Goal: Task Accomplishment & Management: Manage account settings

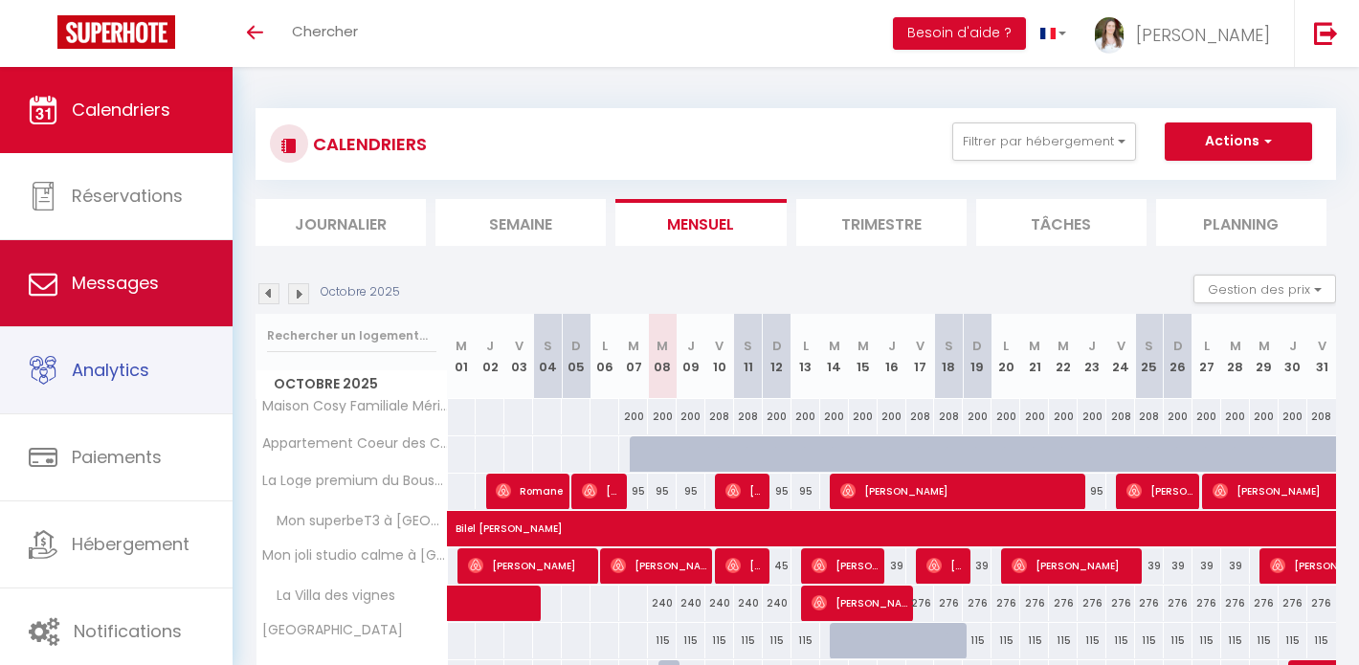
click at [103, 286] on span "Messages" at bounding box center [115, 283] width 87 height 24
select select "message"
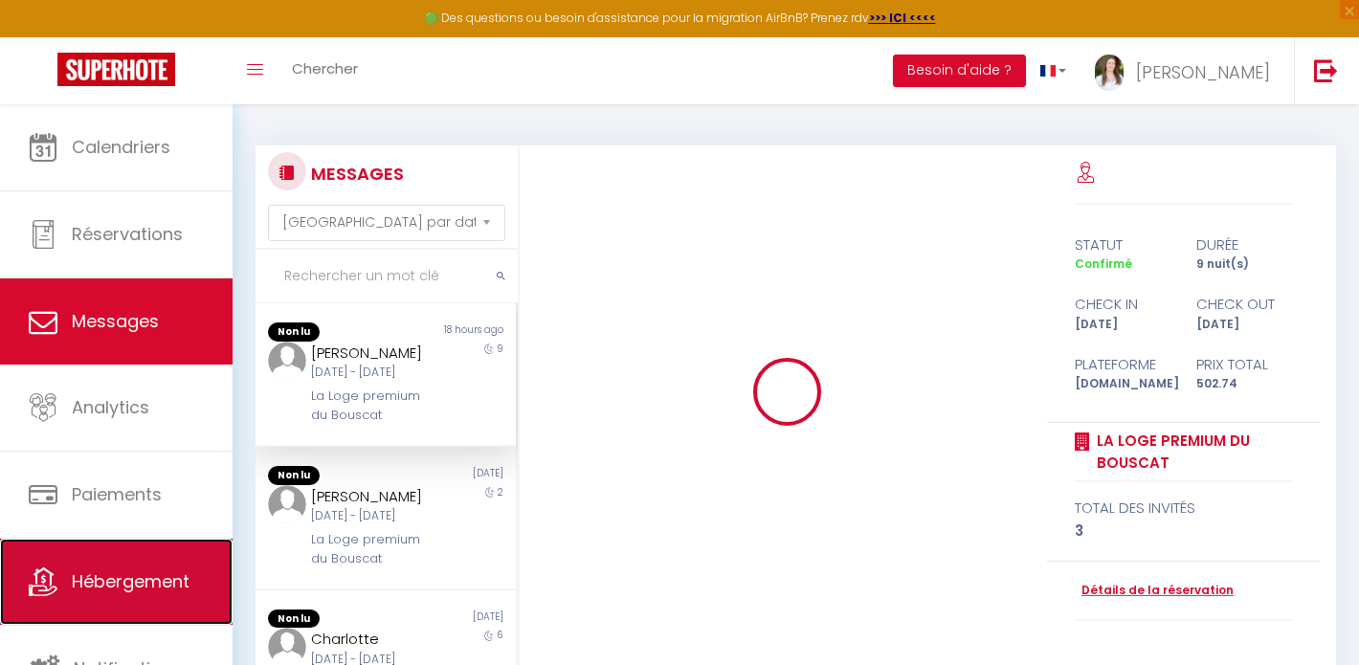
click at [110, 617] on link "Hébergement" at bounding box center [116, 582] width 233 height 86
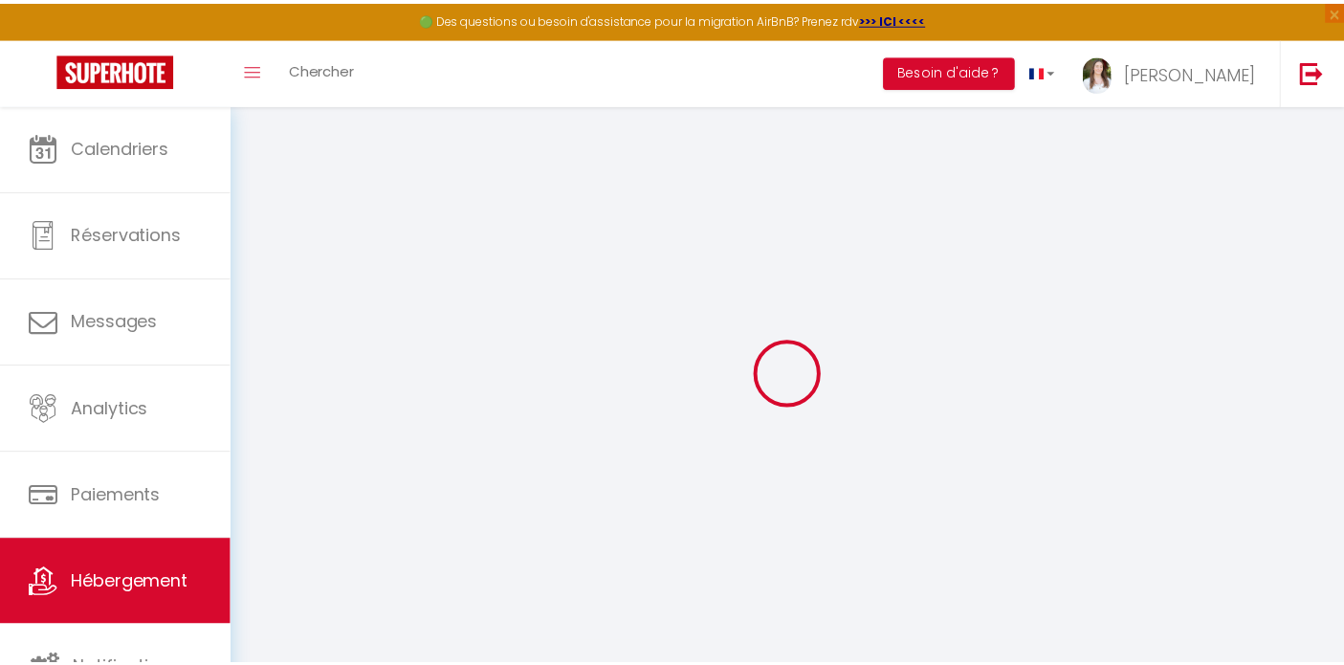
scroll to position [104, 0]
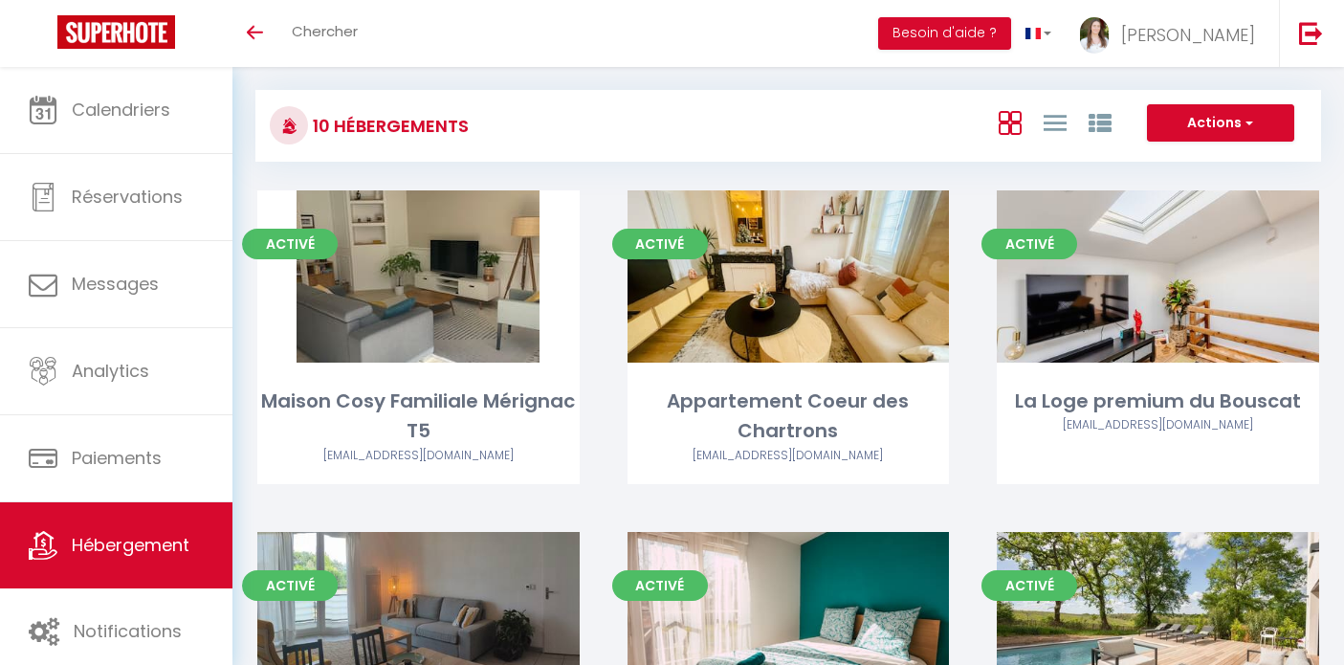
scroll to position [19, 0]
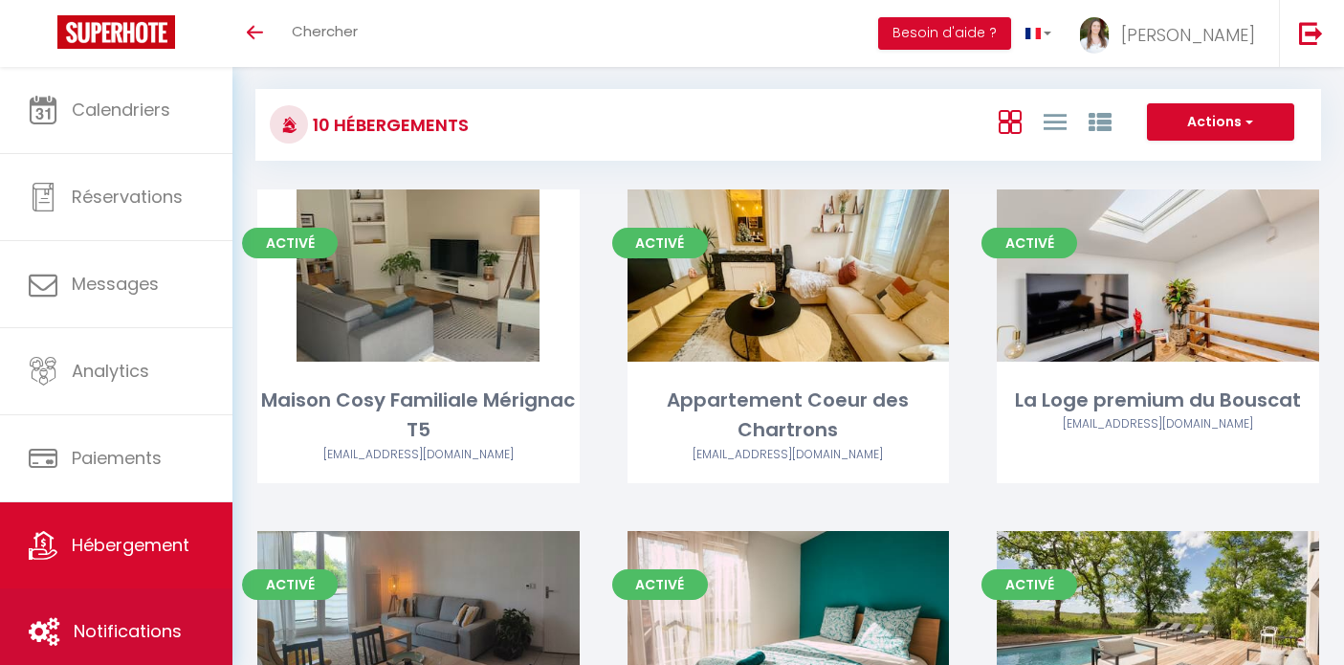
click at [131, 614] on link "Notifications" at bounding box center [116, 632] width 233 height 86
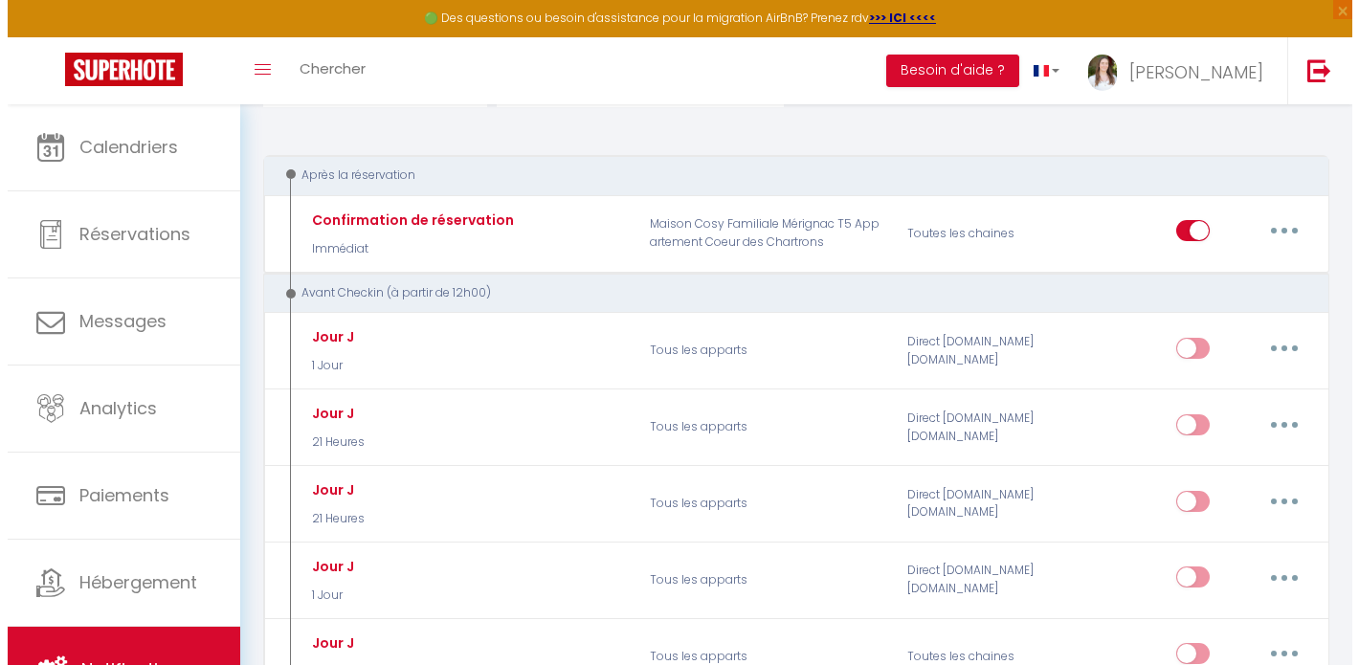
scroll to position [311, 0]
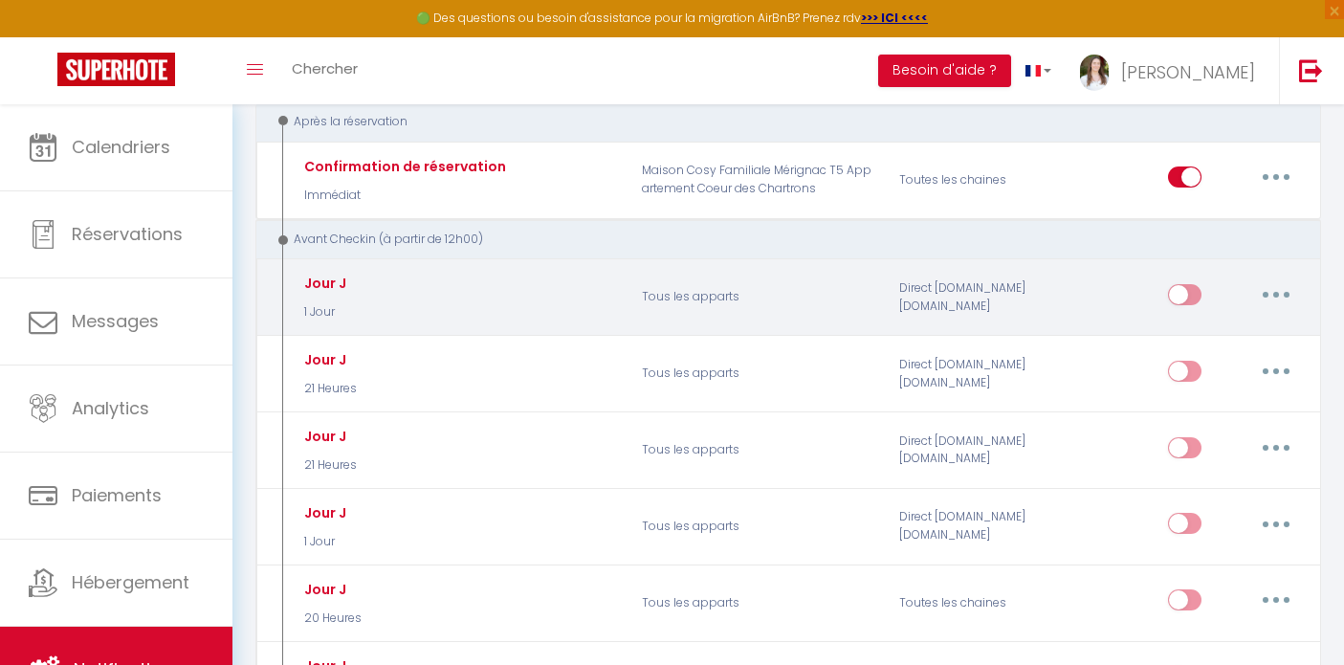
click at [1271, 294] on button "button" at bounding box center [1277, 294] width 54 height 31
click at [1217, 333] on link "Editer" at bounding box center [1227, 338] width 142 height 33
type input "Jour J"
select select "1 Jour"
select select "if_booking_is_paid"
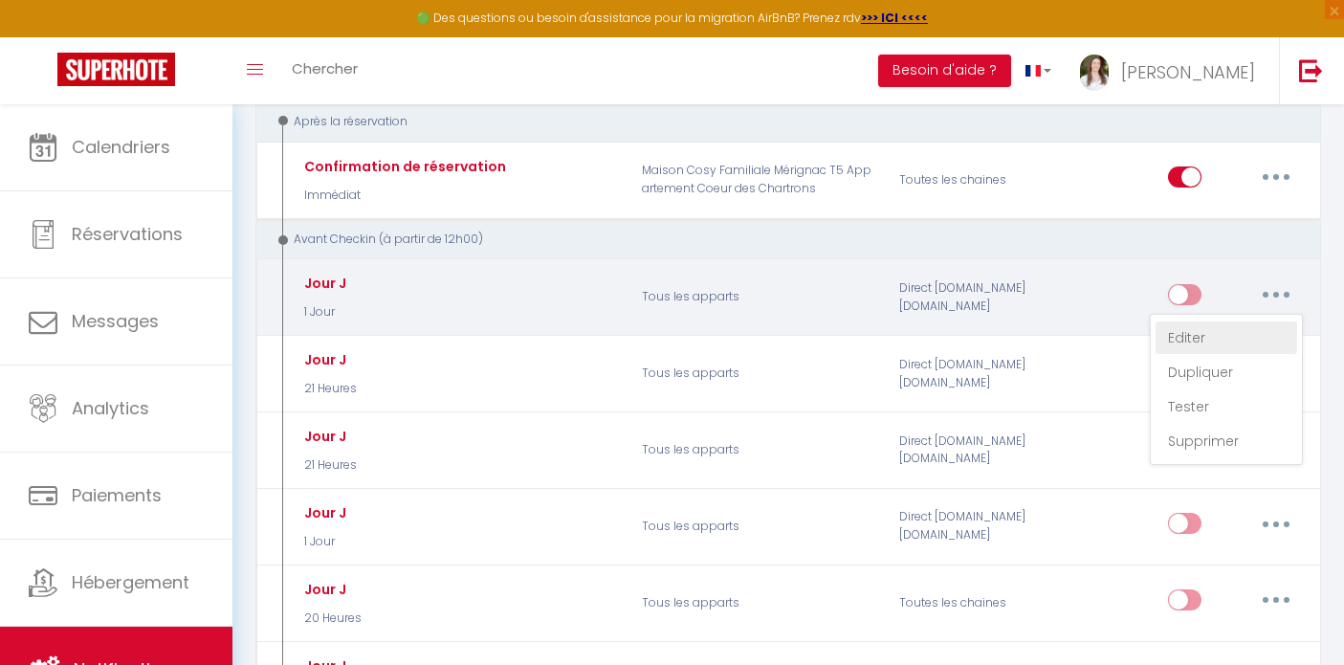
checkbox input "true"
checkbox input "false"
checkbox input "true"
radio input "true"
type input "C'est le jour J ! [RENTAL:NAME]​"
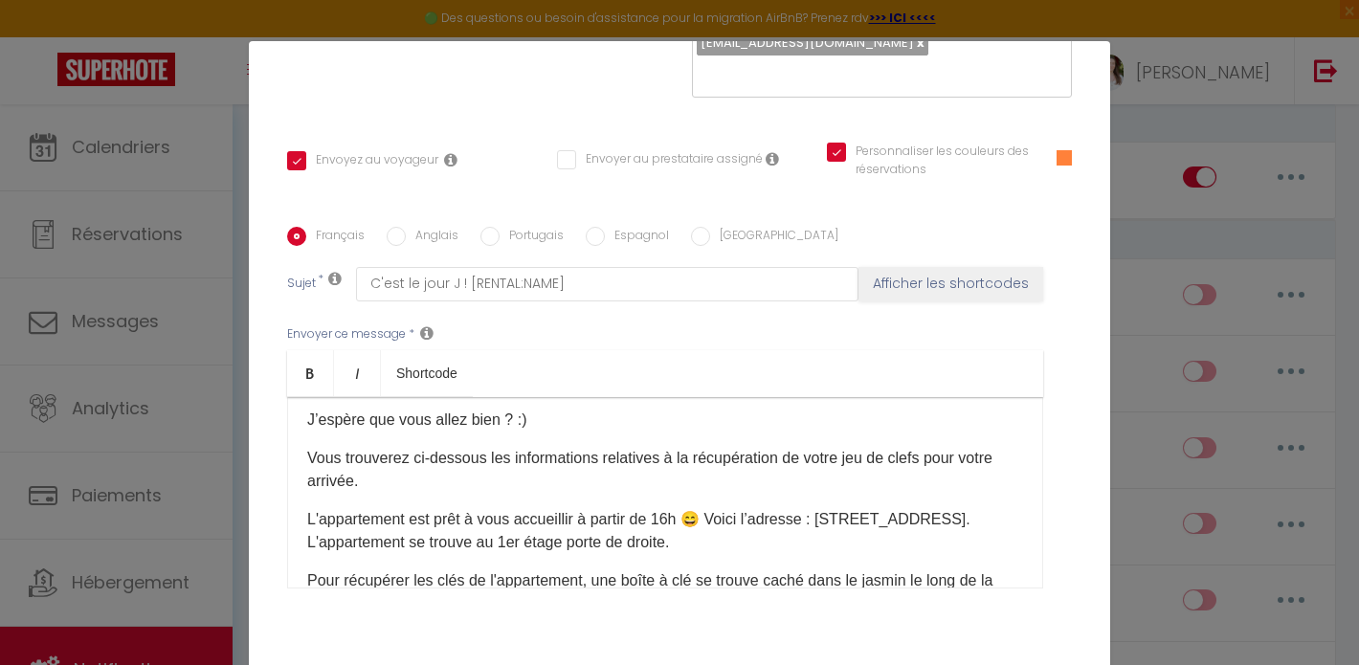
scroll to position [51, 0]
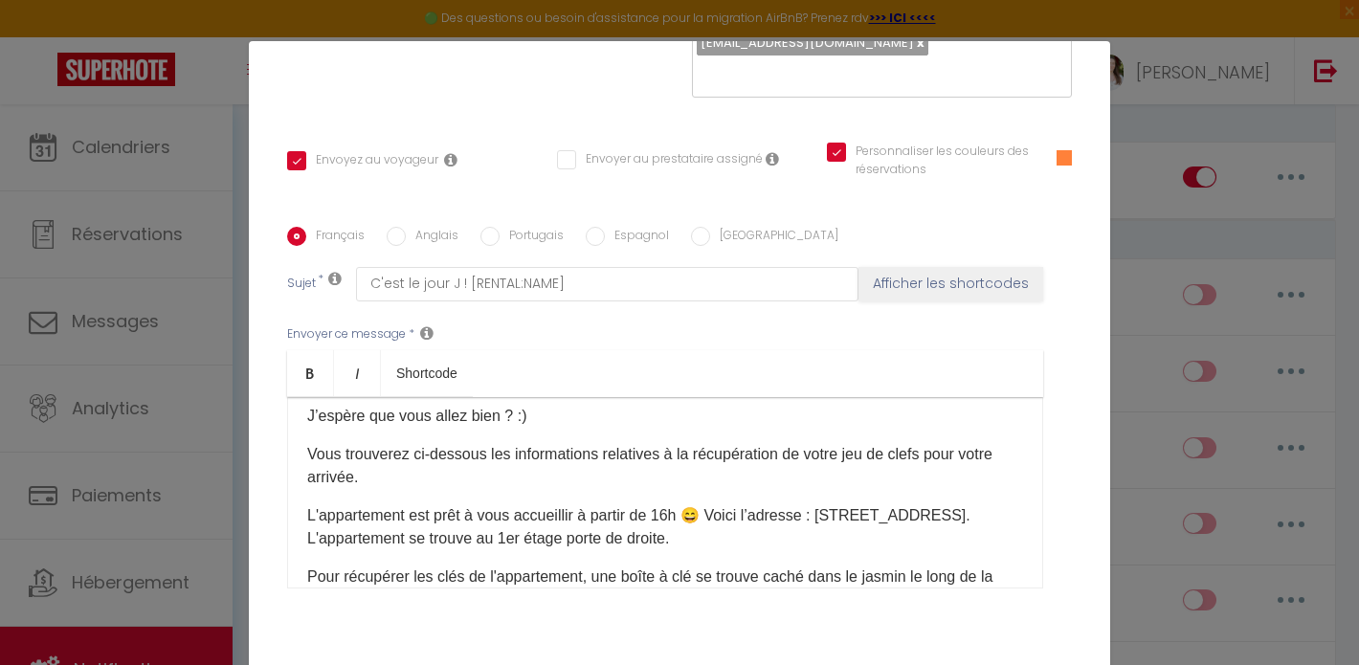
click at [701, 504] on p "L'appartement est prêt à vous accueillir à partir de 16h 😄 Voici l’adresse : 64…" at bounding box center [665, 527] width 716 height 46
click at [690, 504] on p "L'appartement est prêt à vous accueillir à partir de 16h 😊Voici l’adresse : 64 …" at bounding box center [665, 527] width 716 height 46
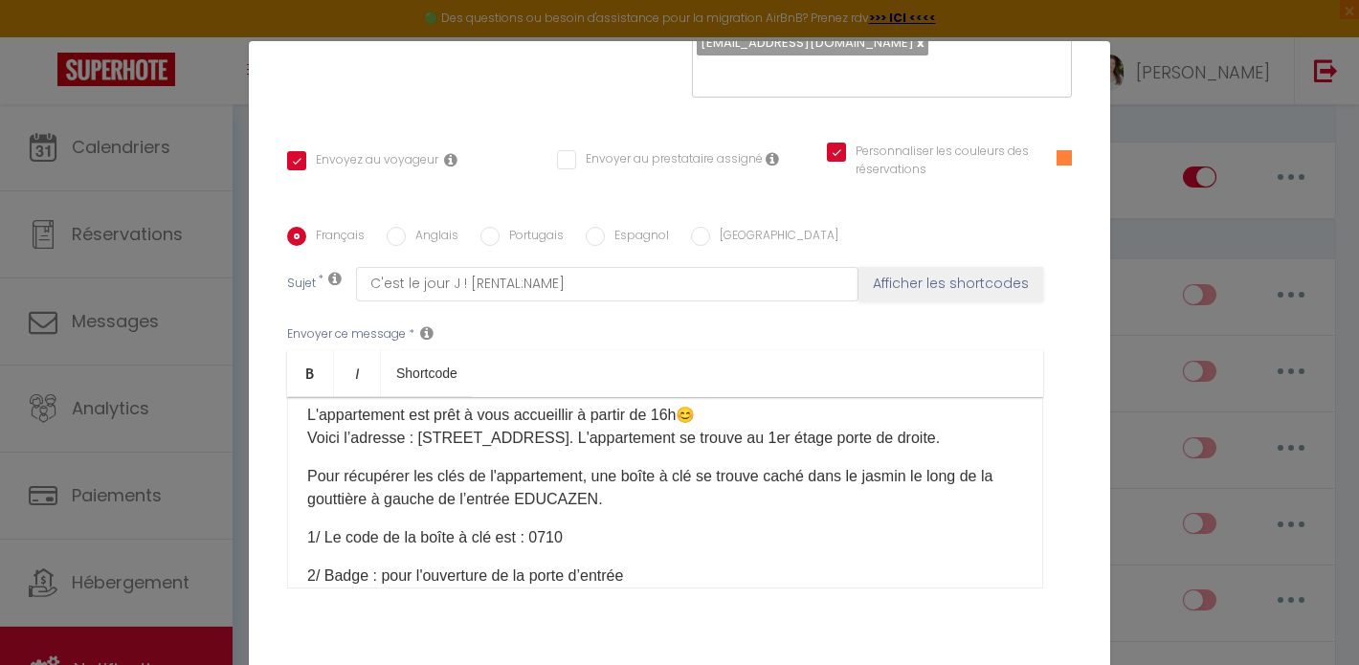
scroll to position [150, 0]
drag, startPoint x: 412, startPoint y: 409, endPoint x: 524, endPoint y: 413, distance: 112.1
click at [524, 413] on p "L'appartement est prêt à vous accueillir à partir de 16h😊 Voici l’adresse : 64 …" at bounding box center [665, 428] width 716 height 46
click at [515, 412] on p "L'appartement est prêt à vous accueillir à partir de 16h😊 Voici l’adresse : 64 …" at bounding box center [665, 428] width 716 height 46
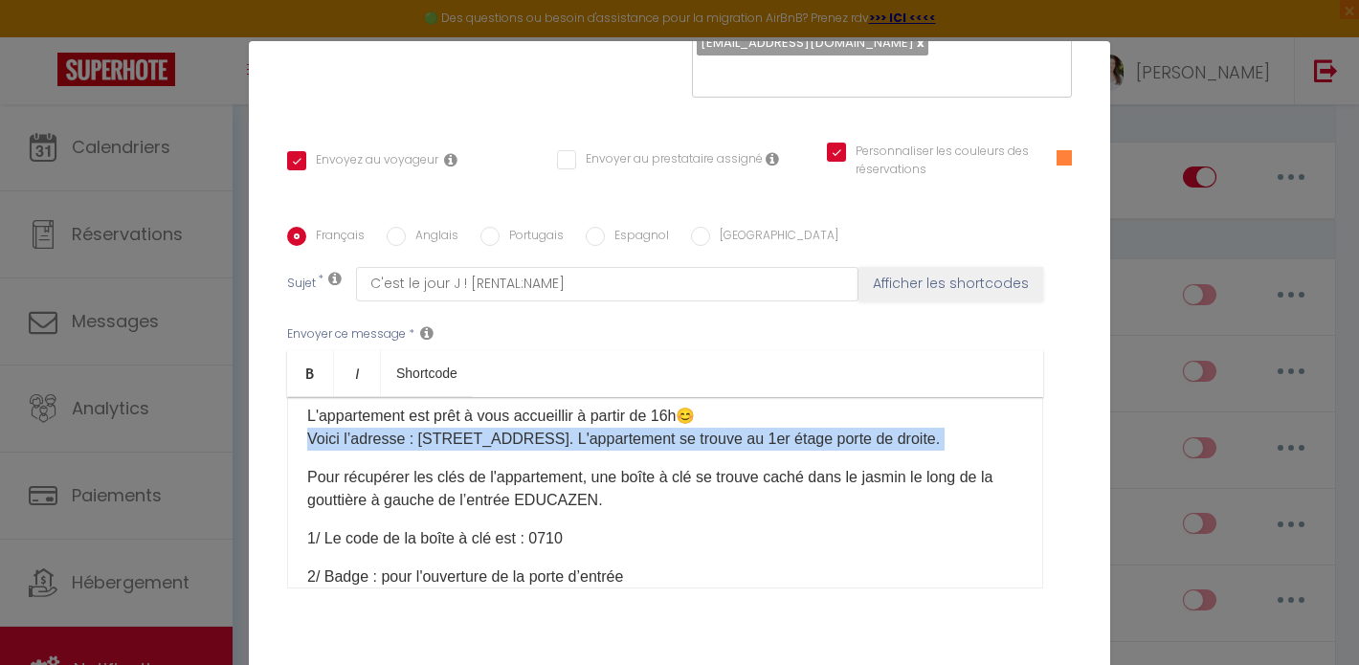
click at [515, 412] on p "L'appartement est prêt à vous accueillir à partir de 16h😊 Voici l’adresse : 64 …" at bounding box center [665, 428] width 716 height 46
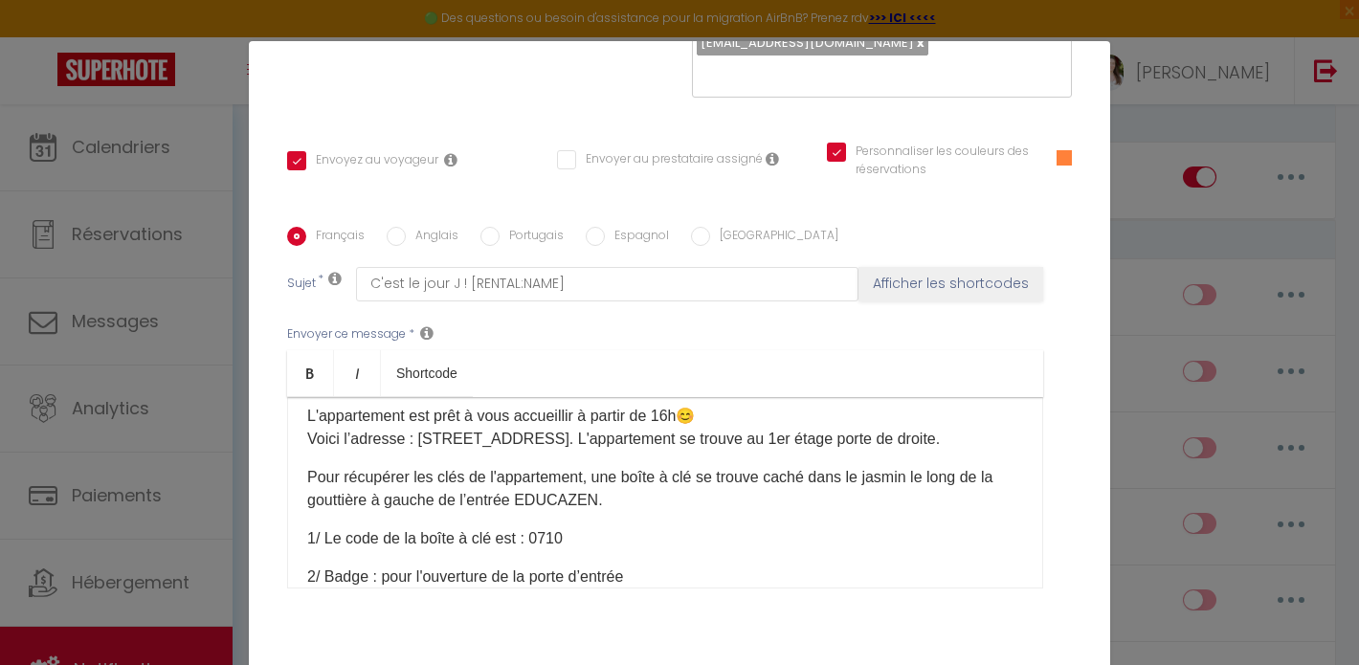
click at [494, 407] on p "L'appartement est prêt à vous accueillir à partir de 16h😊 Voici l’adresse : 64 …" at bounding box center [665, 428] width 716 height 46
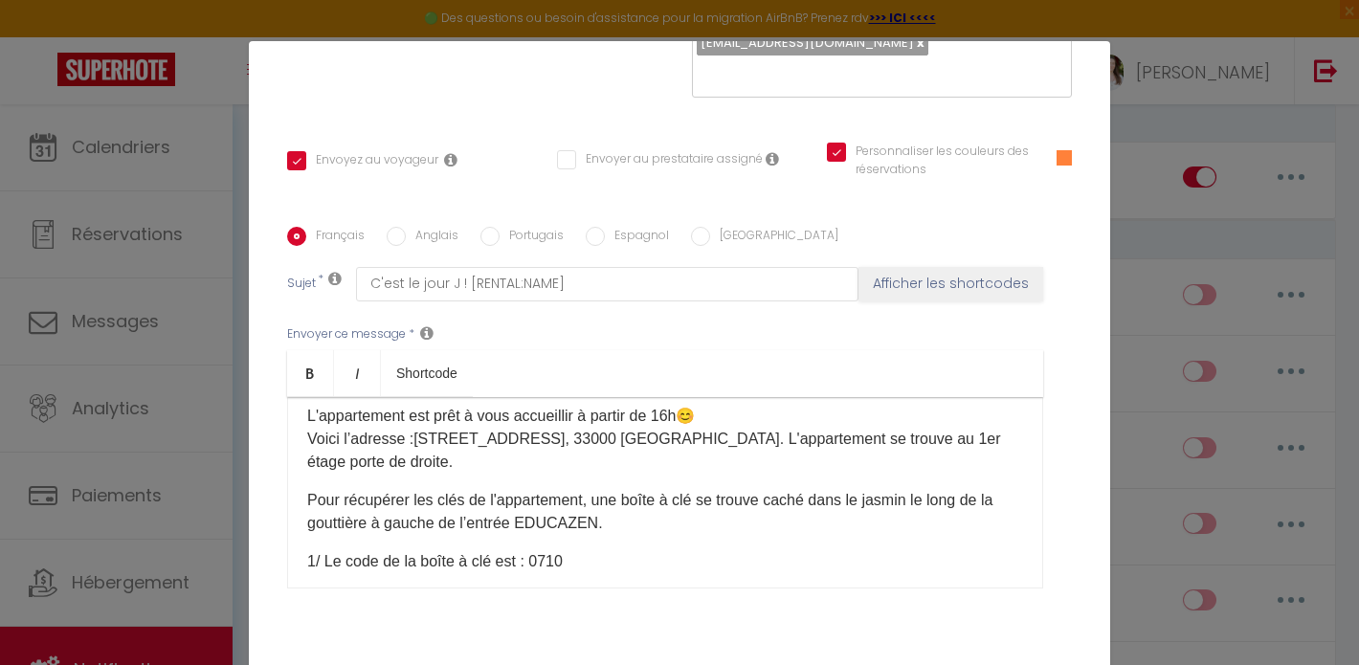
click at [766, 413] on p "L'appartement est prêt à vous accueillir à partir de 16h😊 Voici l’adresse : 53 …" at bounding box center [665, 439] width 716 height 69
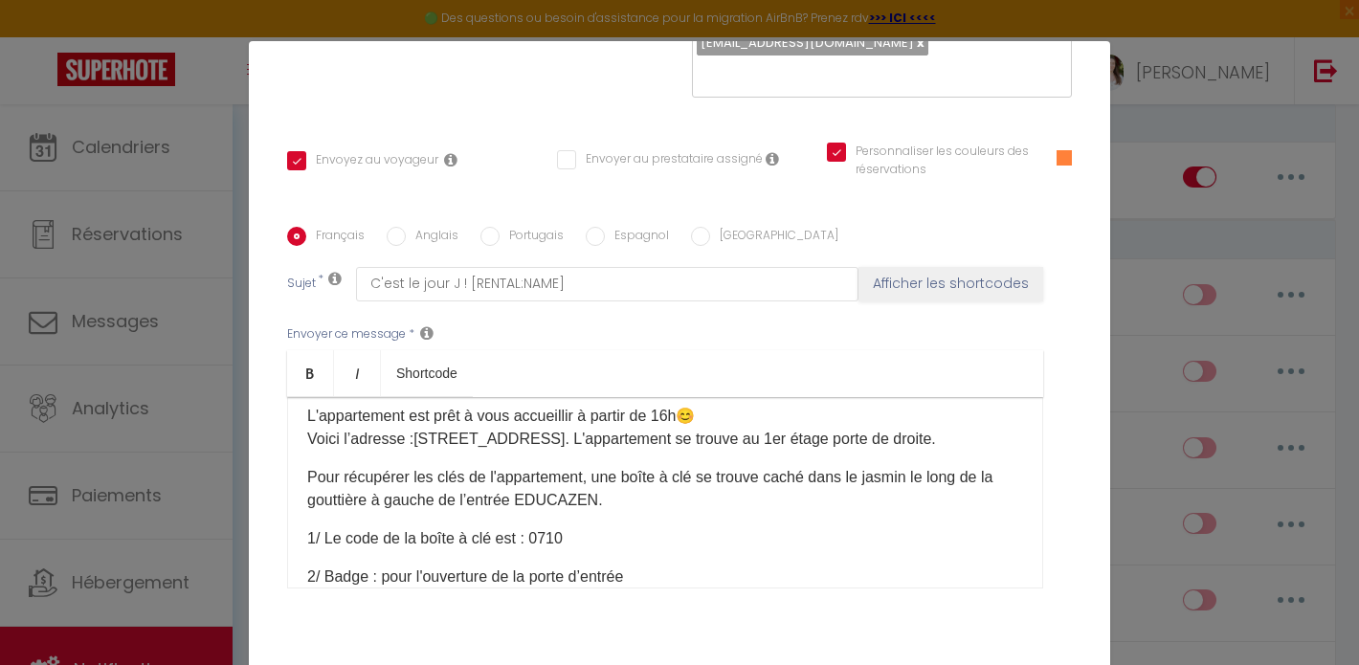
click at [656, 415] on p "L'appartement est prêt à vous accueillir à partir de 16h😊 Voici l’adresse : 53 …" at bounding box center [665, 428] width 716 height 46
drag, startPoint x: 922, startPoint y: 411, endPoint x: 958, endPoint y: 418, distance: 37.0
click at [975, 410] on p "L'appartement est prêt à vous accueillir à partir de 16h😊 Voici l’adresse : 53 …" at bounding box center [665, 428] width 716 height 46
click at [930, 416] on p "L'appartement est prêt à vous accueillir à partir de 16h😊 Voici l’adresse : 53 …" at bounding box center [665, 428] width 716 height 46
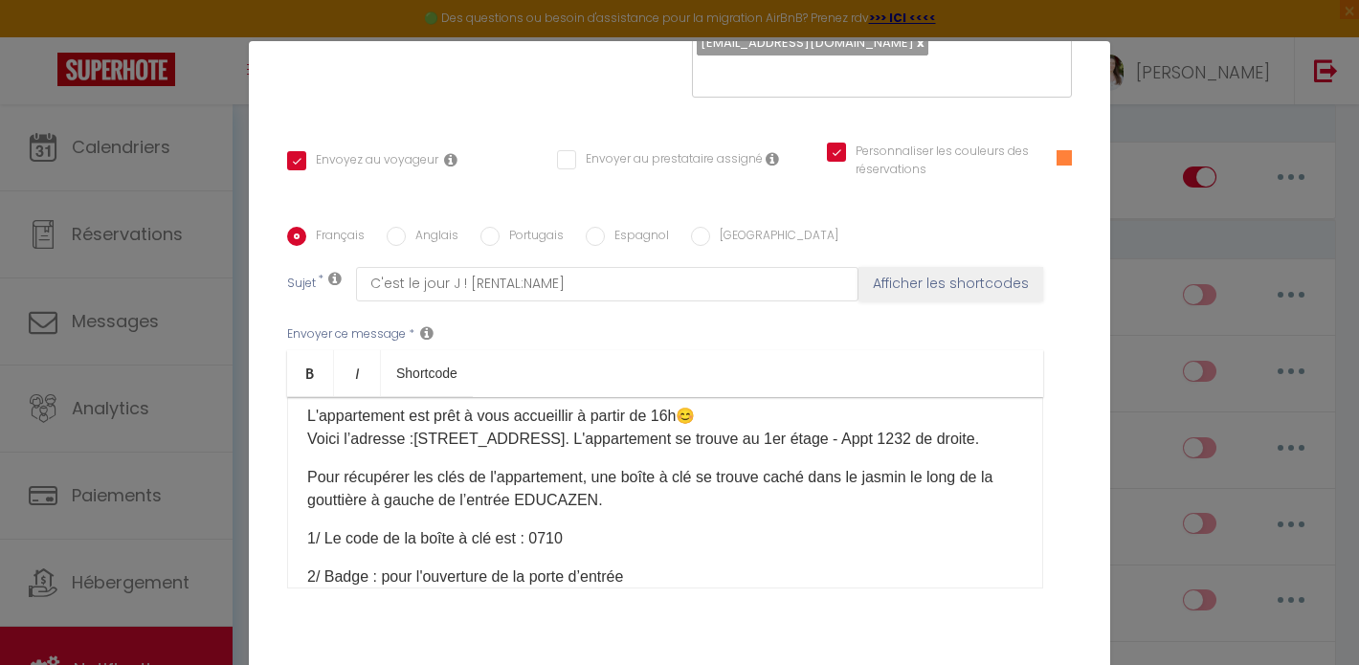
drag, startPoint x: 338, startPoint y: 434, endPoint x: 355, endPoint y: 433, distance: 17.3
click at [355, 433] on p "L'appartement est prêt à vous accueillir à partir de 16h😊 Voici l’adresse : 53 …" at bounding box center [665, 428] width 716 height 46
click at [389, 432] on p "L'appartement est prêt à vous accueillir à partir de 16h😊 Voici l’adresse : 53 …" at bounding box center [665, 428] width 716 height 46
click at [921, 411] on p "L'appartement est prêt à vous accueillir à partir de 16h😊 Voici l’adresse : 53 …" at bounding box center [665, 428] width 716 height 46
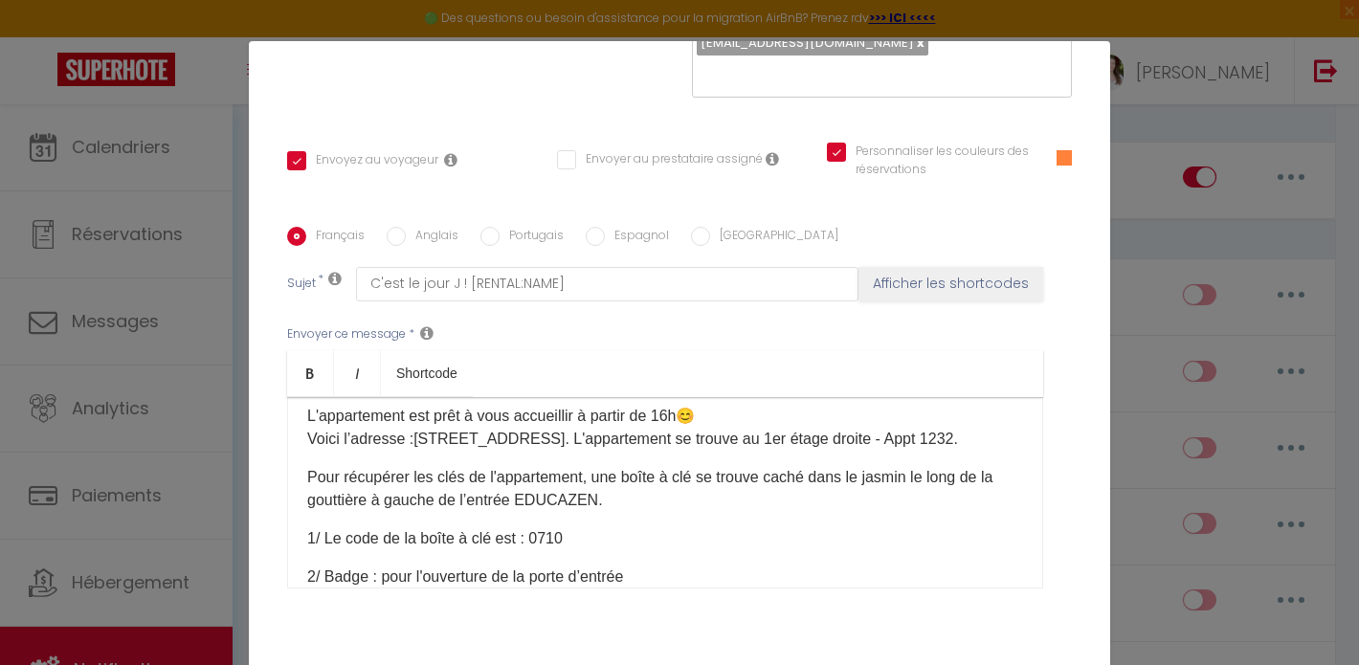
click at [770, 477] on p "Pour récupérer les clés de l'appartement, une boîte à clé se trouve caché dans …" at bounding box center [665, 489] width 716 height 46
click at [782, 474] on p "Pour récupérer les clés de l'appartement, une boîte à clé se trouve caché dans …" at bounding box center [665, 489] width 716 height 46
click at [774, 472] on p "Pour récupérer les clés de l'appartement, une boîte à clé se trouve caché dans …" at bounding box center [665, 489] width 716 height 46
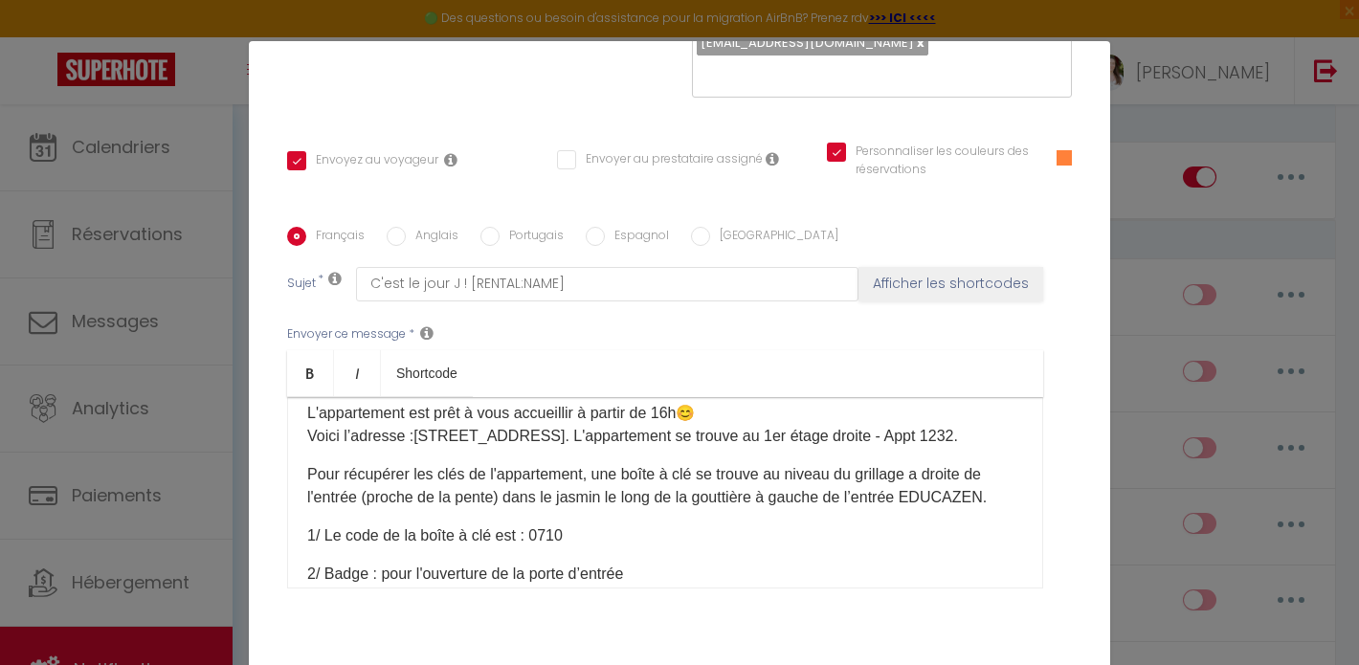
scroll to position [154, 0]
click at [538, 485] on p "Pour récupérer les clés de l'appartement, une boîte à clé se trouve au niveau d…" at bounding box center [665, 485] width 716 height 46
click at [556, 491] on p "Pour récupérer les clés de l'appartement, une boîte à clé se trouve au niveau d…" at bounding box center [665, 485] width 716 height 46
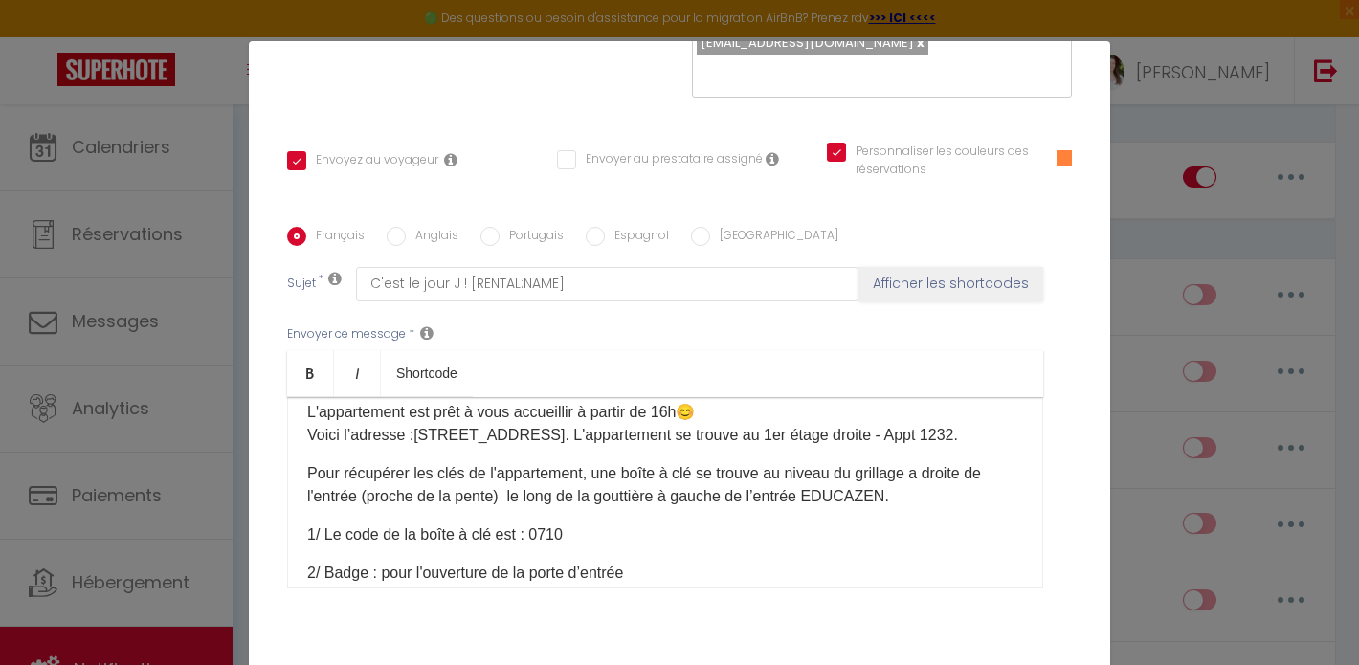
drag, startPoint x: 904, startPoint y: 489, endPoint x: 843, endPoint y: 491, distance: 61.3
click at [843, 491] on p "Pour récupérer les clés de l'appartement, une boîte à clé se trouve au niveau d…" at bounding box center [665, 485] width 716 height 46
click at [530, 493] on p "Pour récupérer les clés de l'appartement, une boîte à clé se trouve au niveau d…" at bounding box center [665, 485] width 716 height 46
click at [846, 473] on p "Pour récupérer les clés de l'appartement, une boîte à clé se trouve au niveau d…" at bounding box center [665, 485] width 716 height 46
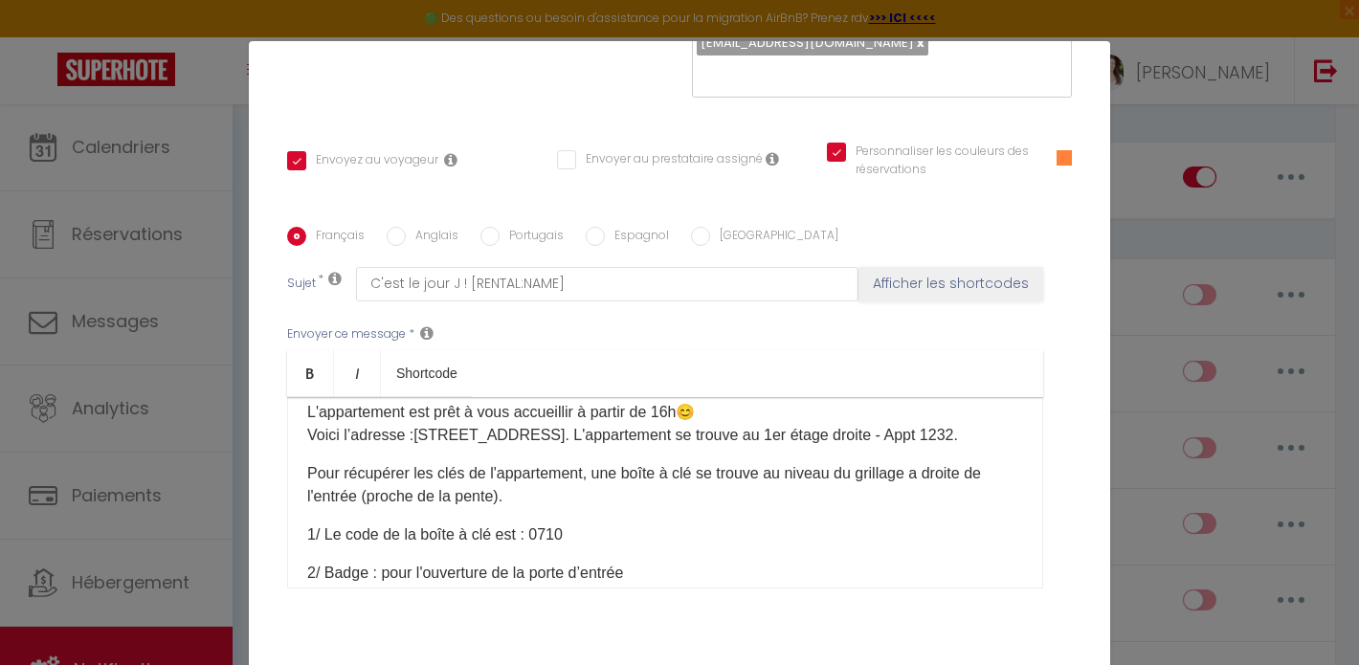
drag, startPoint x: 845, startPoint y: 466, endPoint x: 856, endPoint y: 471, distance: 11.6
click at [856, 471] on p "Pour récupérer les clés de l'appartement, une boîte à clé se trouve au niveau d…" at bounding box center [665, 485] width 716 height 46
click at [604, 490] on p "Pour récupérer les clés de l'appartement, une boîte à clé se trouve au niveau d…" at bounding box center [665, 485] width 716 height 46
click at [879, 485] on p "Pour récupérer les clés de l'appartement, une boîte à clé se trouve au niveau d…" at bounding box center [665, 485] width 716 height 46
click at [331, 532] on p "1/ Le code de la boîte à clé est : 0710" at bounding box center [665, 534] width 716 height 23
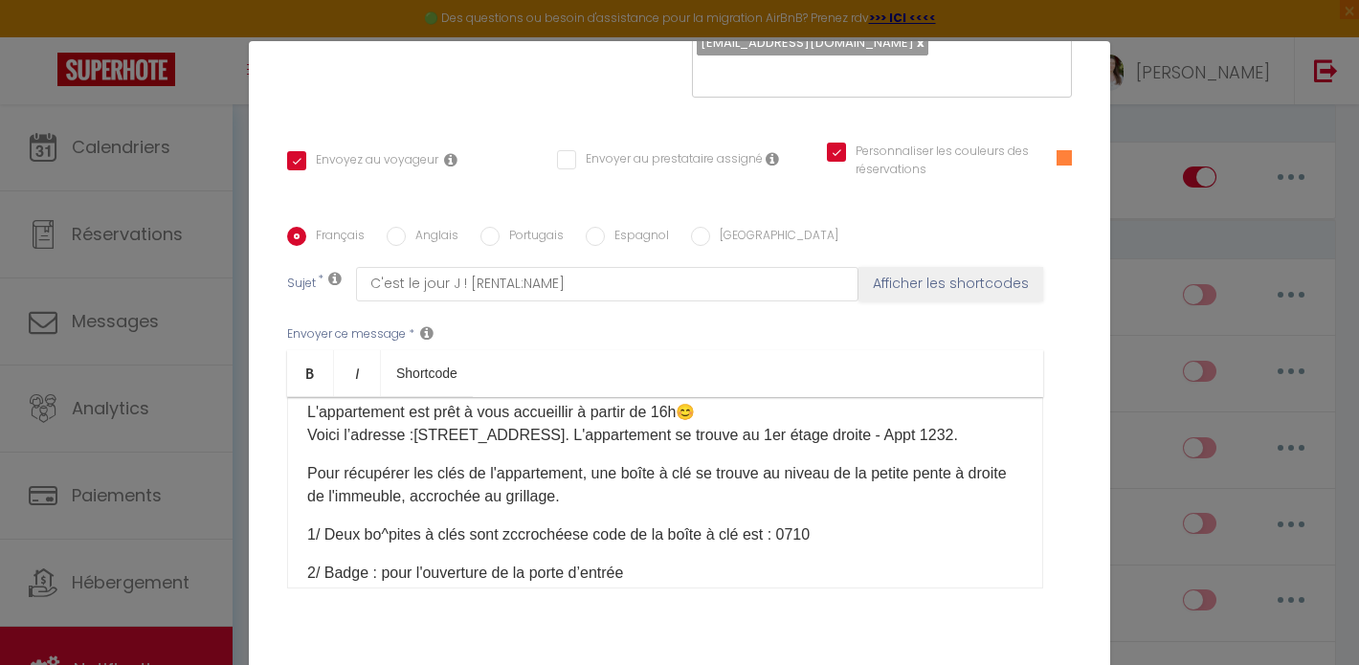
click at [505, 528] on p "1/ Deux bo^pites à clés sont zccrochéese code de la boîte à clé est : 0710" at bounding box center [665, 534] width 716 height 23
click at [571, 532] on p "1/ Deux bo^pites à clés sont accrochéese code de la boîte à clé est : 0710" at bounding box center [665, 534] width 716 height 23
click at [397, 527] on p "1/ Deux bo^pites à clés sont accrochée, se code de la boîte à clé est : 0710" at bounding box center [665, 534] width 716 height 23
click at [567, 531] on p "1/ Deux boîtes à clés sont accrochée, se code de la boîte à clé est : 0710" at bounding box center [665, 534] width 716 height 23
drag, startPoint x: 733, startPoint y: 531, endPoint x: 750, endPoint y: 523, distance: 18.8
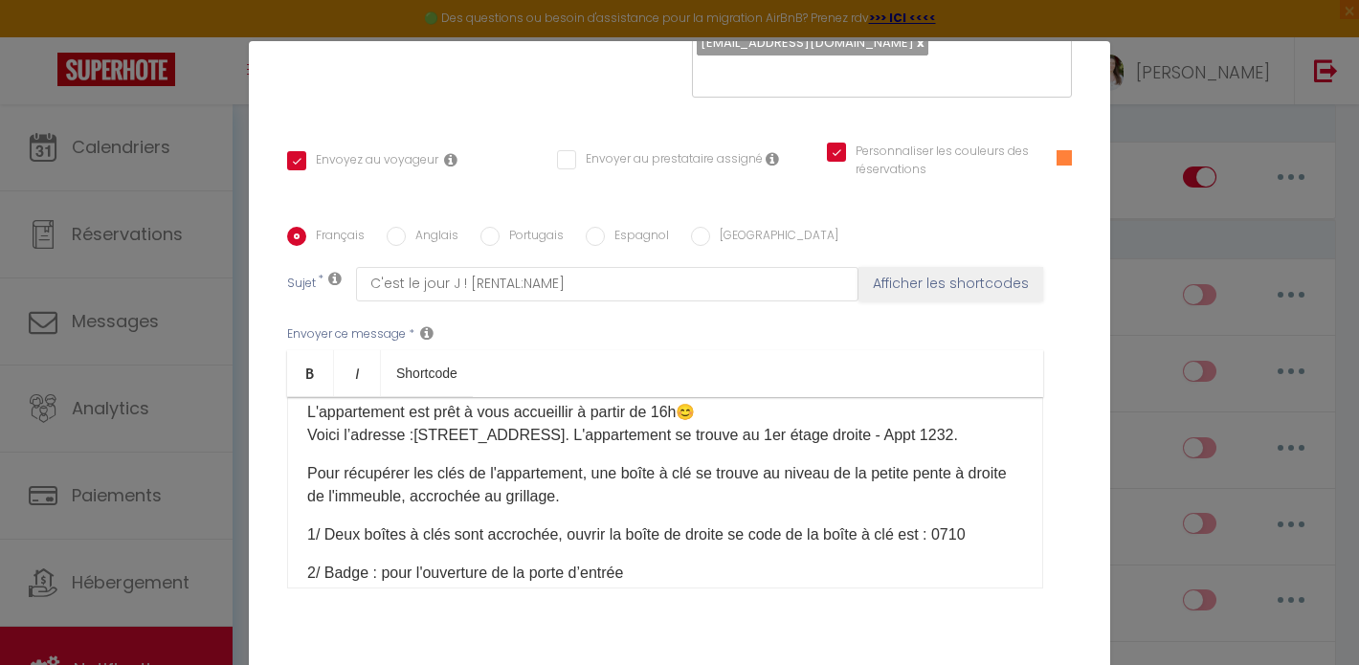
click at [750, 523] on p "1/ Deux boîtes à clés sont accrochée, ouvrir la boîte de droite se code de la b…" at bounding box center [665, 534] width 716 height 23
click at [914, 526] on p "1/ Deux boîtes à clés sont accrochée, ouvrir la boîte de droite se code de la b…" at bounding box center [665, 534] width 716 height 23
click at [915, 526] on p "1/ Deux boîtes à clés sont accrochée, ouvrir la boîte de droite se code de la b…" at bounding box center [665, 534] width 716 height 23
click at [835, 526] on p "1/ Deux boîtes à clés sont accrochée, ouvrir la boîte de droite avec le code : …" at bounding box center [665, 534] width 716 height 23
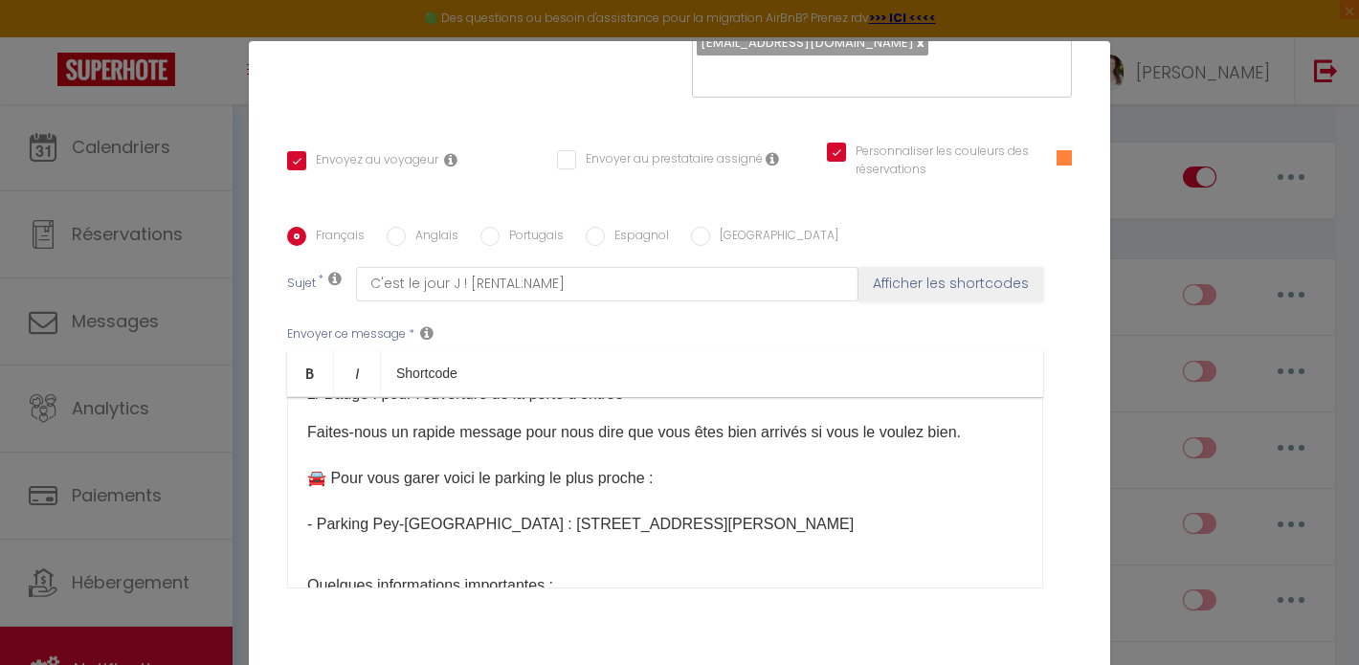
scroll to position [338, 0]
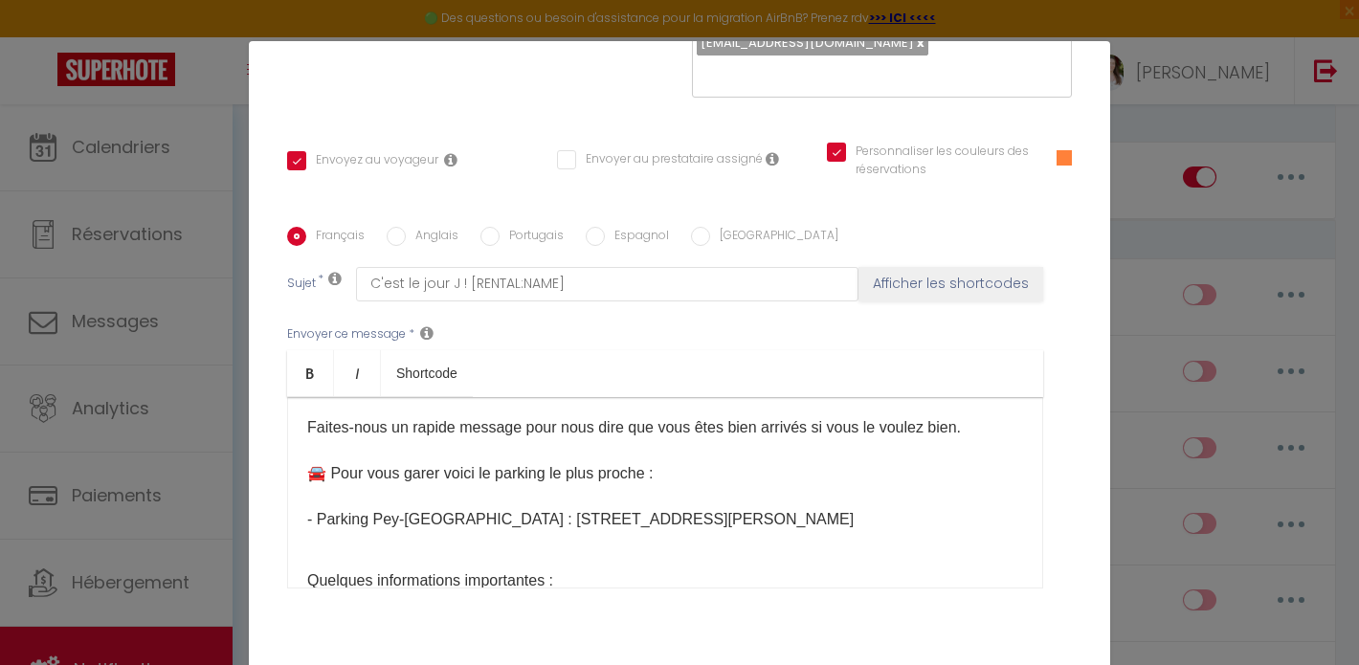
click at [436, 468] on p "Faites-nous un rapide message pour nous dire que vous êtes bien arrivés si vous…" at bounding box center [665, 473] width 716 height 115
click at [438, 467] on p "Faites-nous un rapide message pour nous dire que vous êtes bien arrivés si vous…" at bounding box center [665, 473] width 716 height 115
click at [460, 468] on p "Faites-nous un rapide message pour nous dire que vous êtes bien arrivés si vous…" at bounding box center [665, 473] width 716 height 115
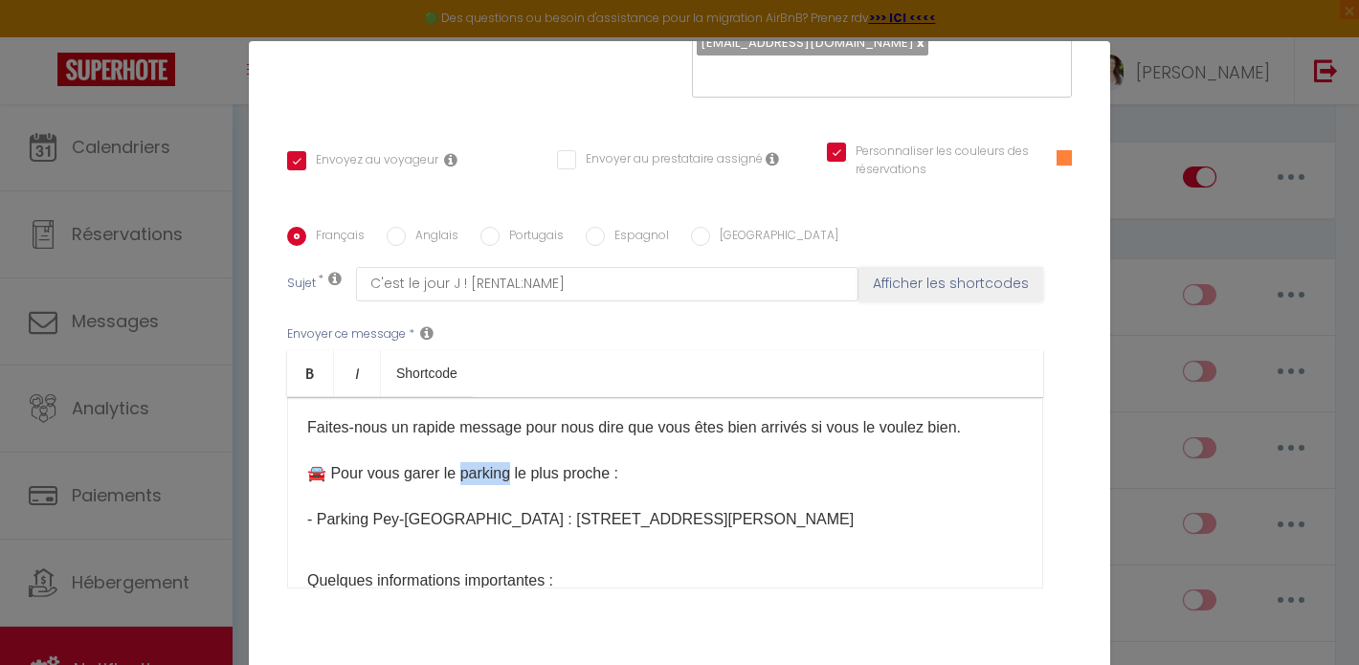
click at [460, 468] on p "Faites-nous un rapide message pour nous dire que vous êtes bien arrivés si vous…" at bounding box center [665, 473] width 716 height 115
click at [510, 470] on p "Faites-nous un rapide message pour nous dire que vous êtes bien arrivés si vous…" at bounding box center [665, 473] width 716 height 115
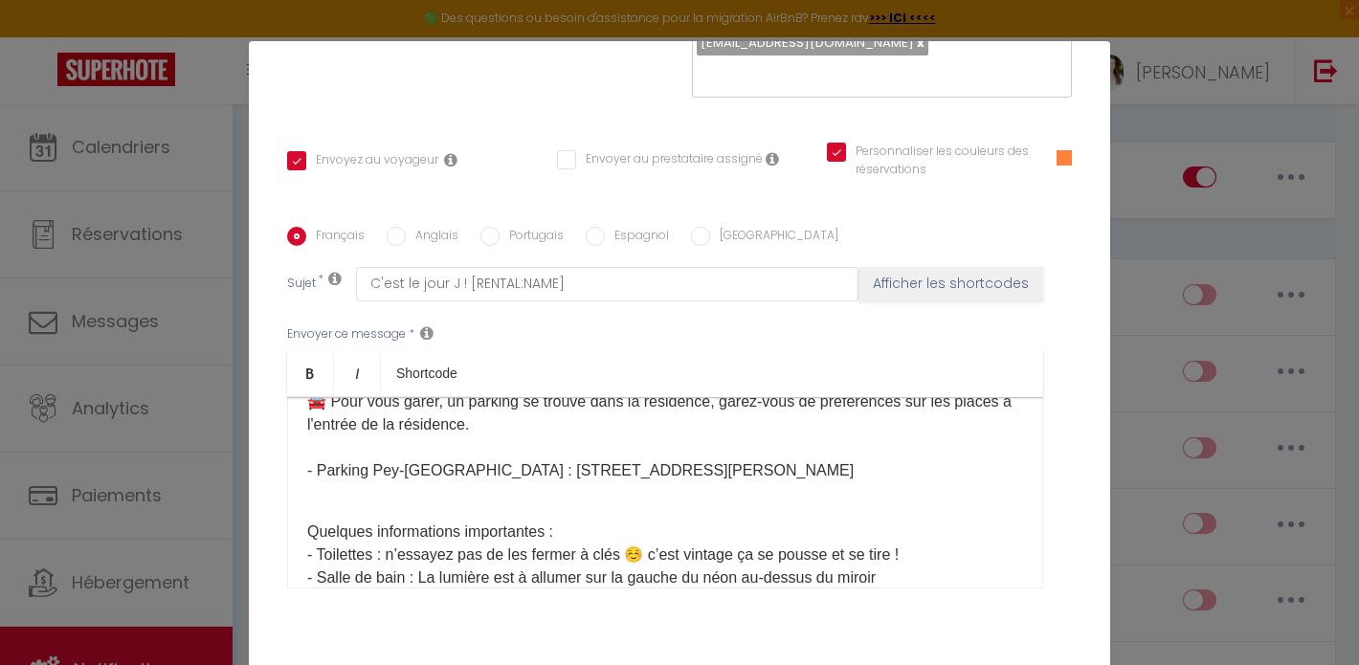
scroll to position [421, 0]
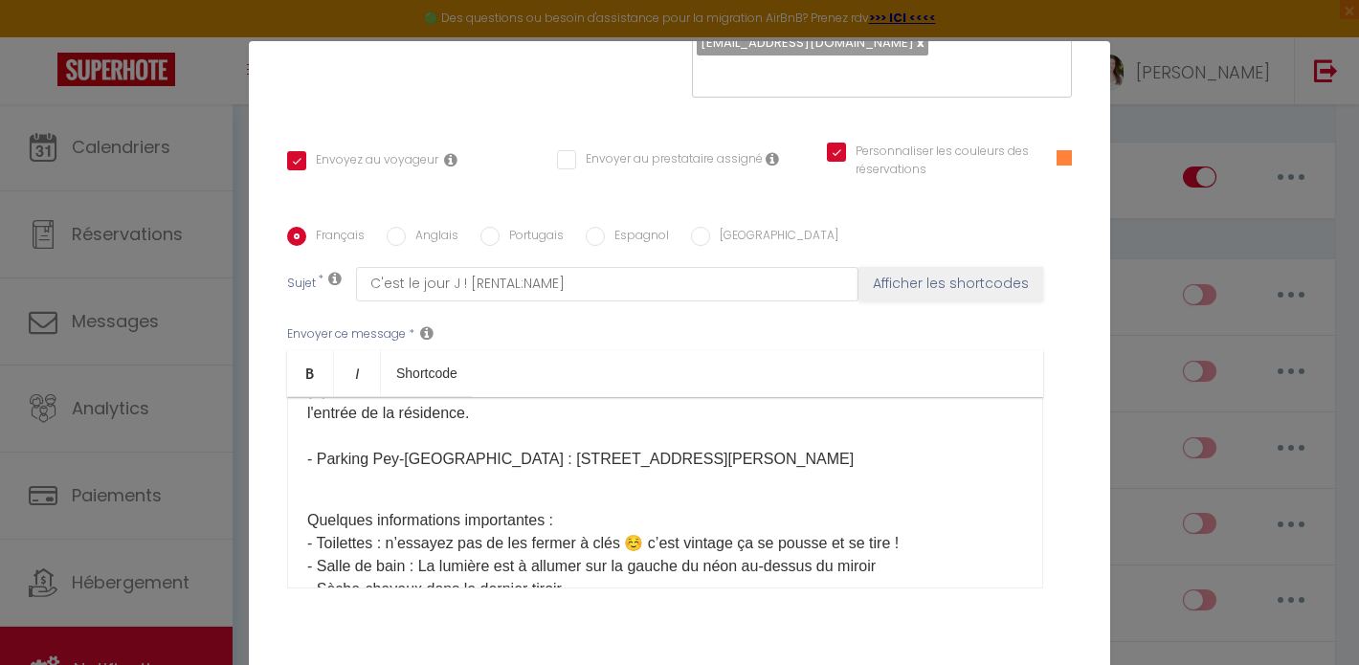
click at [314, 449] on p "Faites-nous un rapide message pour nous dire que vous êtes bien arrivés si vous…" at bounding box center [665, 402] width 716 height 138
click at [352, 457] on p "Faites-nous un rapide message pour nous dire que vous êtes bien arrivés si vous…" at bounding box center [665, 402] width 716 height 138
click at [353, 454] on p "Faites-nous un rapide message pour nous dire que vous êtes bien arrivés si vous…" at bounding box center [665, 402] width 716 height 138
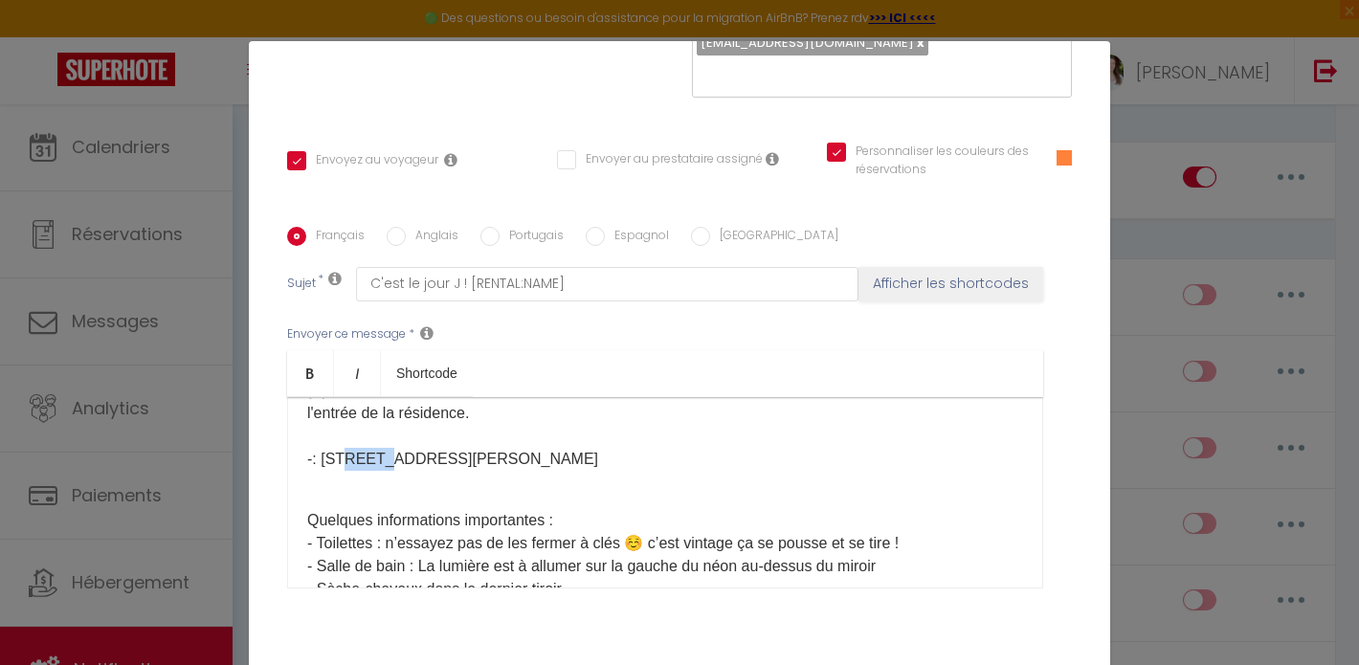
click at [353, 454] on p "Faites-nous un rapide message pour nous dire que vous êtes bien arrivés si vous…" at bounding box center [665, 402] width 716 height 138
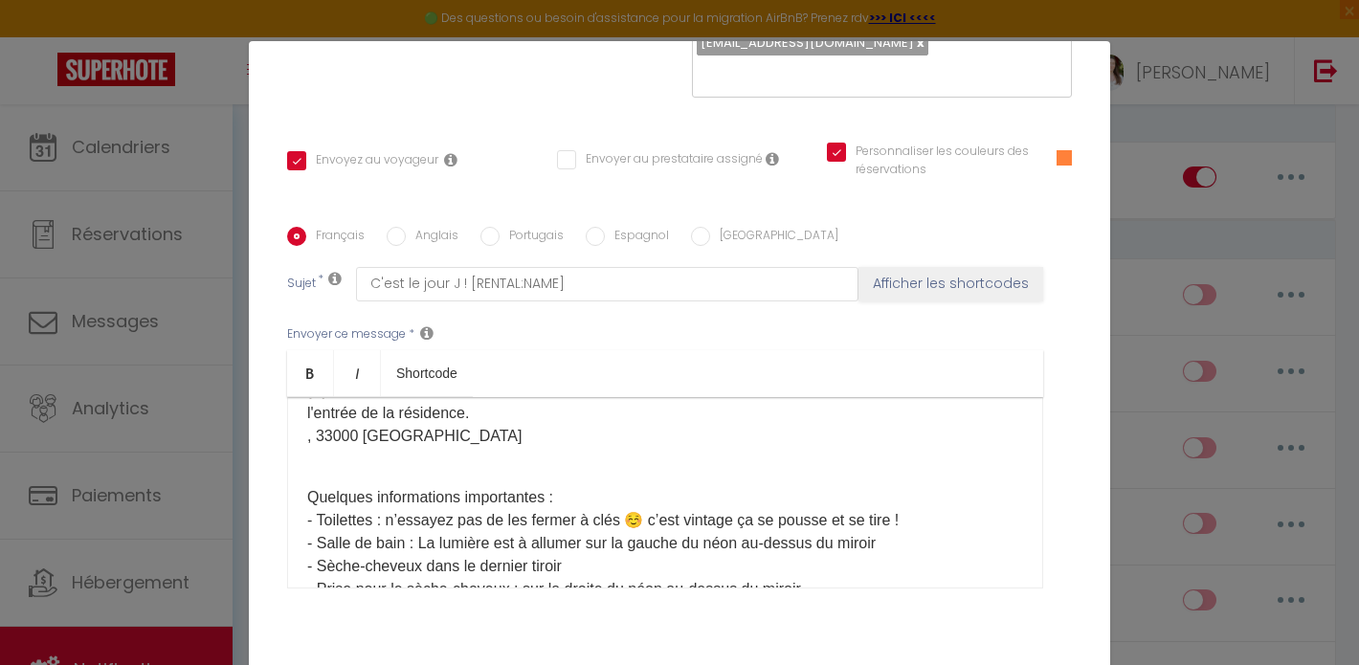
click at [381, 428] on p "Faites-nous un rapide message pour nous dire que vous êtes bien arrivés si vous…" at bounding box center [665, 390] width 716 height 115
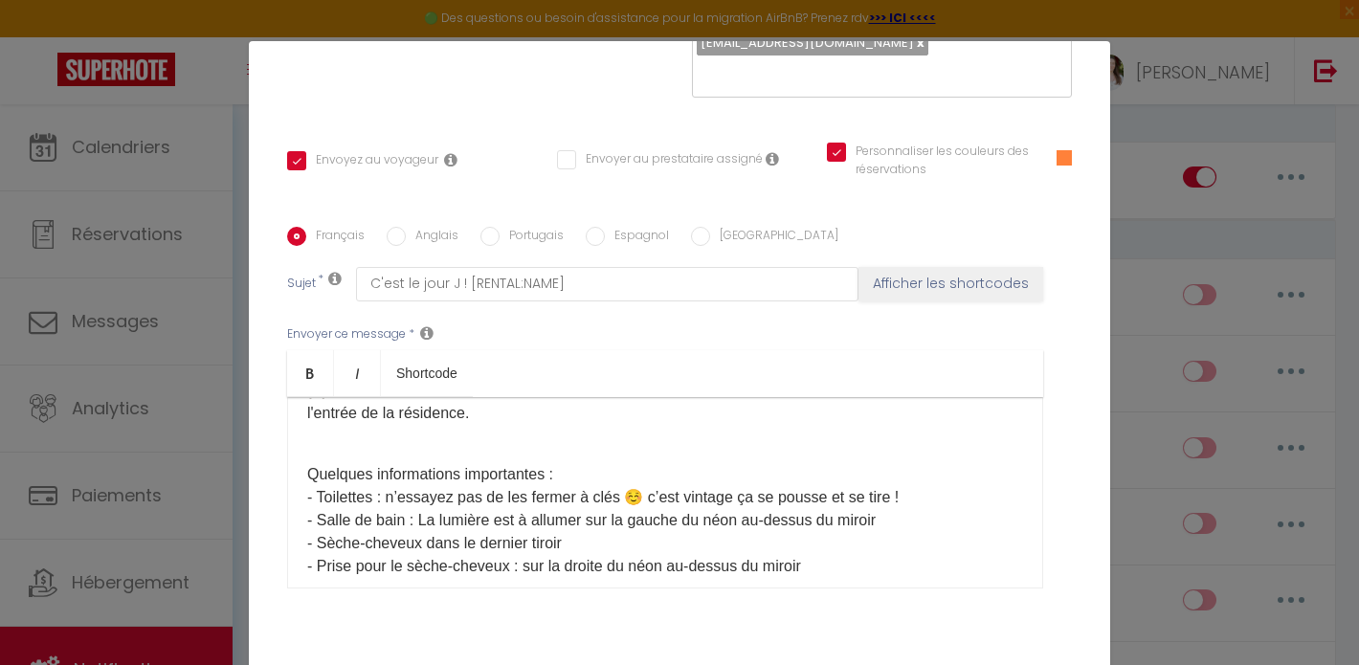
click at [362, 423] on div "Coucou [GUEST:FIRST_NAME], ​J’espère que vous allez bien ? :) Vous trouverez ci…" at bounding box center [665, 492] width 756 height 191
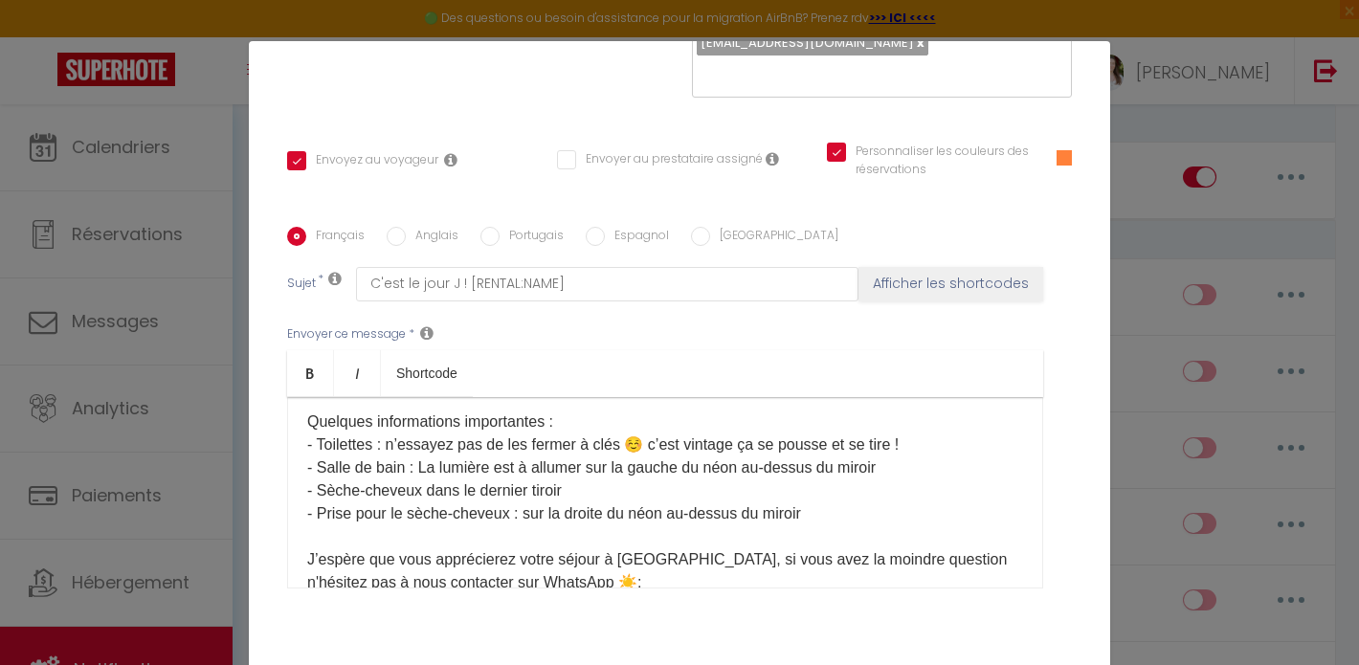
scroll to position [430, 0]
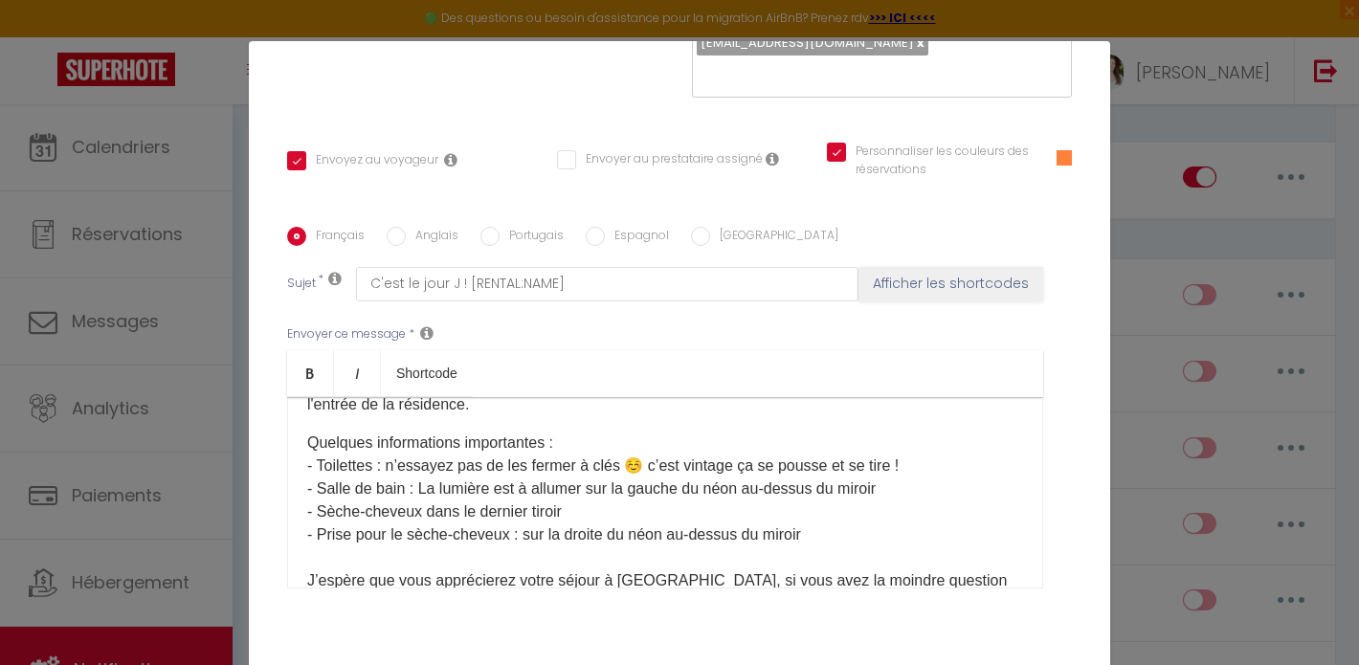
click at [314, 437] on p "Quelques informations importantes : - Toilettes : n’essayez pas de les fermer à…" at bounding box center [665, 524] width 716 height 184
click at [756, 532] on p "informations importantes : - Toilettes : n’essayez pas de les fermer à clés ☺️ …" at bounding box center [665, 524] width 716 height 184
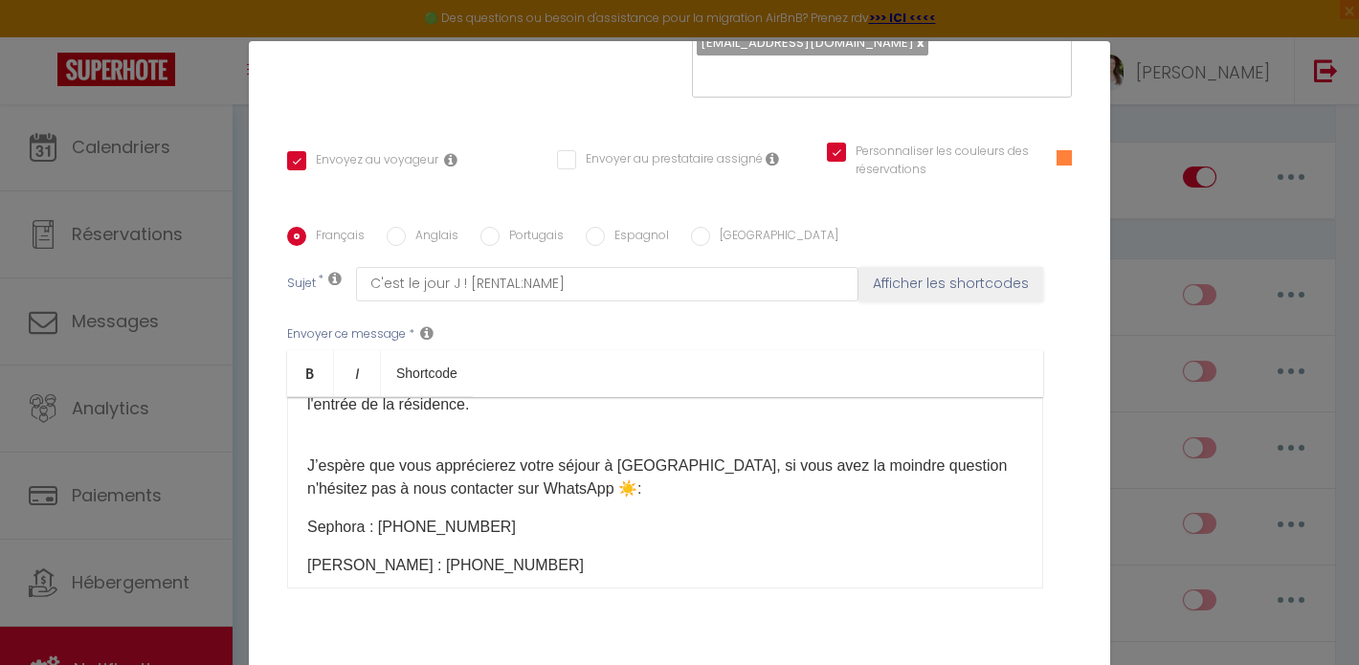
click at [385, 432] on p "J’espère que vous apprécierez votre séjour à Bordeaux, si vous avez la moindre …" at bounding box center [665, 466] width 716 height 69
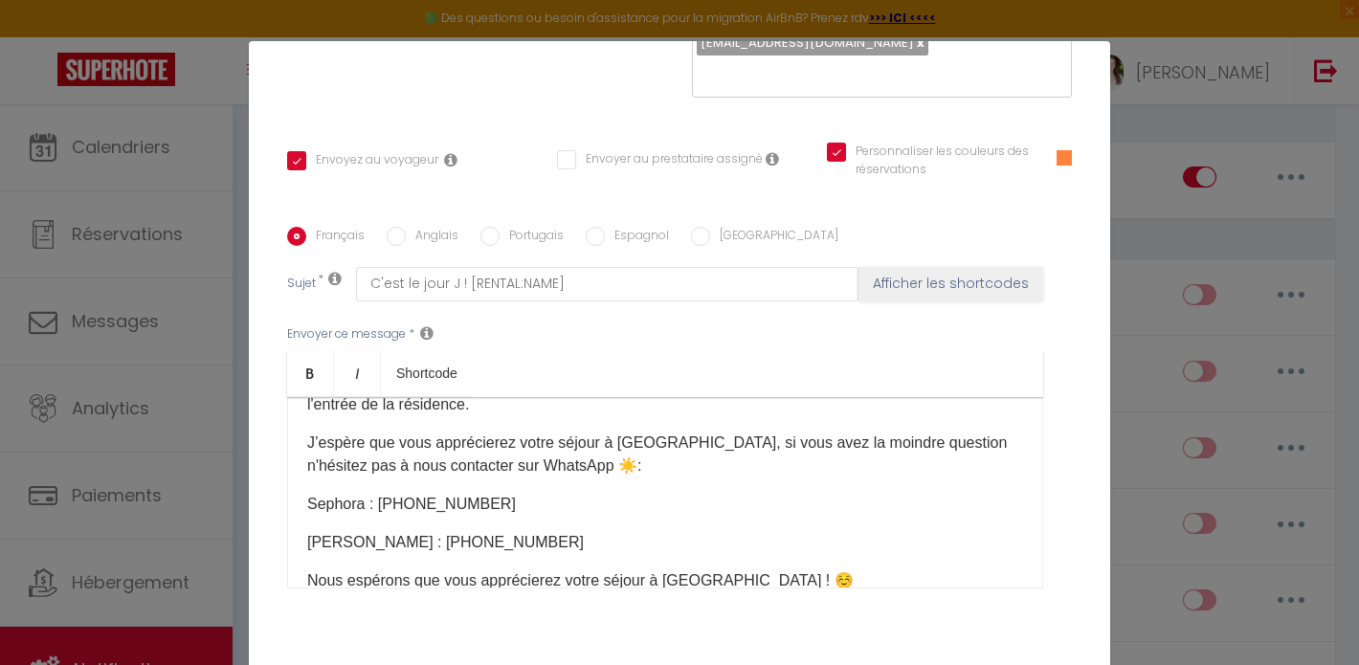
click at [629, 440] on p "J’espère que vous apprécierez votre séjour à Bordeaux, si vous avez la moindre …" at bounding box center [665, 455] width 716 height 46
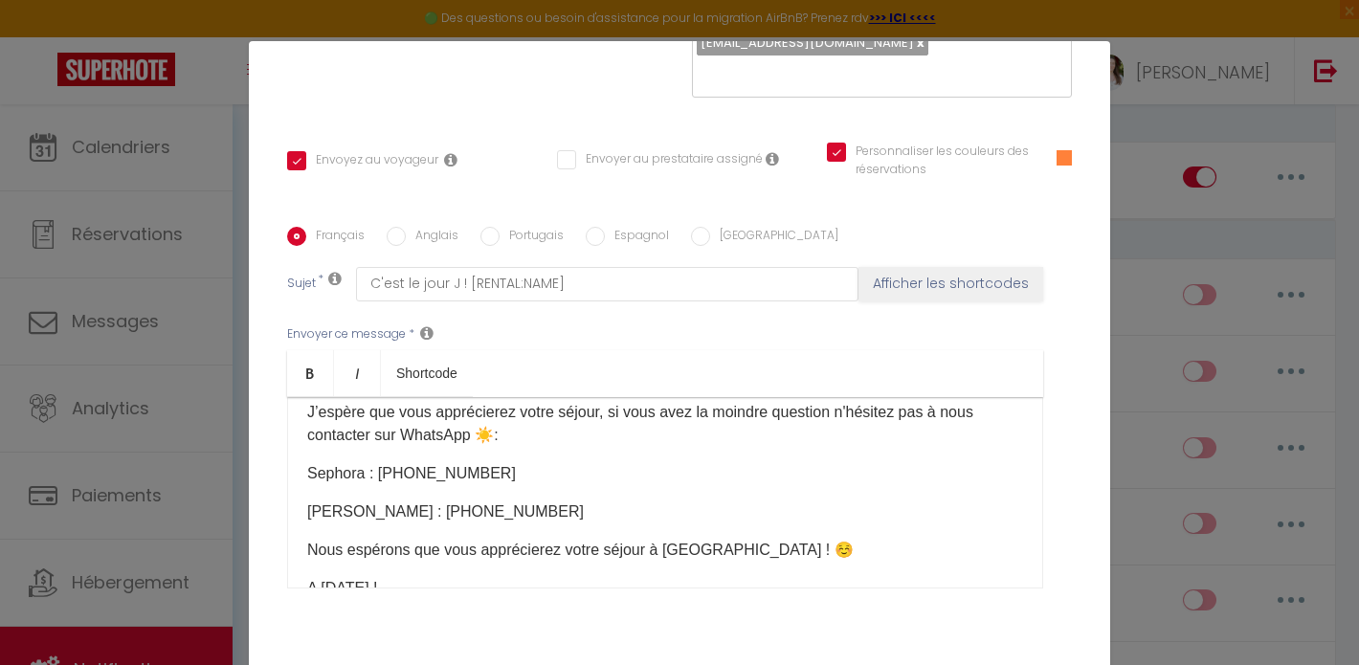
drag, startPoint x: 486, startPoint y: 503, endPoint x: 322, endPoint y: 500, distance: 163.7
click at [322, 500] on p "Marion : +33 7 45 23 64 19​" at bounding box center [665, 511] width 716 height 23
click at [335, 464] on p "Sephora : +33 6 01 46 20 20" at bounding box center [665, 473] width 716 height 23
click at [429, 464] on p ": +33 6 01 46 20 20" at bounding box center [665, 473] width 716 height 23
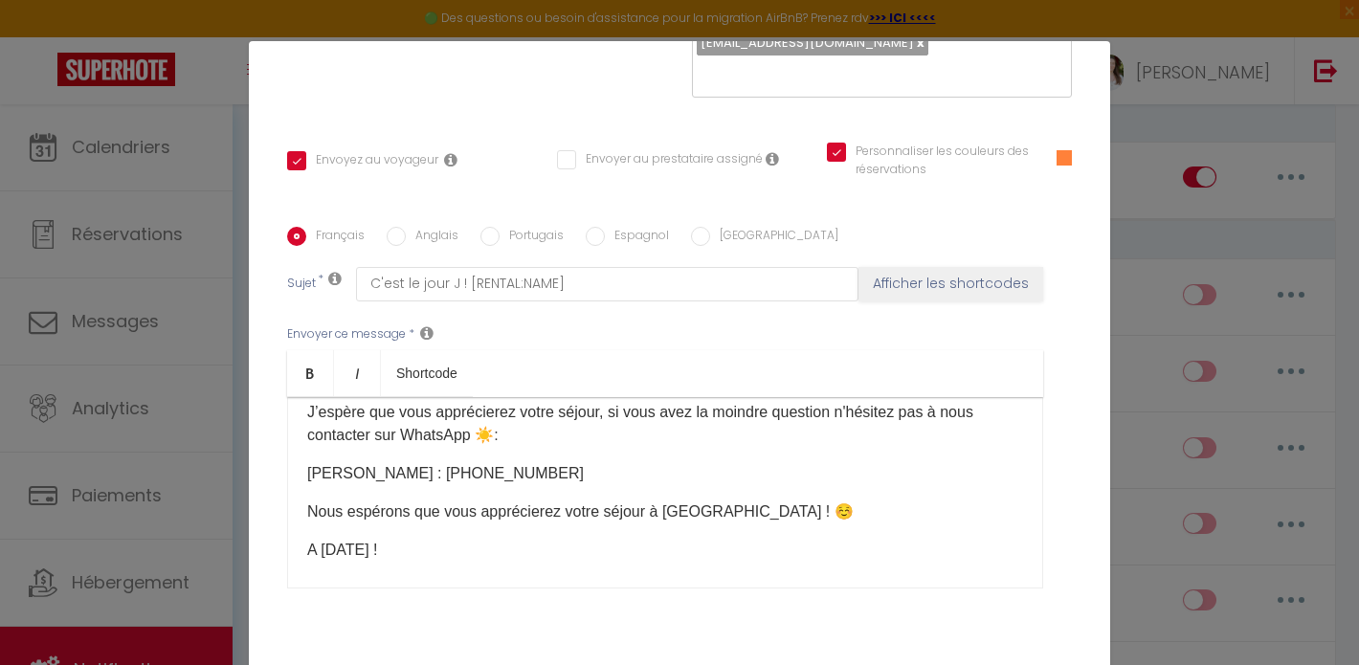
click at [503, 472] on p "Marion : +33 7 45 23 64 19​" at bounding box center [665, 473] width 716 height 23
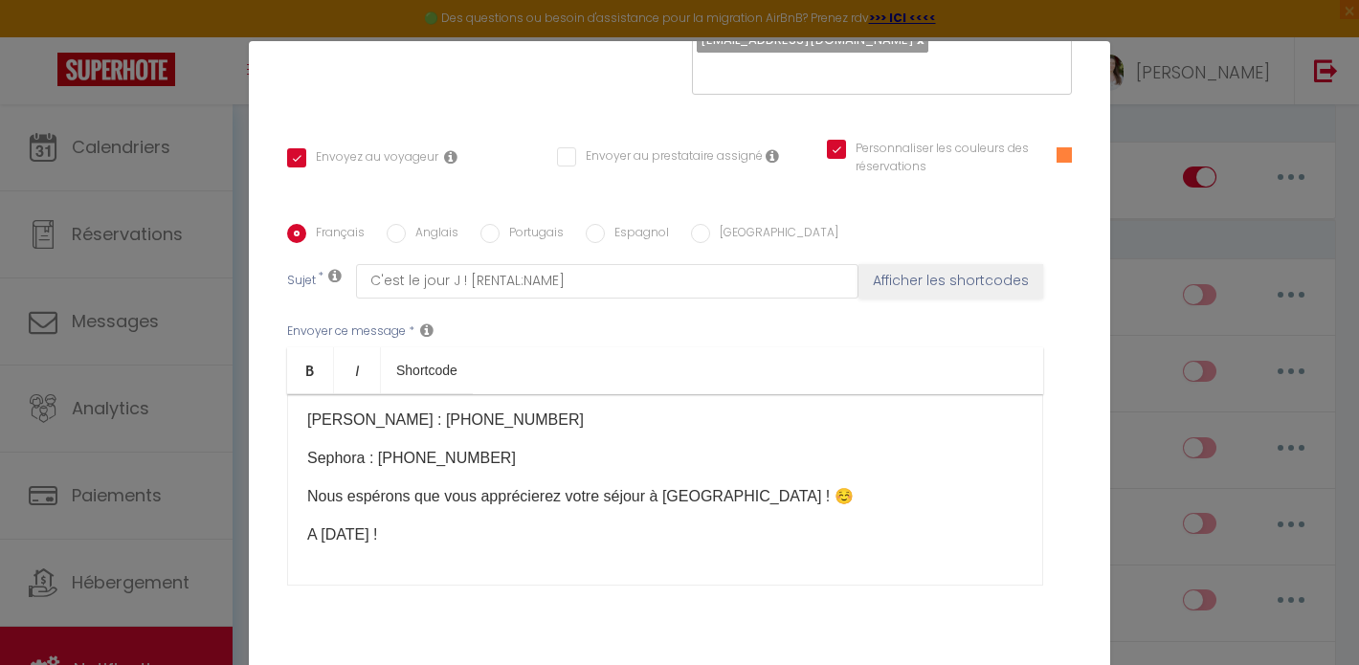
scroll to position [374, 0]
click at [702, 484] on p "Nous espérons que vous apprécierez votre séjour à Bordeaux ! ☺️ ​" at bounding box center [665, 495] width 716 height 23
click at [703, 484] on p "Nous espérons que vous apprécierez votre séjour à Bordeaux ! ☺️ ​" at bounding box center [665, 495] width 716 height 23
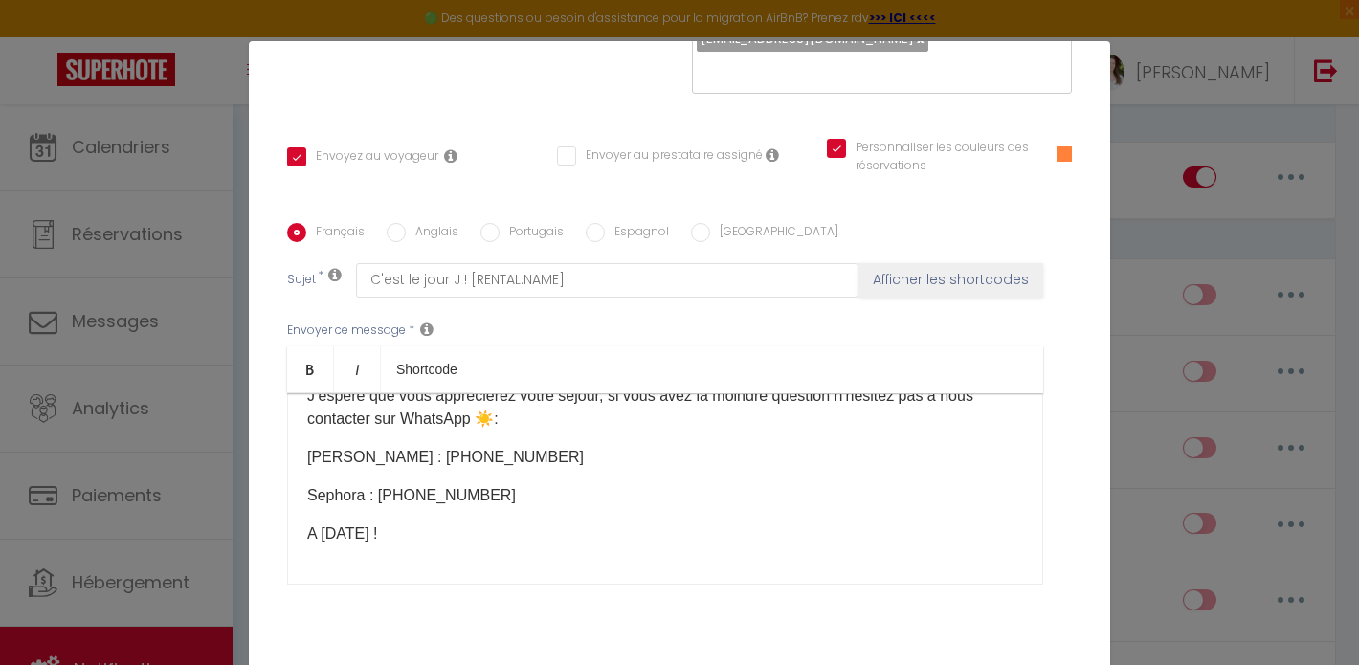
scroll to position [408, 0]
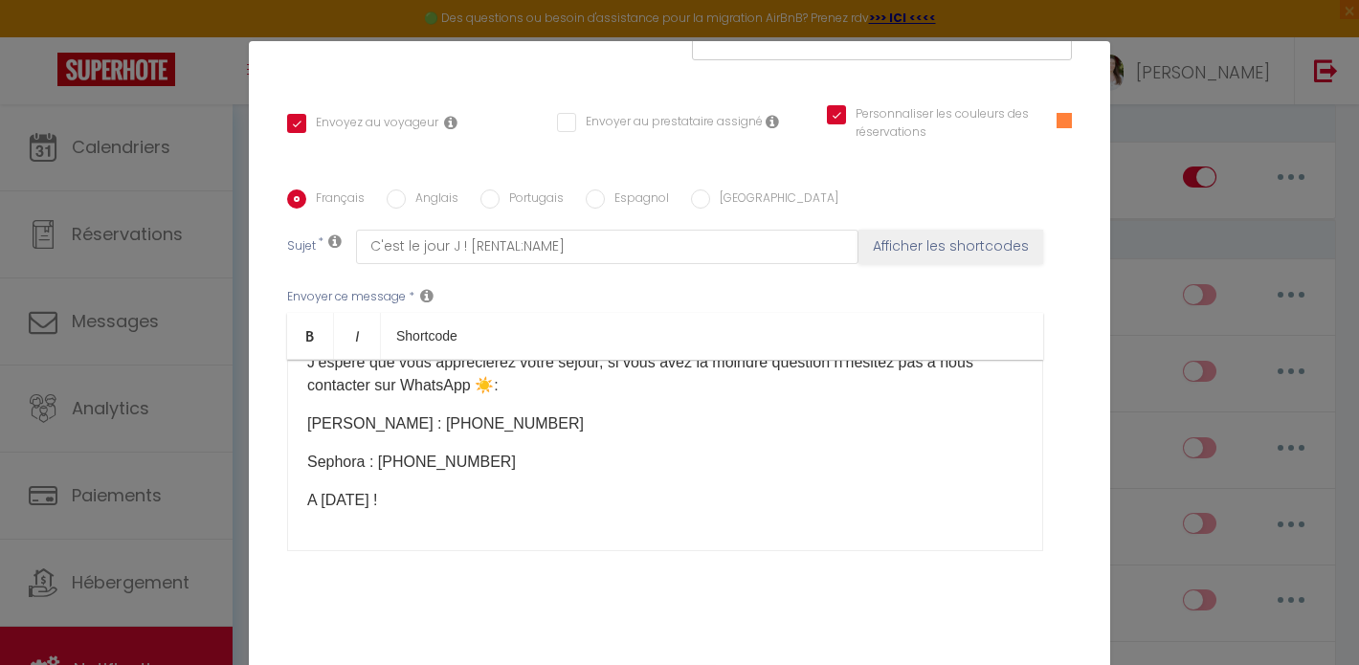
click at [479, 489] on p "​A demain !" at bounding box center [665, 500] width 716 height 23
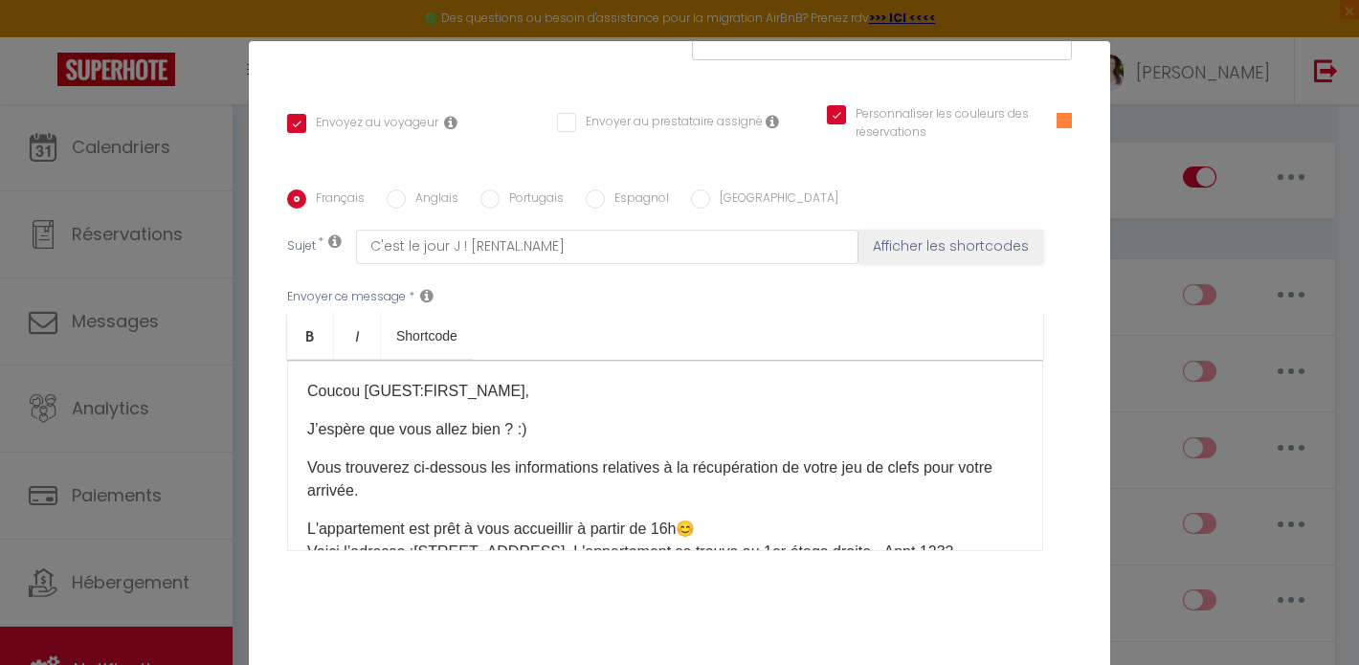
click at [499, 418] on p "​J’espère que vous allez bien ? :)" at bounding box center [665, 429] width 716 height 23
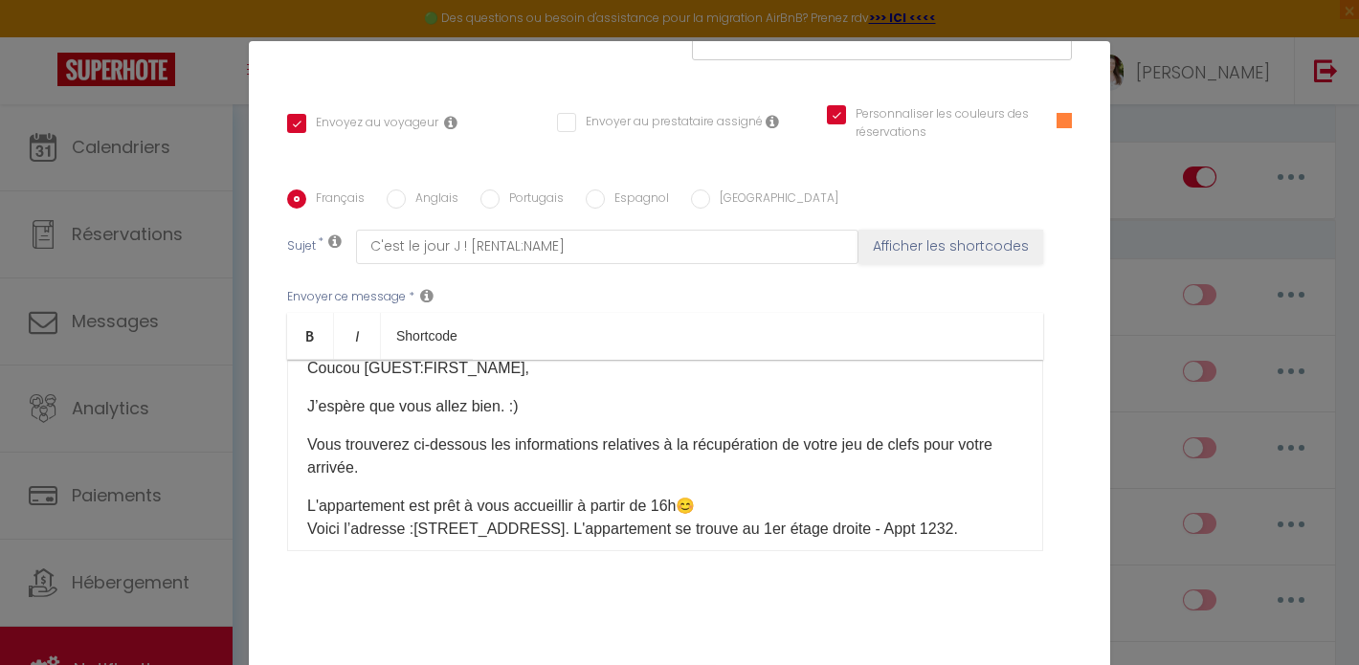
scroll to position [32, 0]
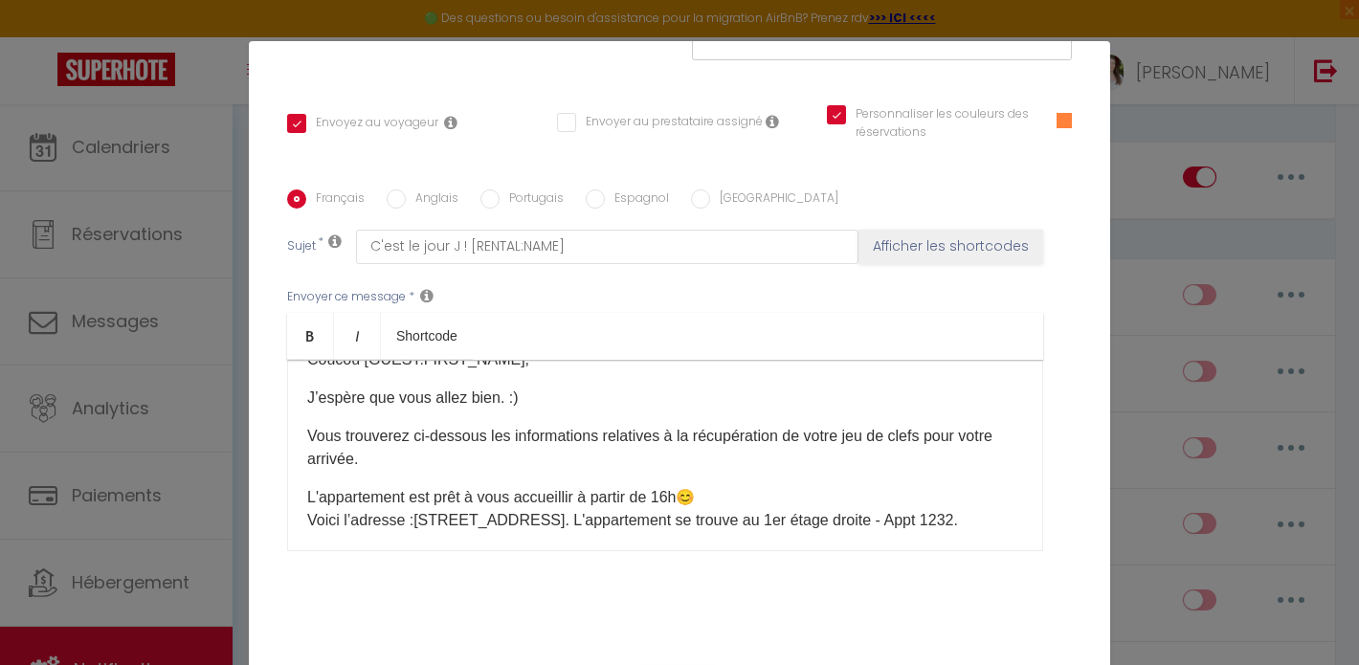
click at [920, 425] on p "Vous trouverez ci-dessous les informations relatives à la récupération de votre…" at bounding box center [665, 448] width 716 height 46
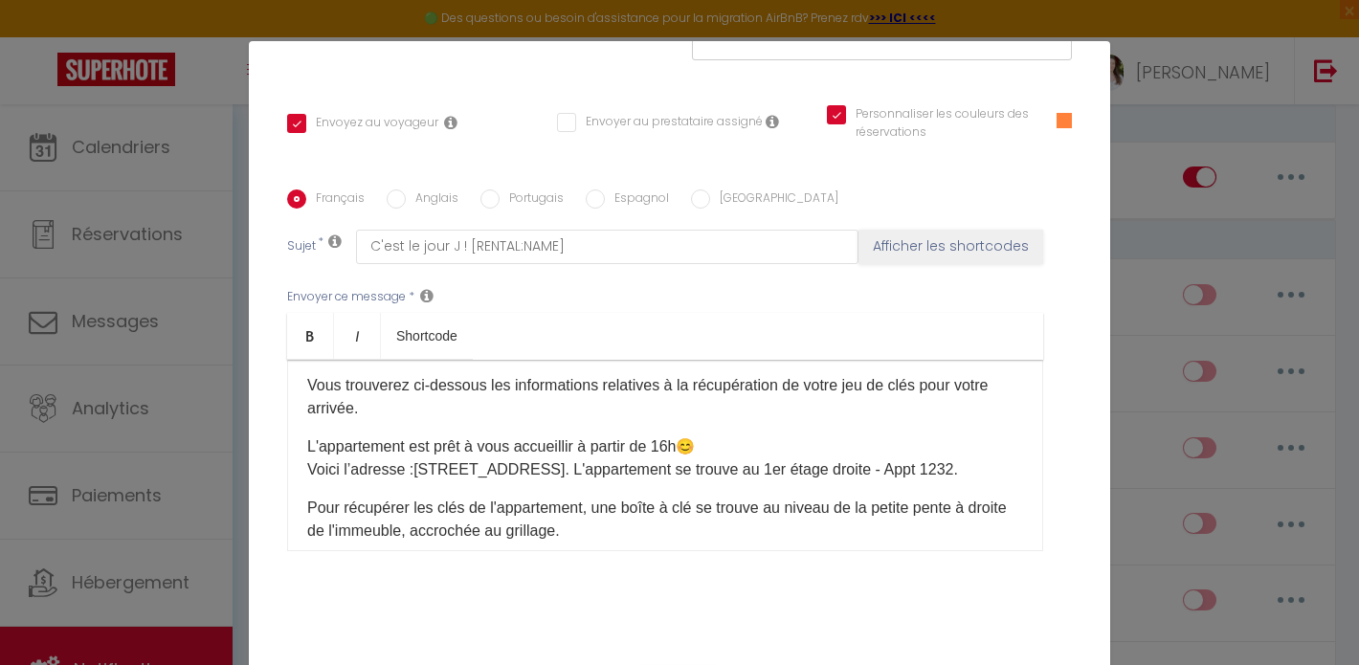
scroll to position [89, 0]
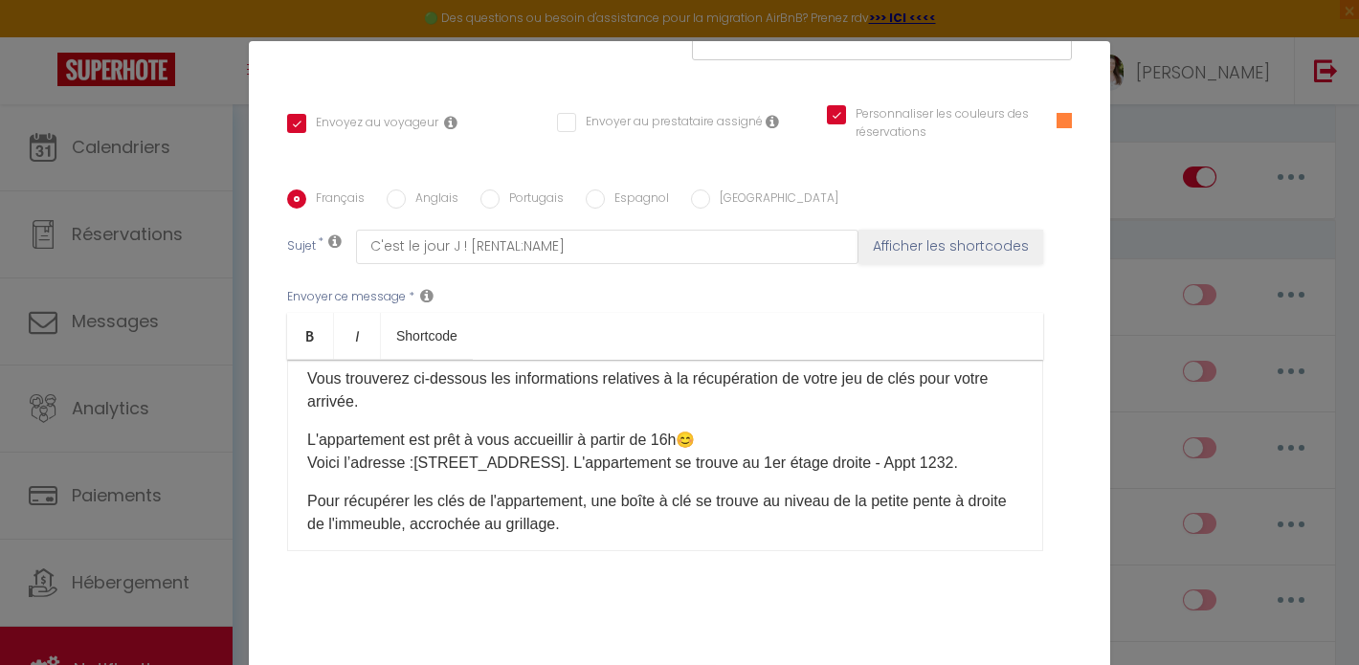
click at [551, 455] on span "53 AVENUE DE NOES 33600 PESSAC" at bounding box center [488, 463] width 151 height 16
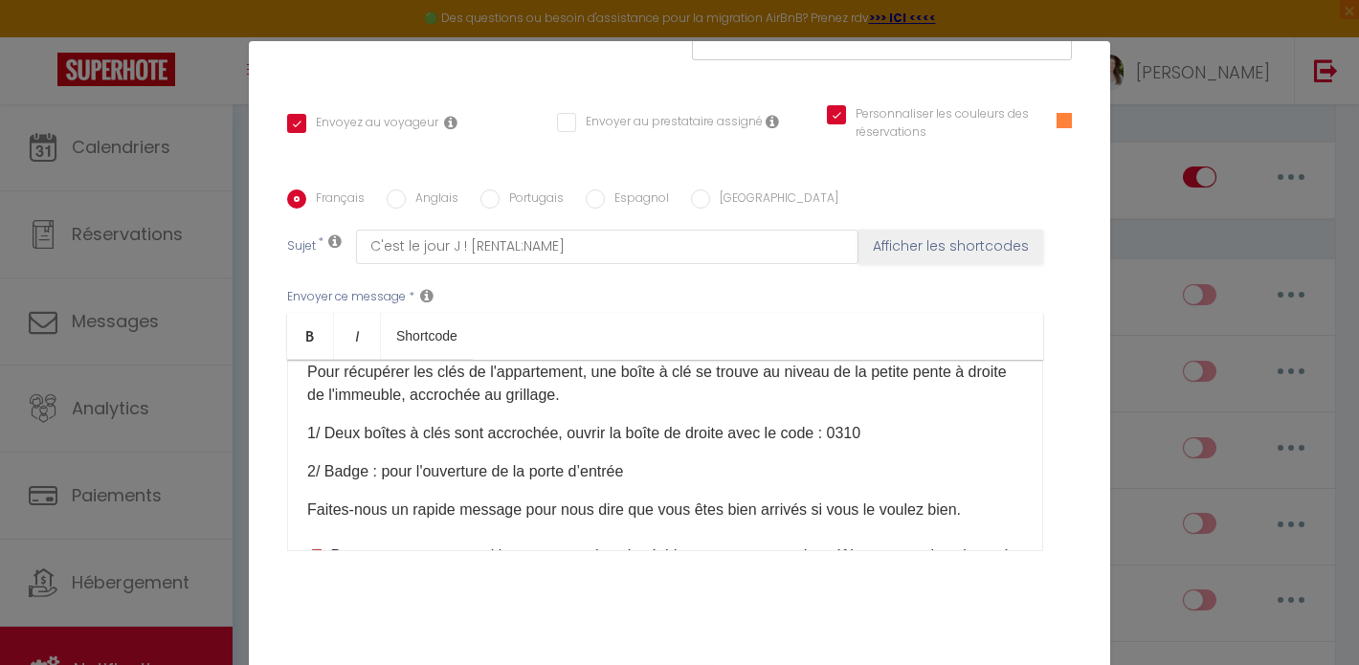
scroll to position [220, 0]
click at [590, 466] on p "2/ Badge : pour l'ouverture de la porte d’entrée" at bounding box center [665, 469] width 716 height 23
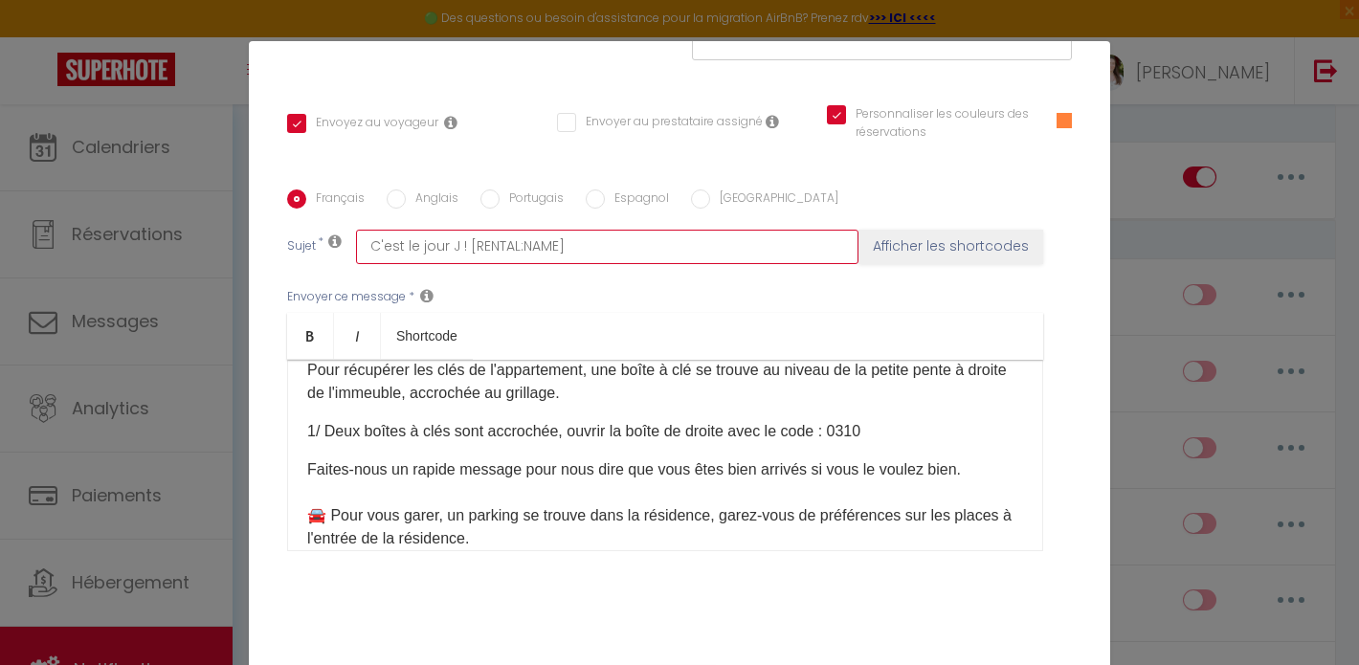
click at [397, 230] on input "C'est le jour J ! [RENTAL:NAME]​" at bounding box center [607, 247] width 502 height 34
type input "C'est ble jour J ! [RENTAL:NAME]​"
checkbox input "true"
checkbox input "false"
checkbox input "true"
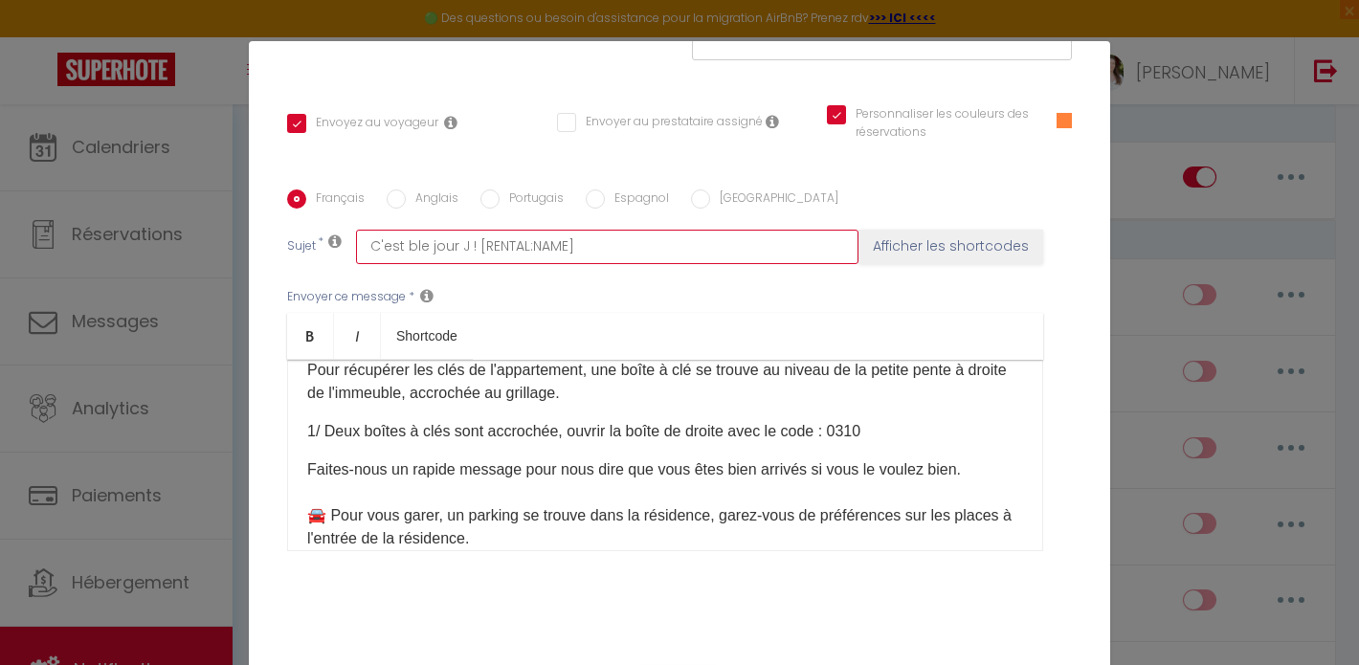
type input "C'est bile jour J ! [RENTAL:NAME]​"
checkbox input "true"
checkbox input "false"
checkbox input "true"
type input "C'est biele jour J ! [RENTAL:NAME]​"
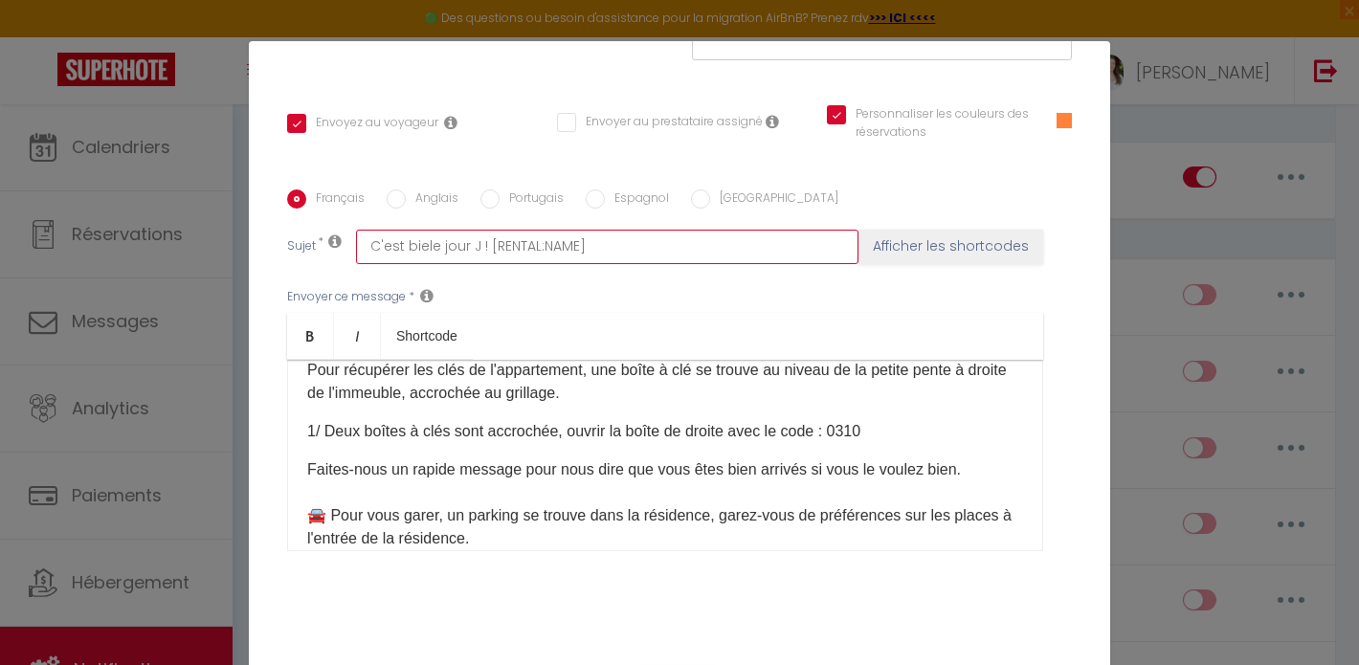
checkbox input "true"
checkbox input "false"
checkbox input "true"
type input "C'est bienle jour J ! [RENTAL:NAME]​"
checkbox input "true"
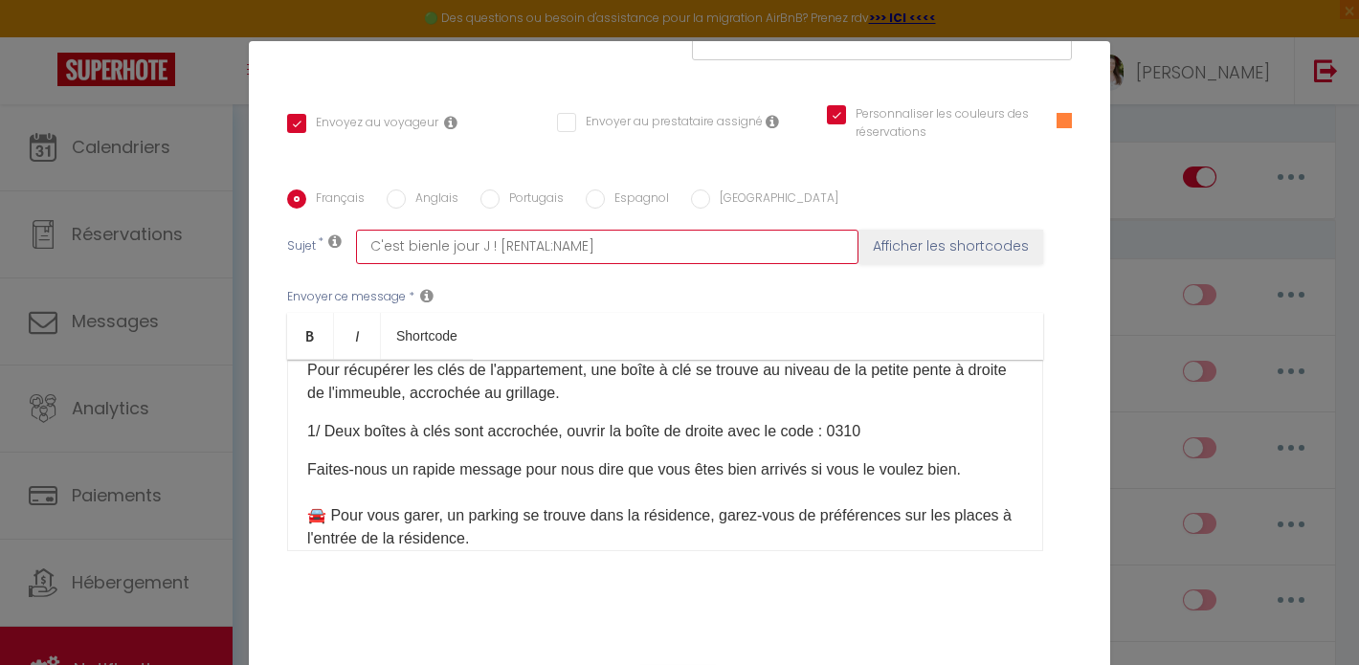
checkbox input "false"
checkbox input "true"
type input "C'est bientle jour J ! [RENTAL:NAME]​"
checkbox input "true"
checkbox input "false"
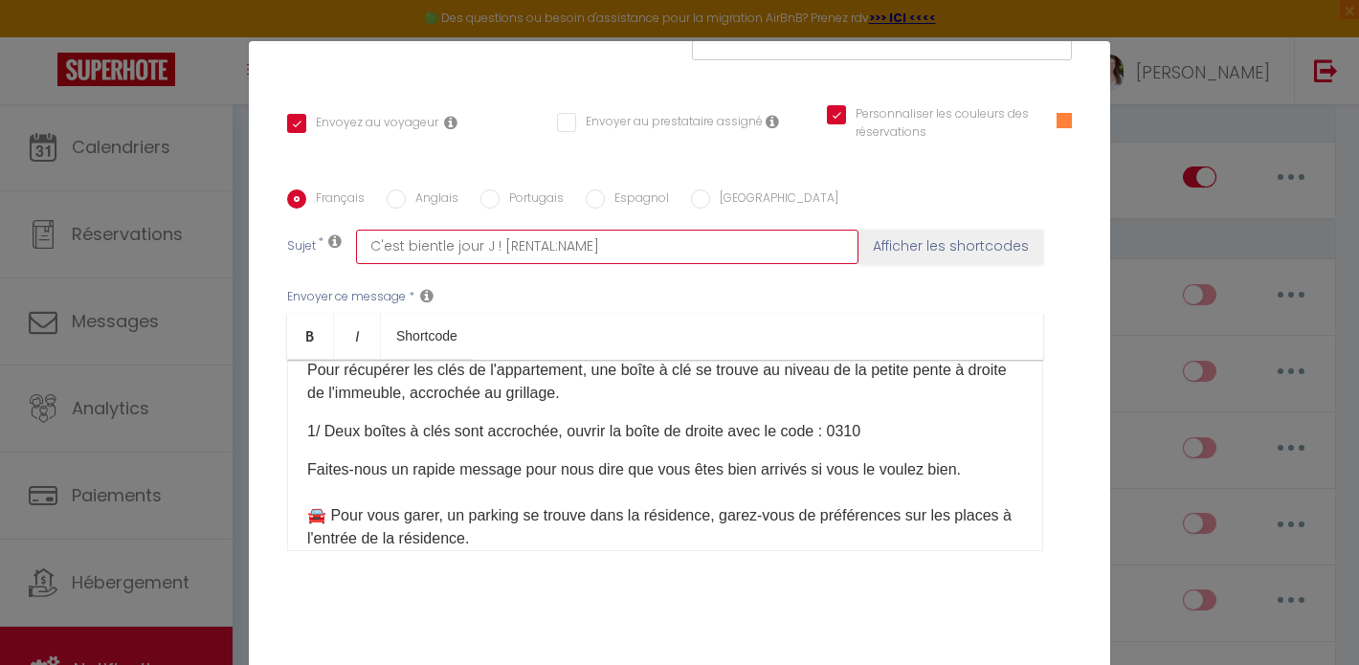
checkbox input "true"
type input "C'est bientôle jour J ! [RENTAL:NAME]​"
checkbox input "true"
checkbox input "false"
checkbox input "true"
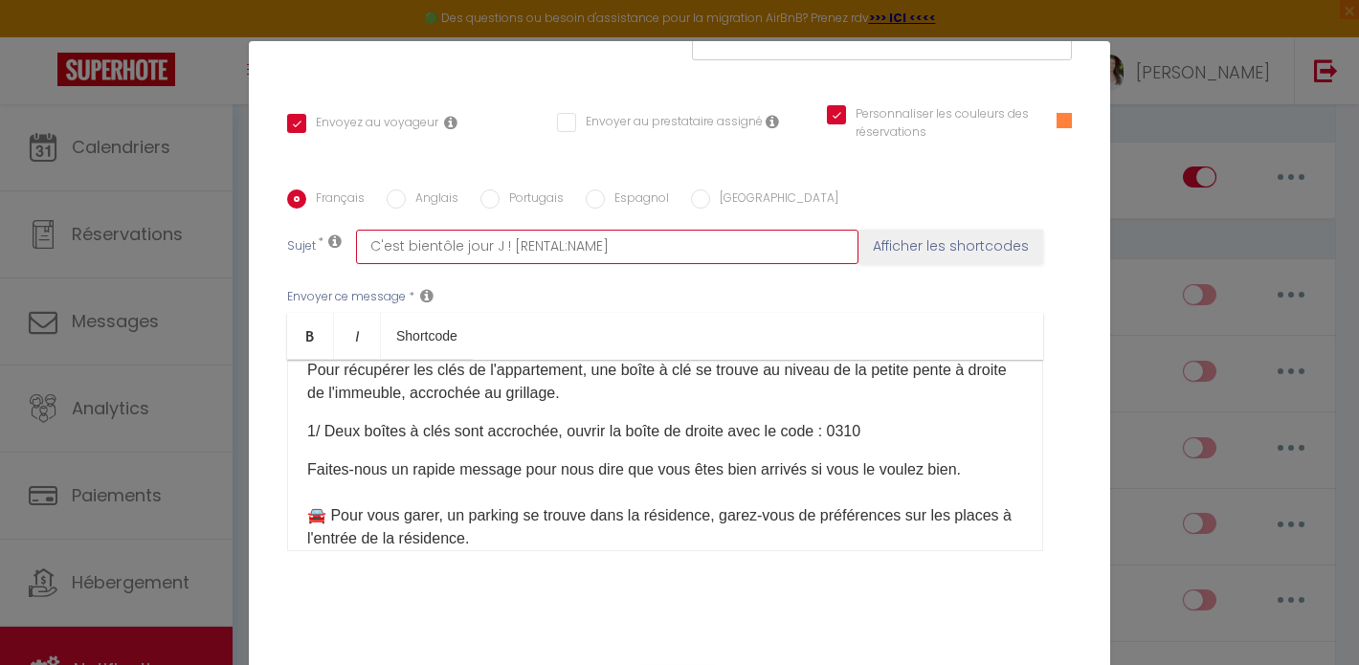
type input "C'est bientôtle jour J ! [RENTAL:NAME]​"
checkbox input "true"
checkbox input "false"
checkbox input "true"
type input "C'est bientôt le jour J ! [RENTAL:NAME]​"
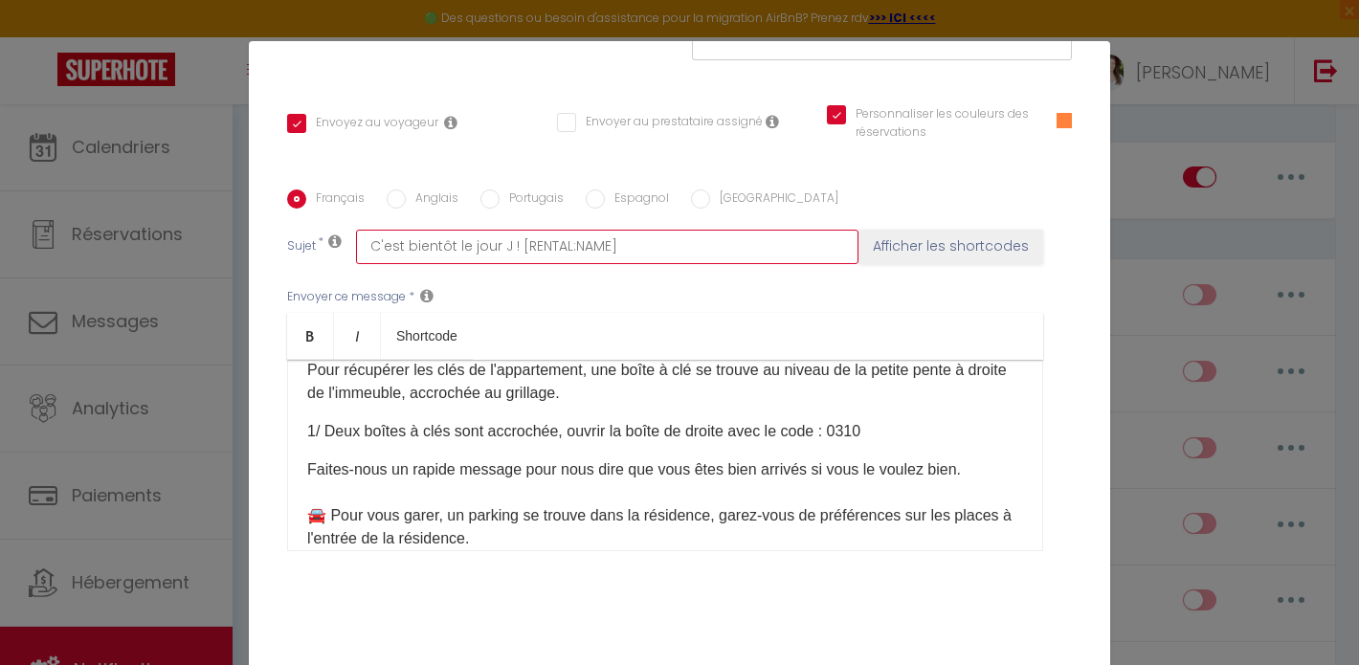
checkbox input "true"
checkbox input "false"
checkbox input "true"
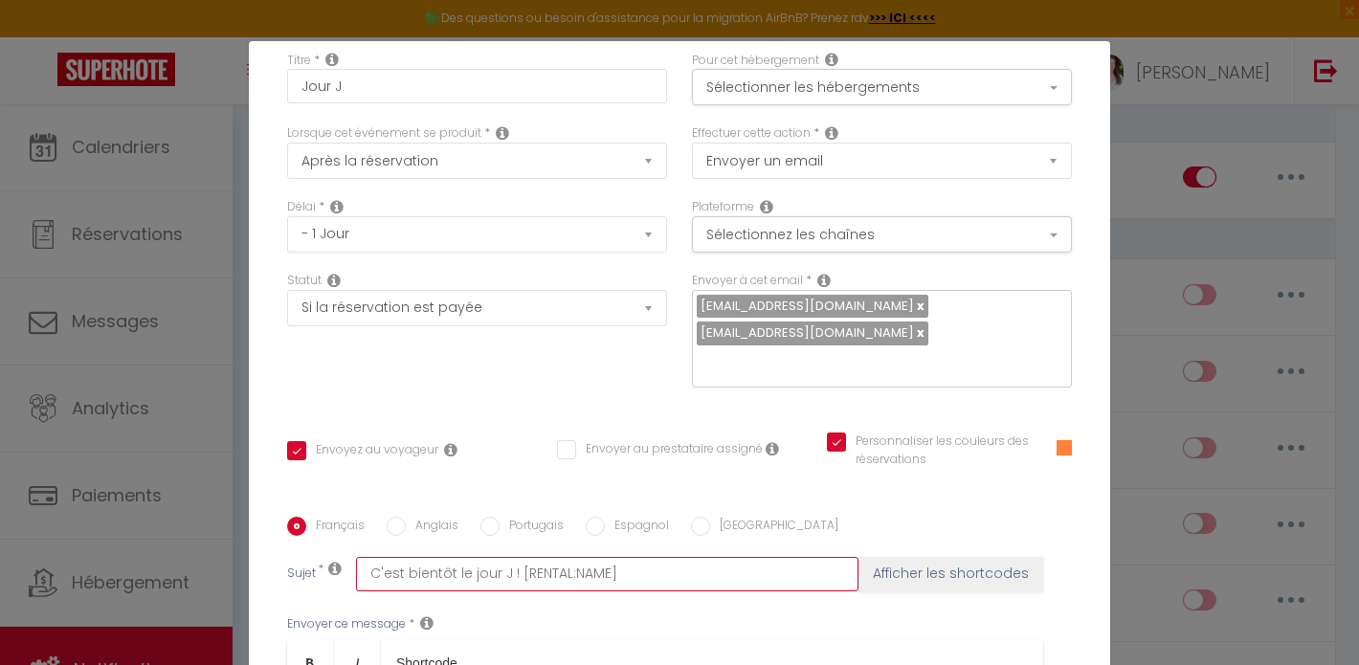
scroll to position [64, 0]
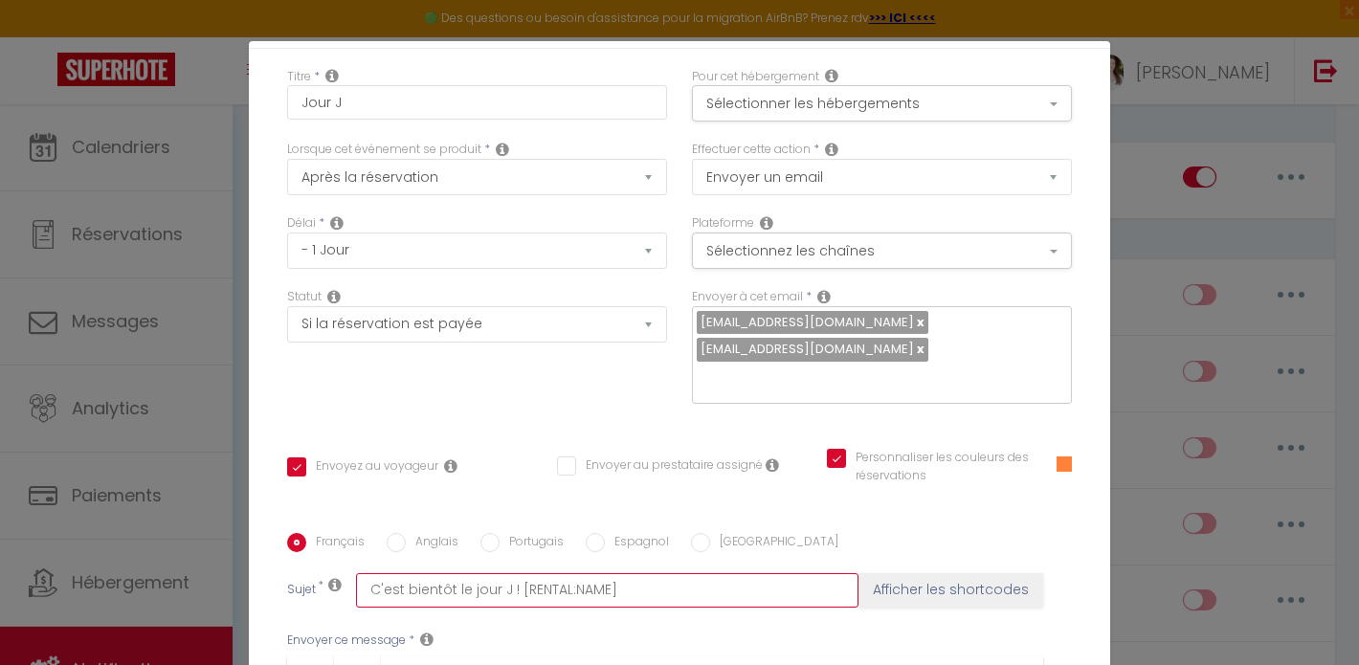
type input "C'est bientôt le jour J ! [RENTAL:NAME]​"
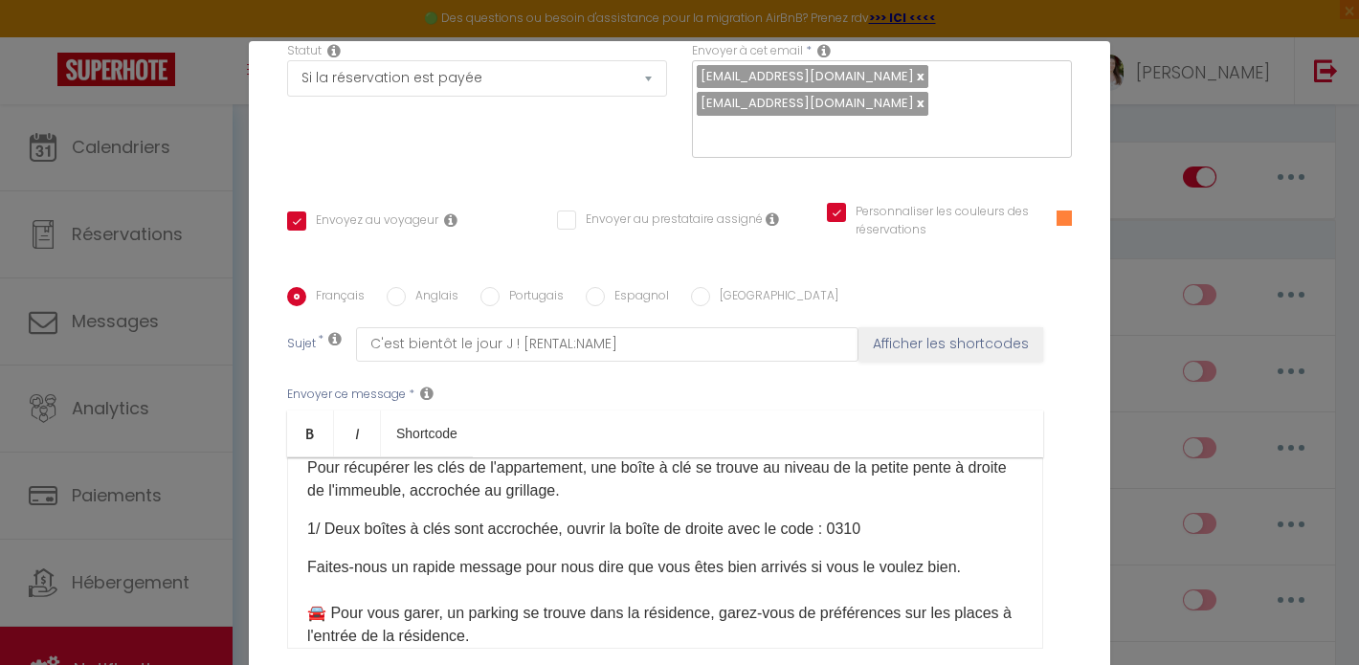
scroll to position [429, 0]
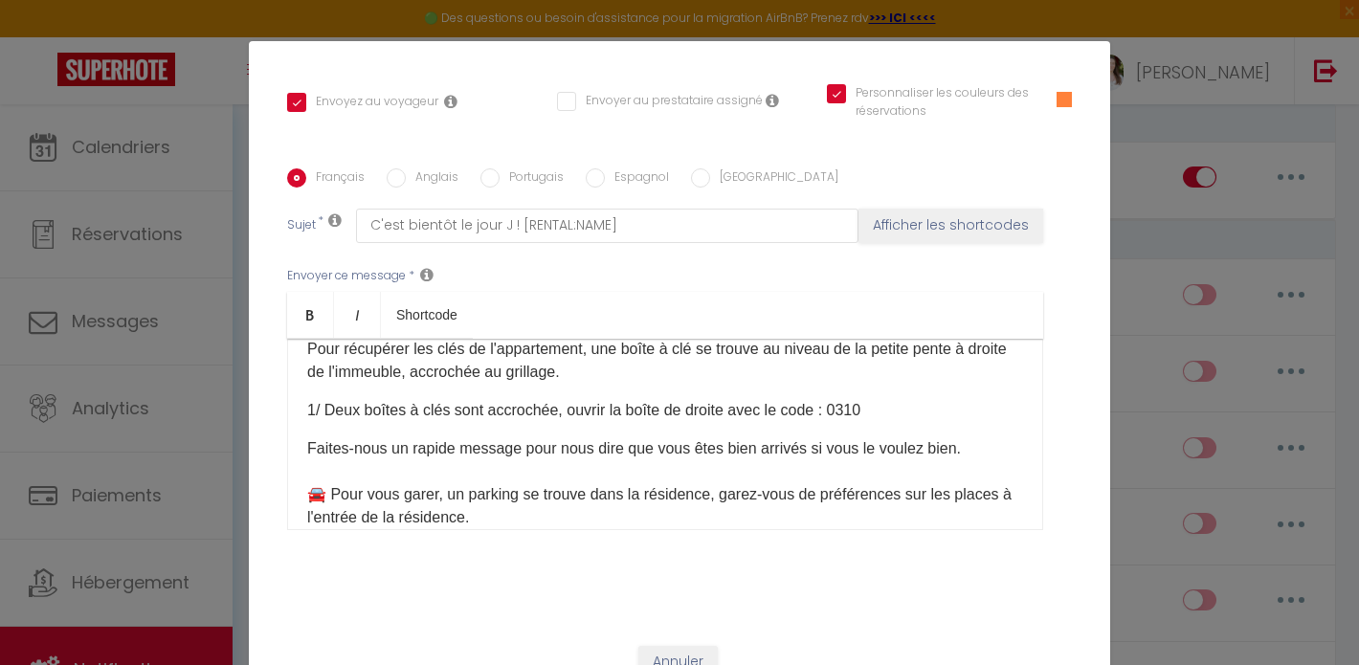
click at [878, 402] on p "1/ Deux boîtes à clés sont accrochée, ouvrir la boîte de droite avec le code : …" at bounding box center [665, 410] width 716 height 23
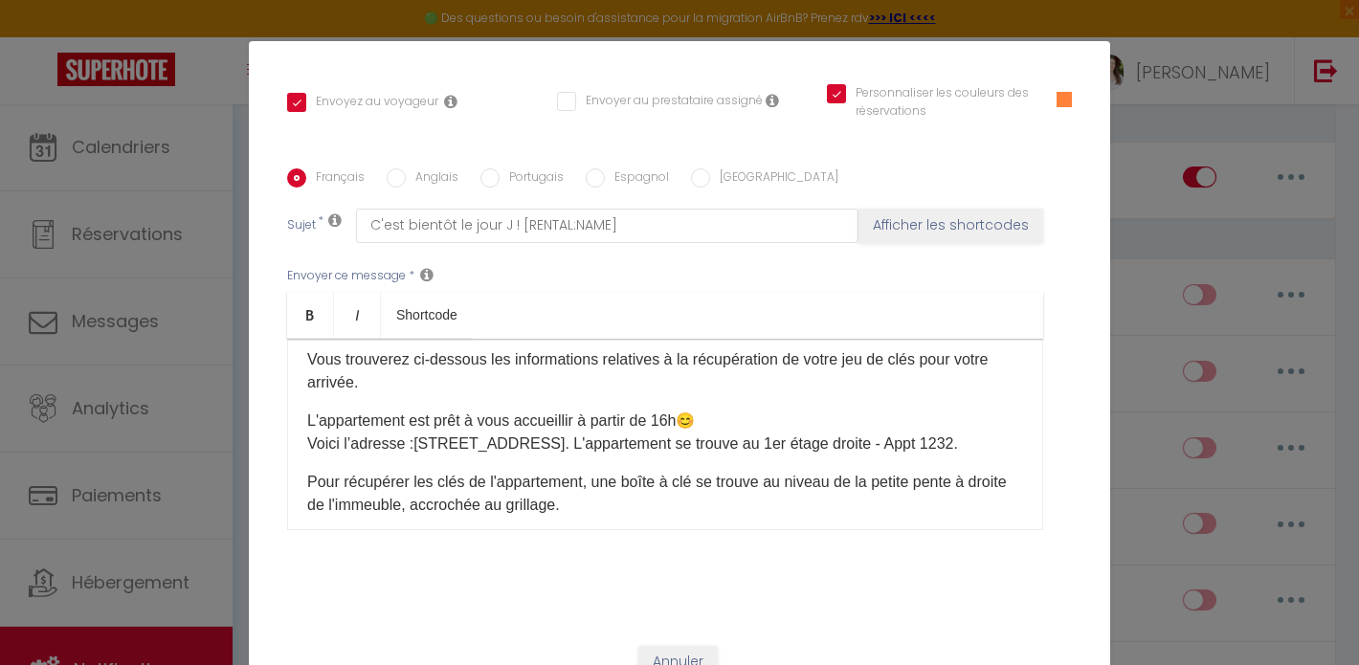
scroll to position [198, 0]
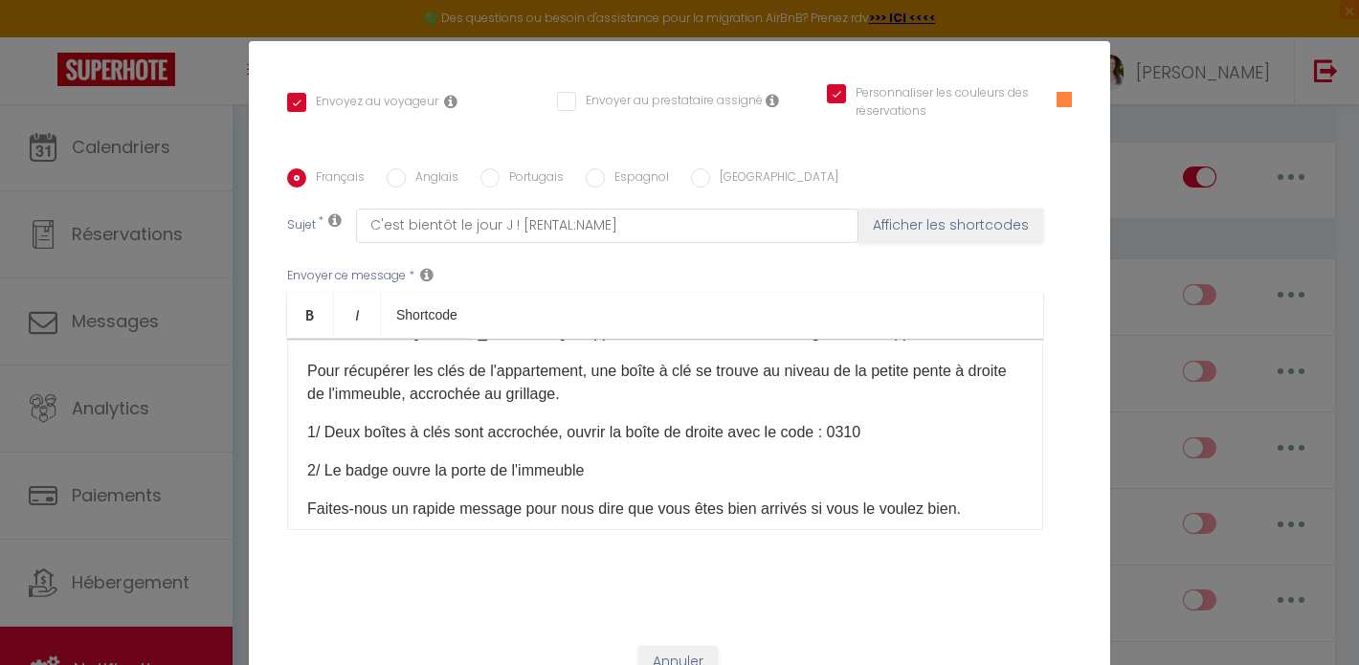
click at [548, 428] on p "1/ Deux boîtes à clés sont accrochée, ouvrir la boîte de droite avec le code : …" at bounding box center [665, 432] width 716 height 23
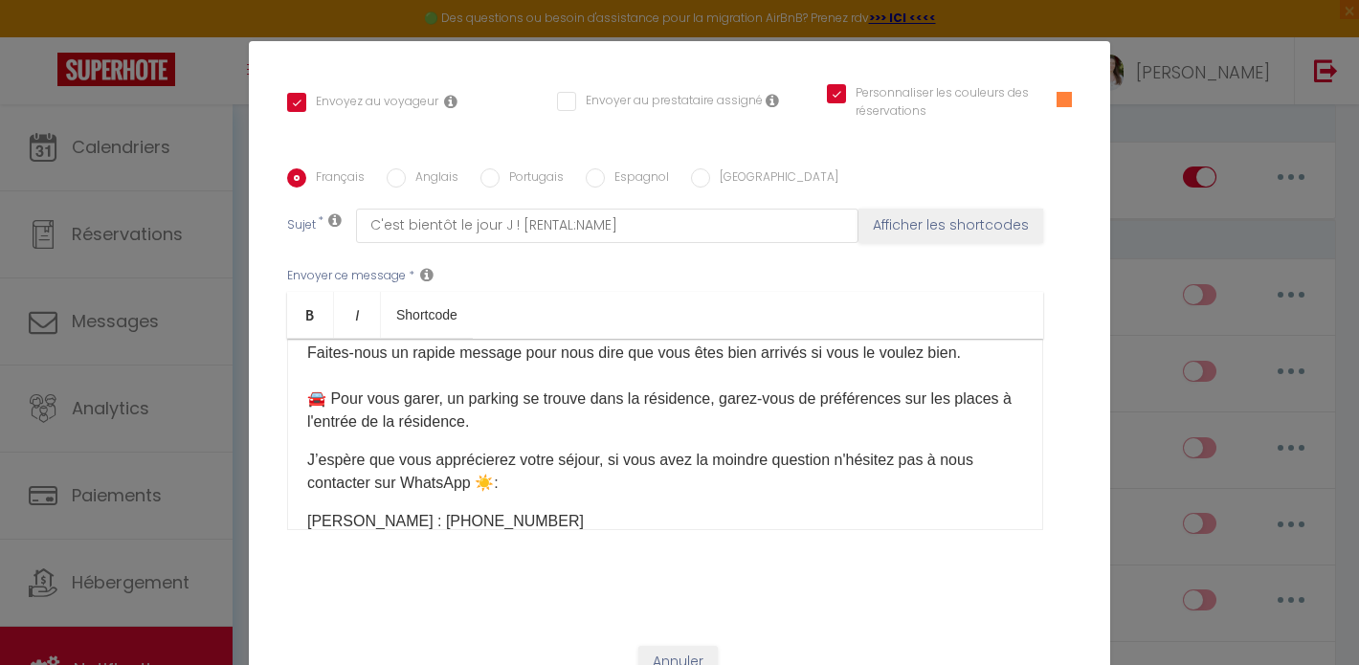
scroll to position [363, 0]
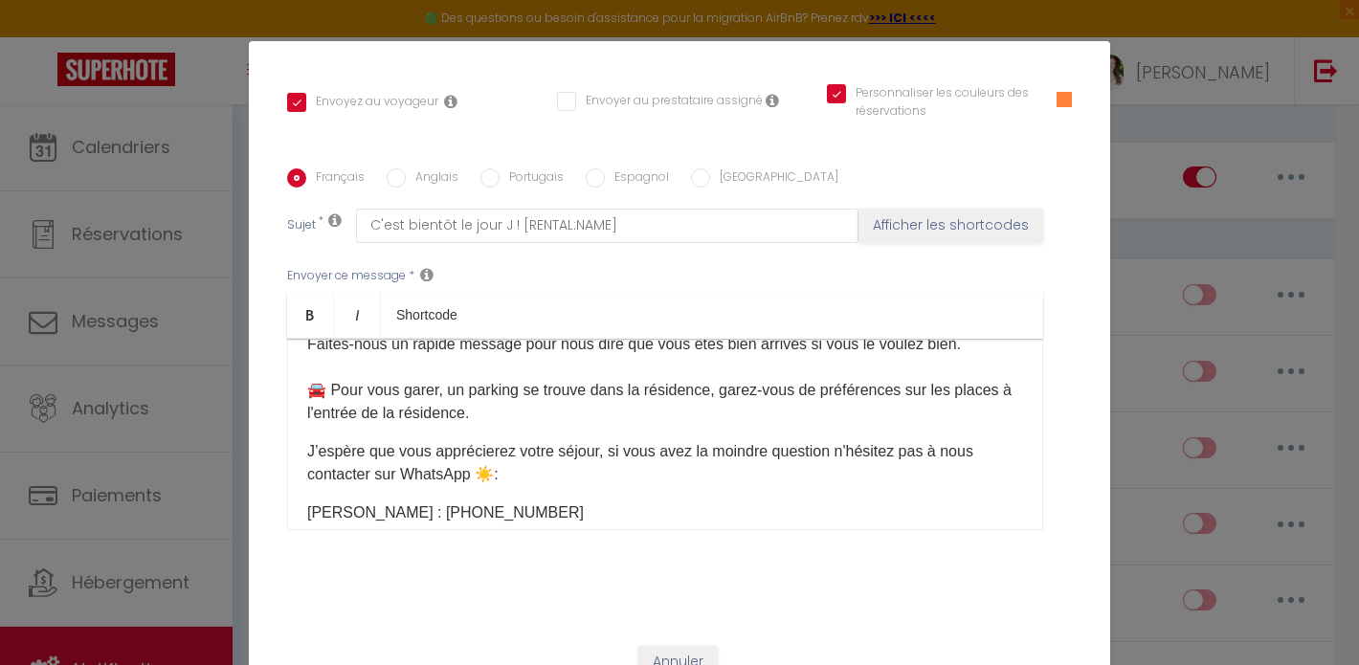
click at [890, 386] on p "Faites-nous un rapide message pour nous dire que vous êtes bien arrivés si vous…" at bounding box center [665, 379] width 716 height 92
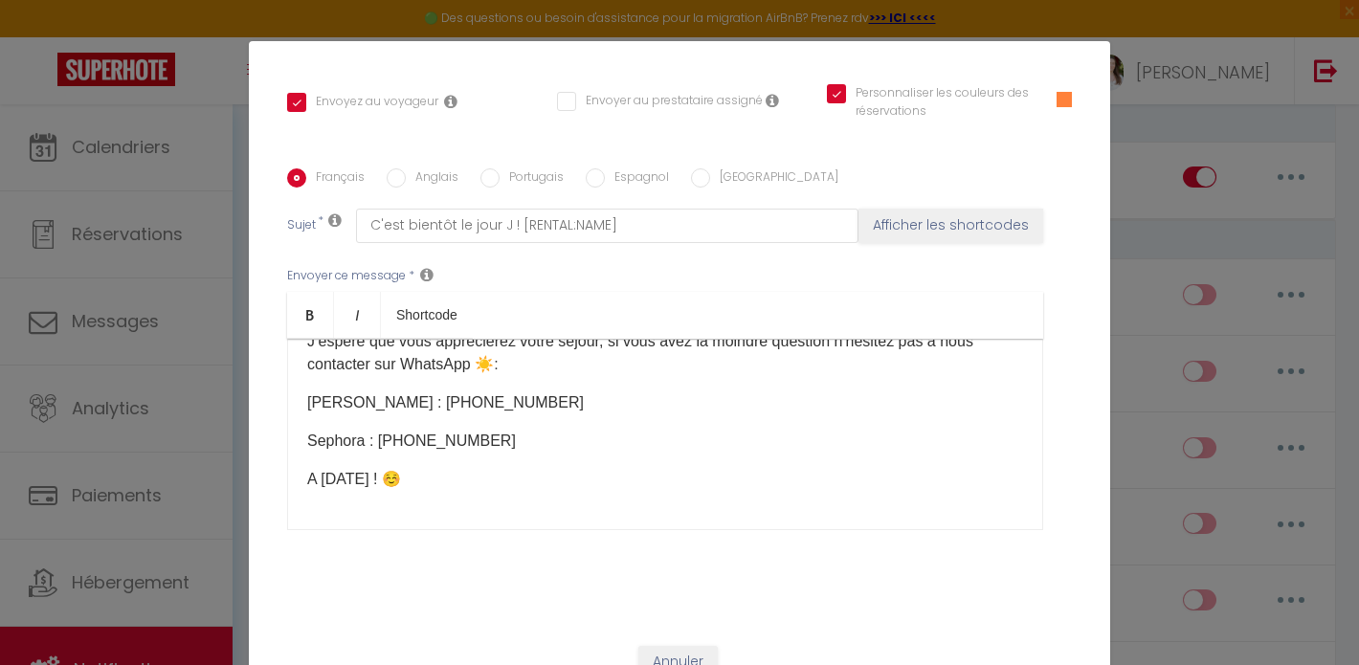
scroll to position [496, 0]
click at [307, 468] on p "​A demain ! ☺️" at bounding box center [665, 479] width 716 height 23
drag, startPoint x: 306, startPoint y: 453, endPoint x: 295, endPoint y: 455, distance: 11.6
click at [295, 455] on div "Coucou [GUEST:FIRST_NAME], ​J’espère que vous allez bien. :) Vous trouverez ci-…" at bounding box center [665, 434] width 756 height 191
click at [307, 468] on p "​A demain ! ☺️" at bounding box center [665, 479] width 716 height 23
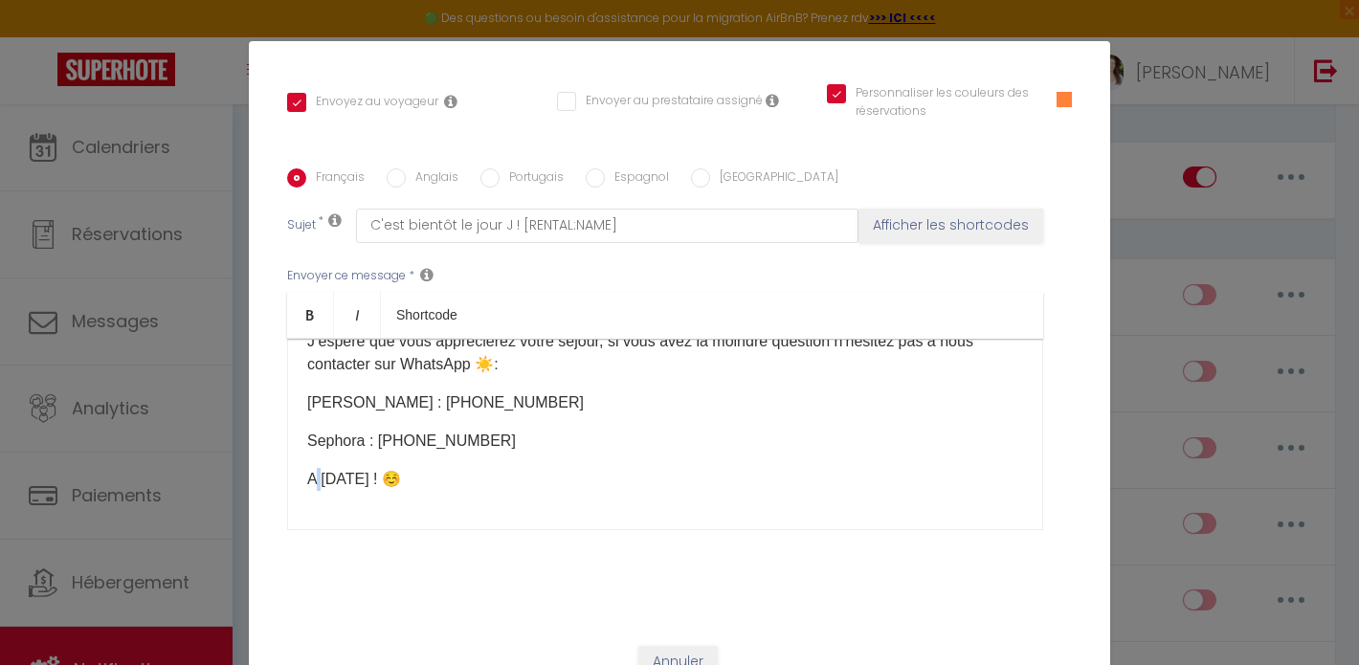
click at [307, 468] on p "​A demain ! ☺️" at bounding box center [665, 479] width 716 height 23
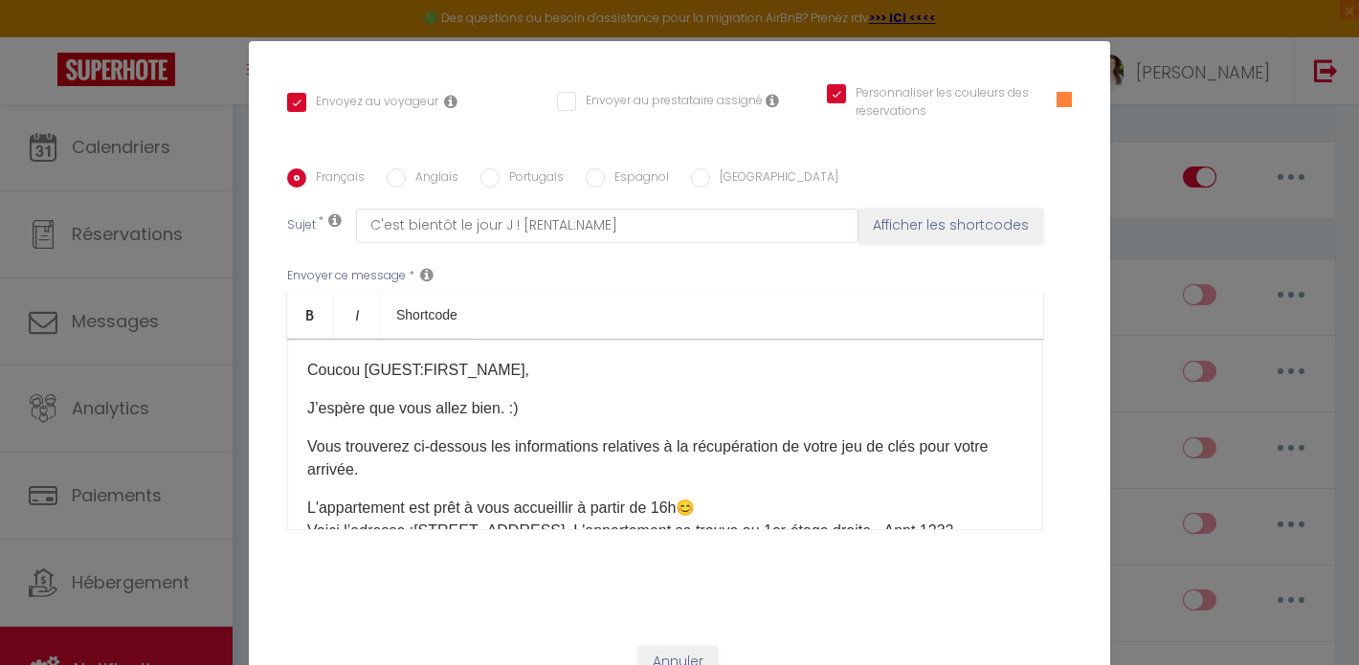
click at [676, 497] on p "L'appartement est prêt à vous accueillir à partir de 16h😊 Voici l’adresse : 53 …" at bounding box center [665, 520] width 716 height 46
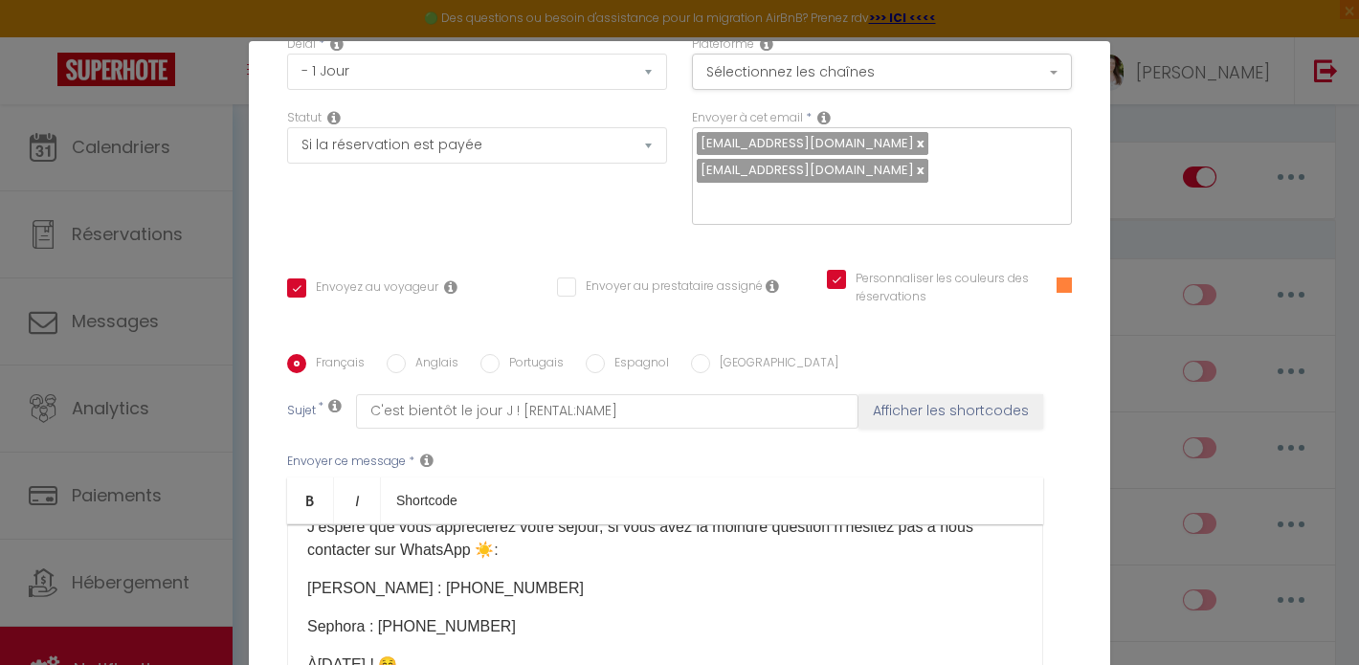
scroll to position [429, 0]
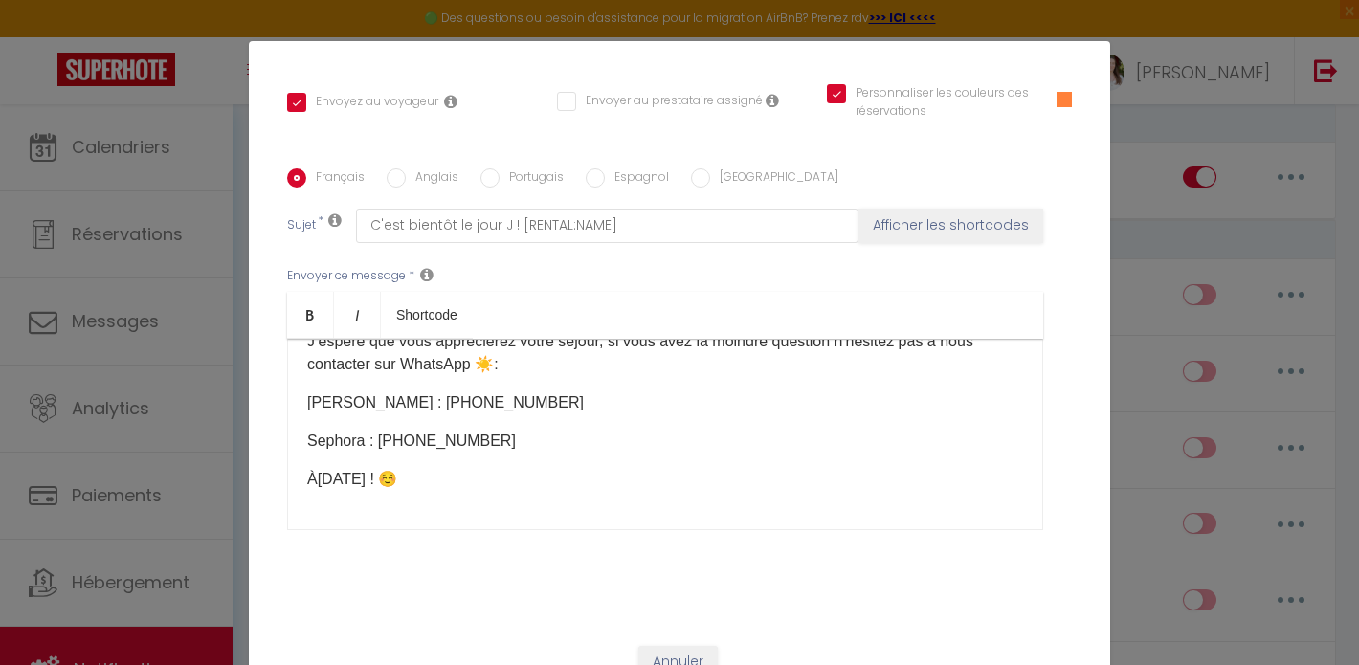
click at [537, 432] on div "Coucou [GUEST:FIRST_NAME], ​J’espère que vous allez bien. :) Vous trouverez ci-…" at bounding box center [665, 434] width 756 height 191
copy div "Coucou [GUEST:FIRST_NAME], ​J’espère que vous allez bien. :) Vous trouverez ci-…"
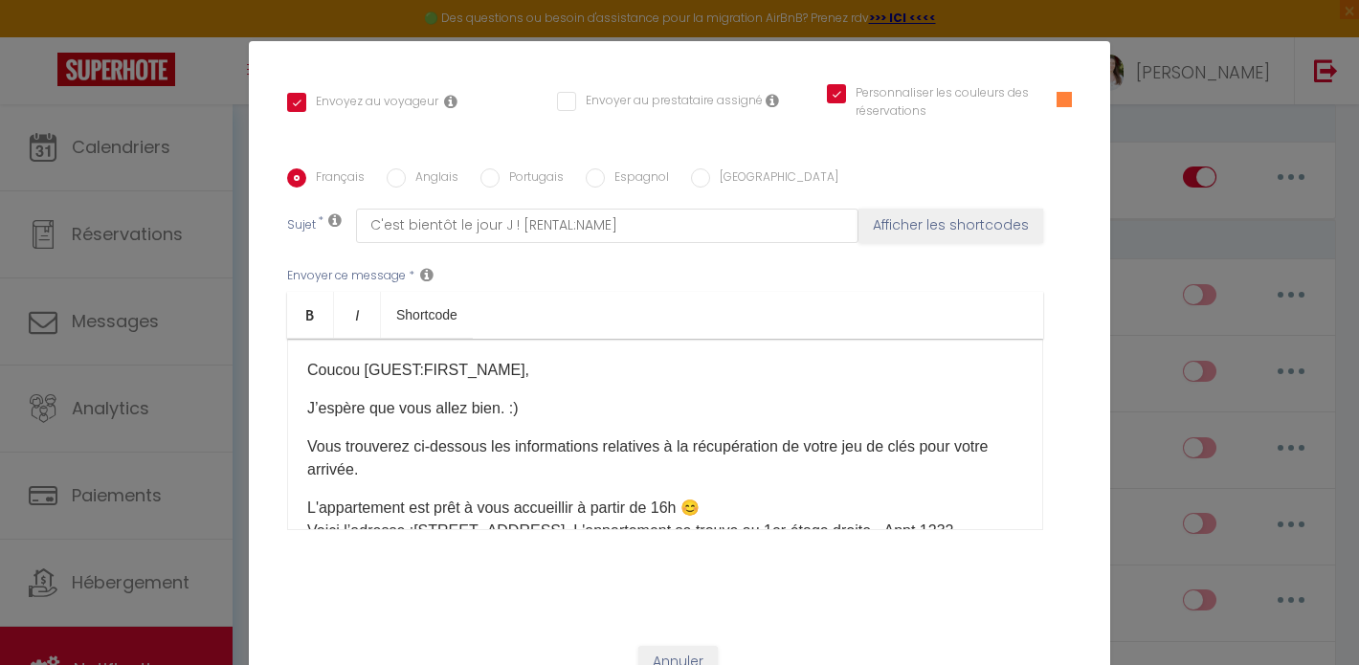
click at [427, 168] on label "Anglais" at bounding box center [432, 178] width 53 height 21
click at [406, 168] on input "Anglais" at bounding box center [396, 177] width 19 height 19
radio input "true"
checkbox input "true"
checkbox input "false"
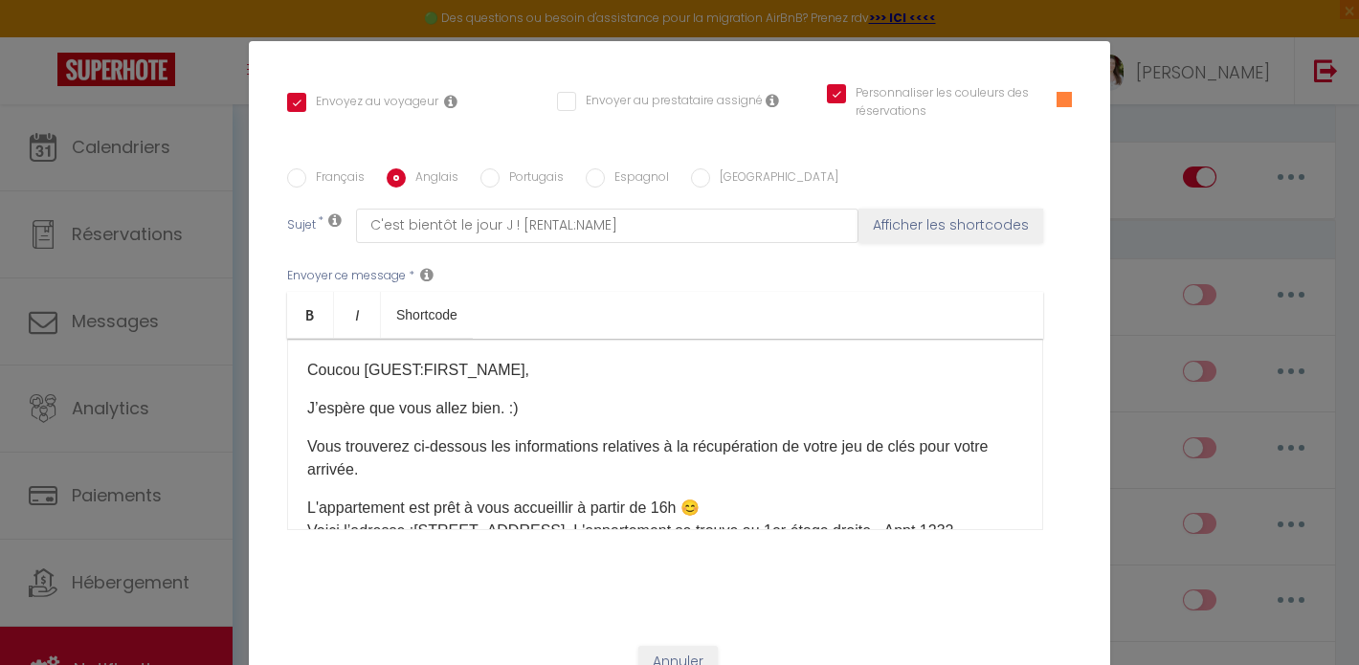
checkbox input "true"
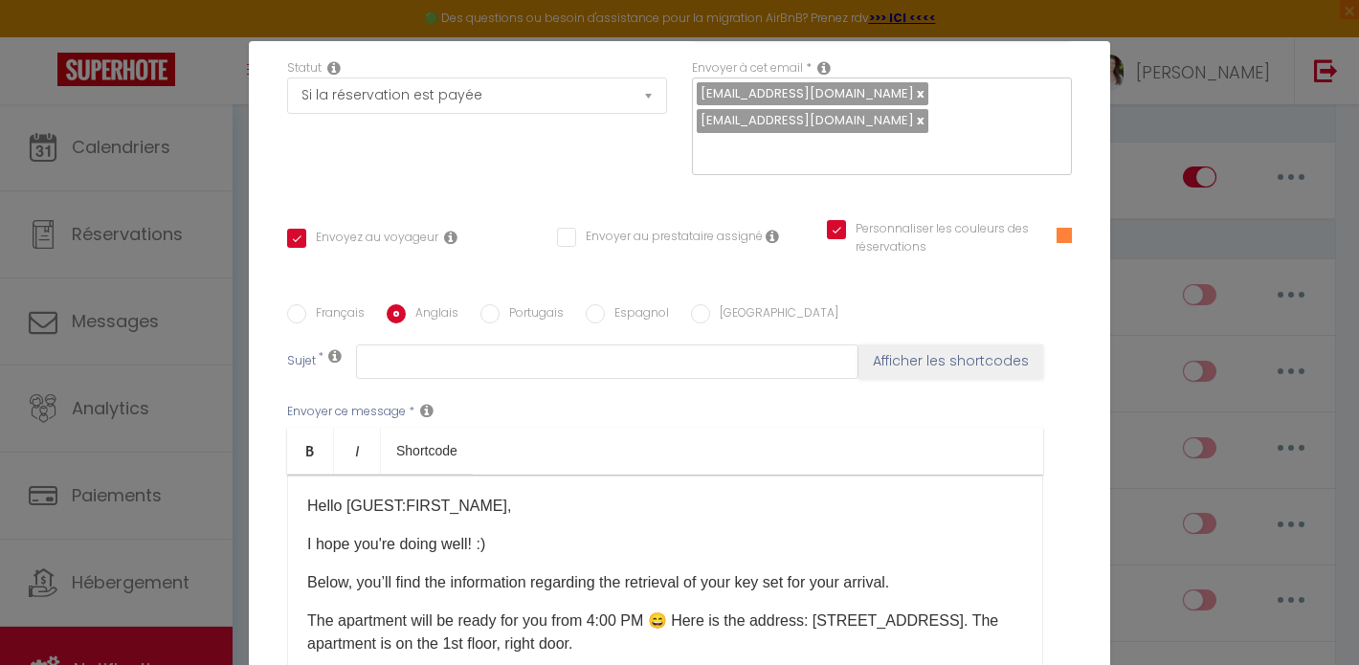
scroll to position [350, 0]
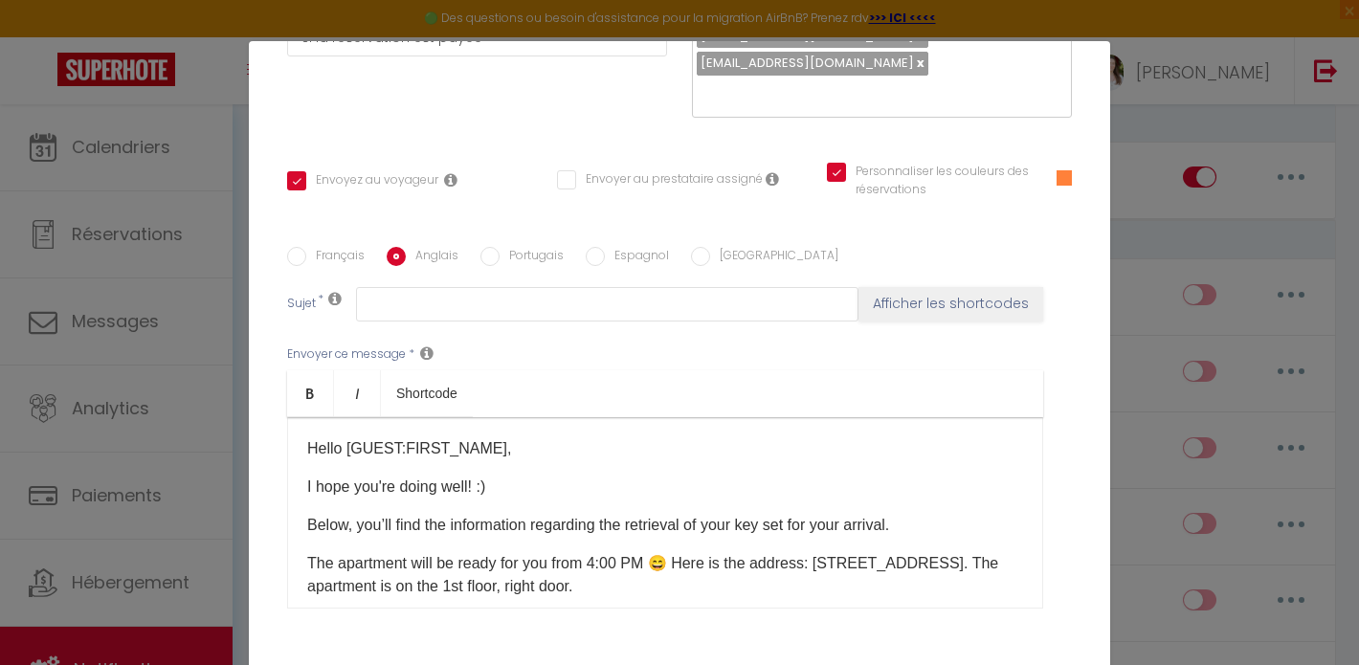
click at [432, 482] on div "Hello [GUEST:FIRST_NAME], I hope you're doing well! :) Below, you’ll find the i…" at bounding box center [665, 512] width 756 height 191
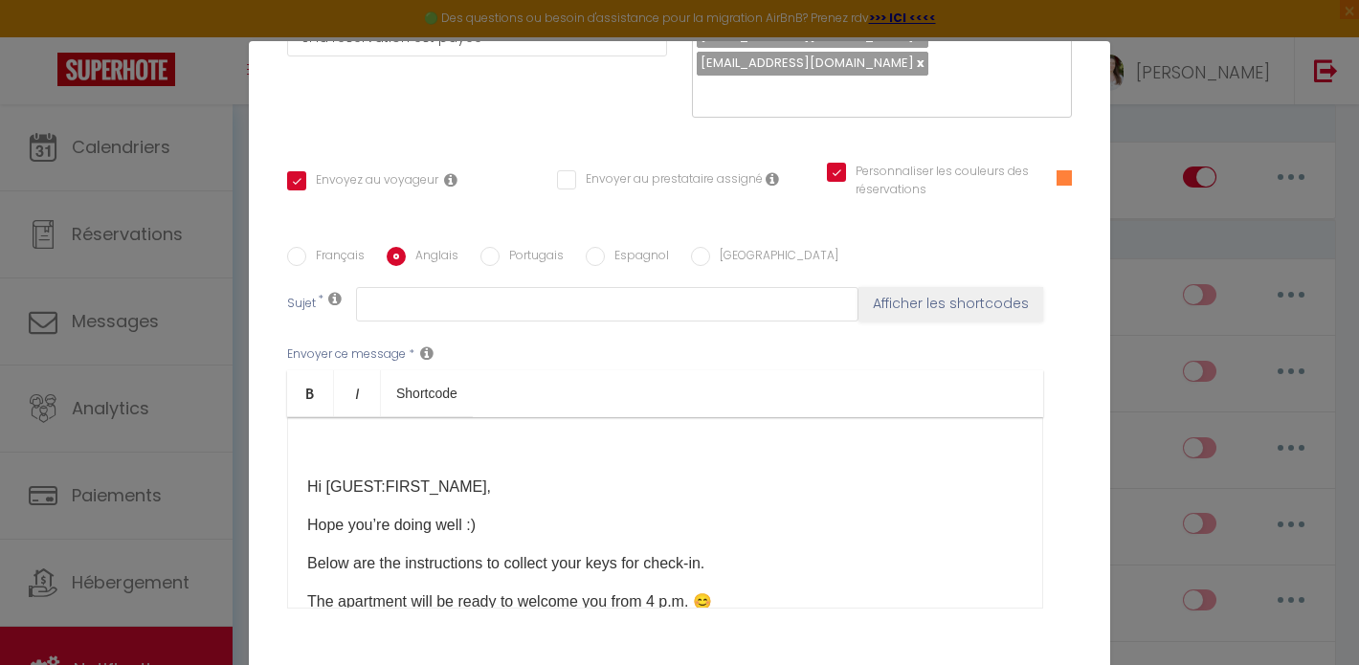
click at [307, 476] on p "Hi [GUEST:FIRST_NAME]," at bounding box center [665, 487] width 716 height 23
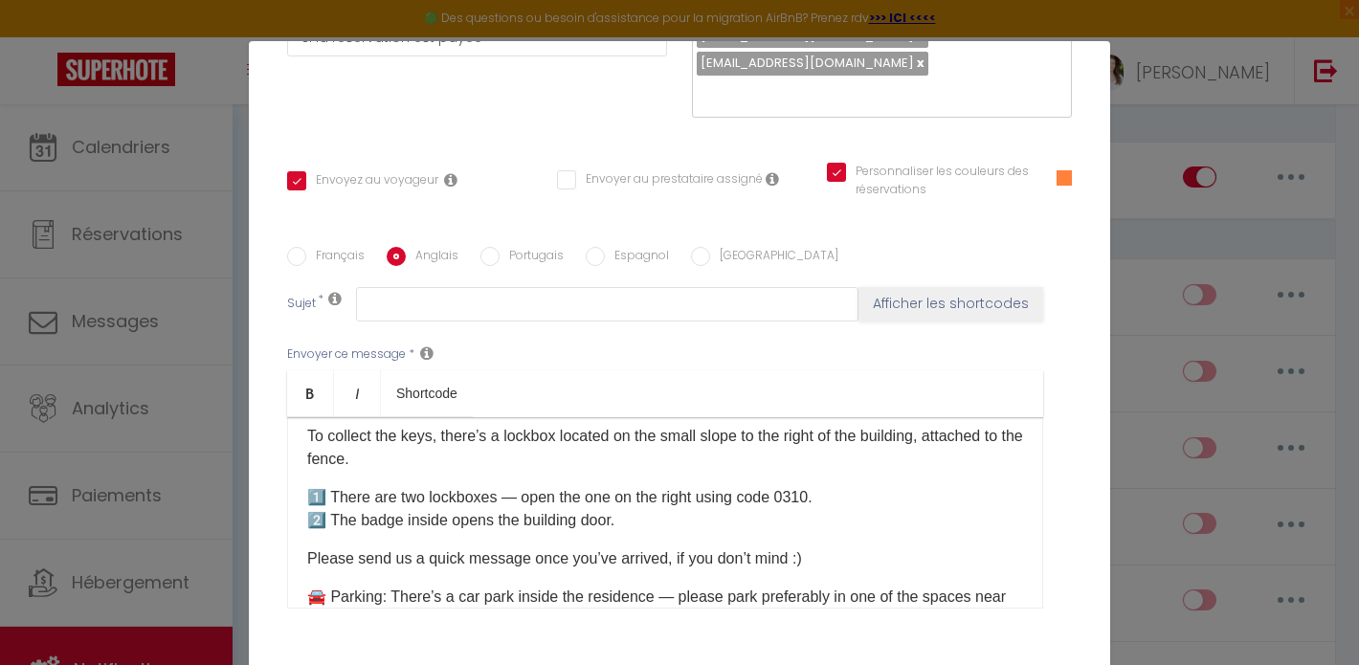
scroll to position [226, 0]
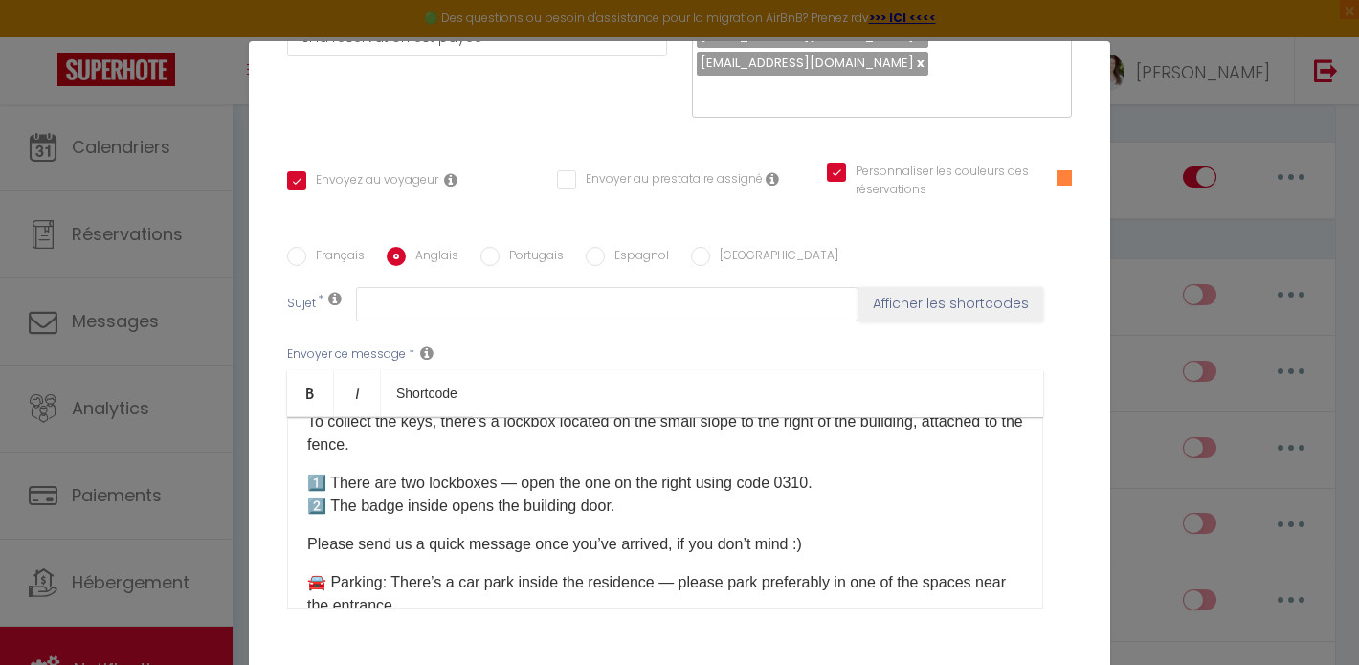
drag, startPoint x: 322, startPoint y: 456, endPoint x: 302, endPoint y: 456, distance: 20.1
click at [307, 472] on p "1️⃣ There are two lockboxes — open the one on the right using code 0310. 2️⃣ Th…" at bounding box center [665, 495] width 716 height 46
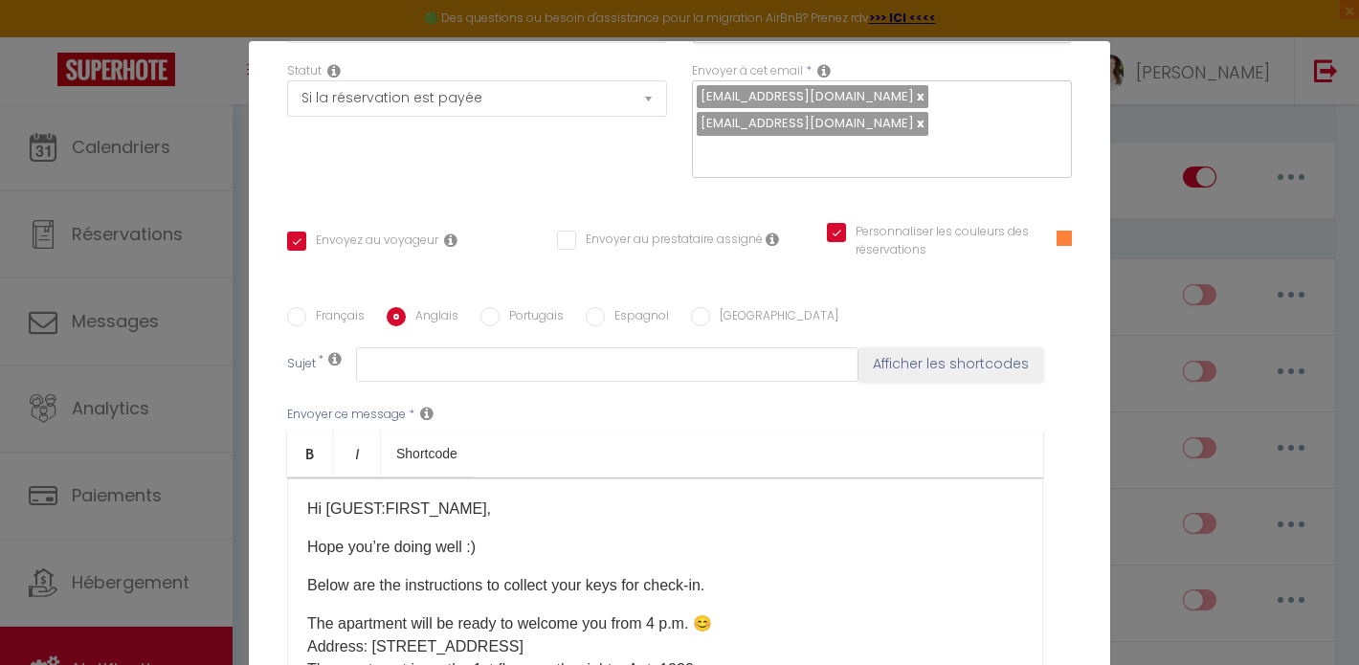
scroll to position [0, 0]
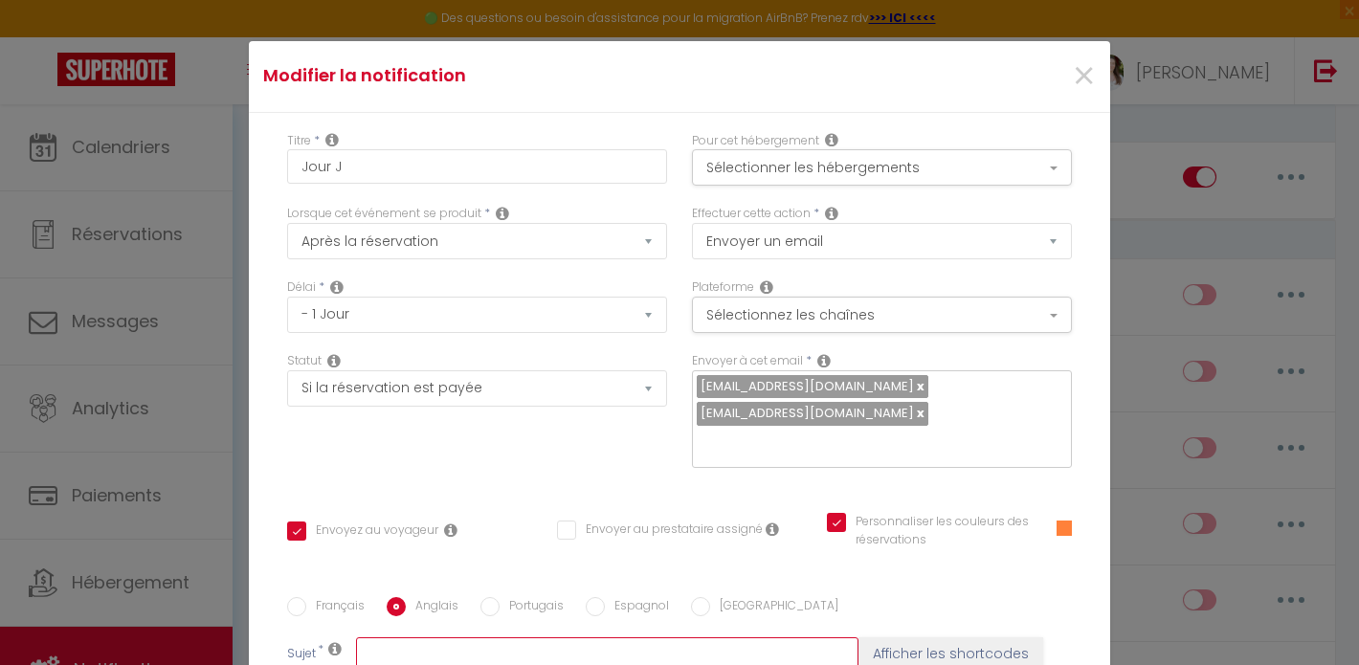
click at [411, 637] on input "text" at bounding box center [607, 654] width 502 height 34
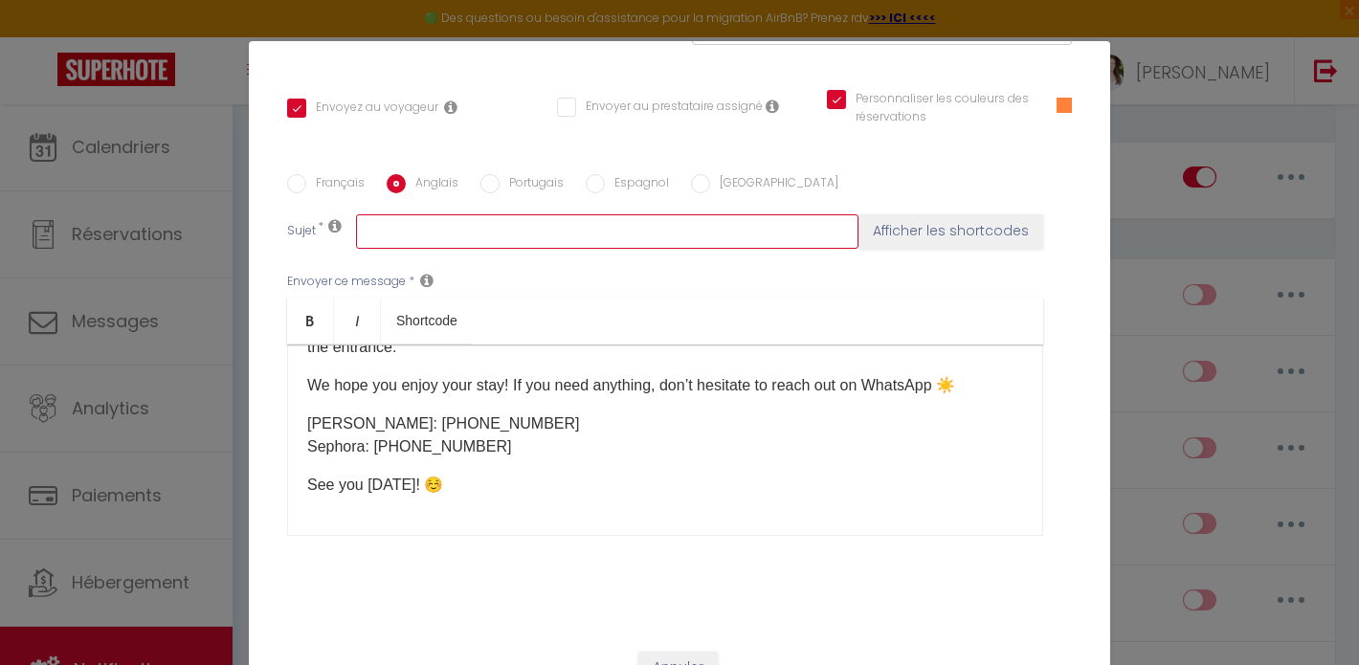
scroll to position [418, 0]
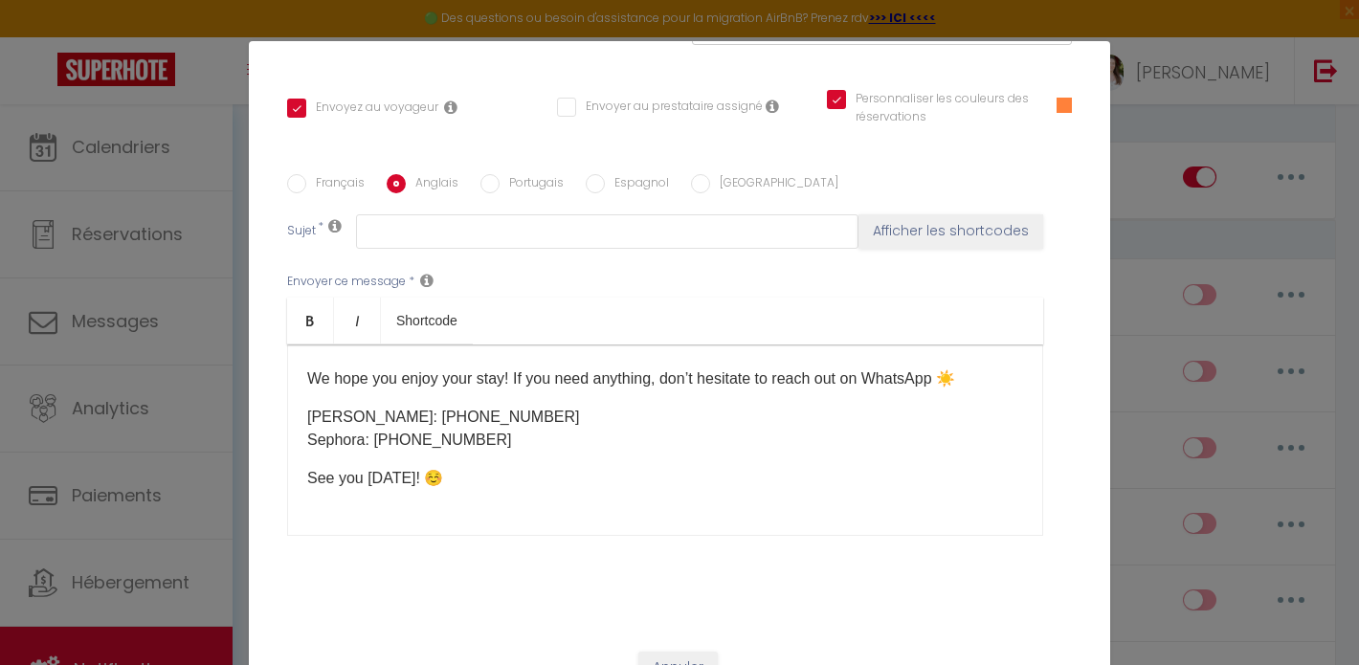
click at [340, 174] on label "Français" at bounding box center [335, 184] width 58 height 21
click at [306, 174] on input "Français" at bounding box center [296, 183] width 19 height 19
radio input "true"
checkbox input "true"
checkbox input "false"
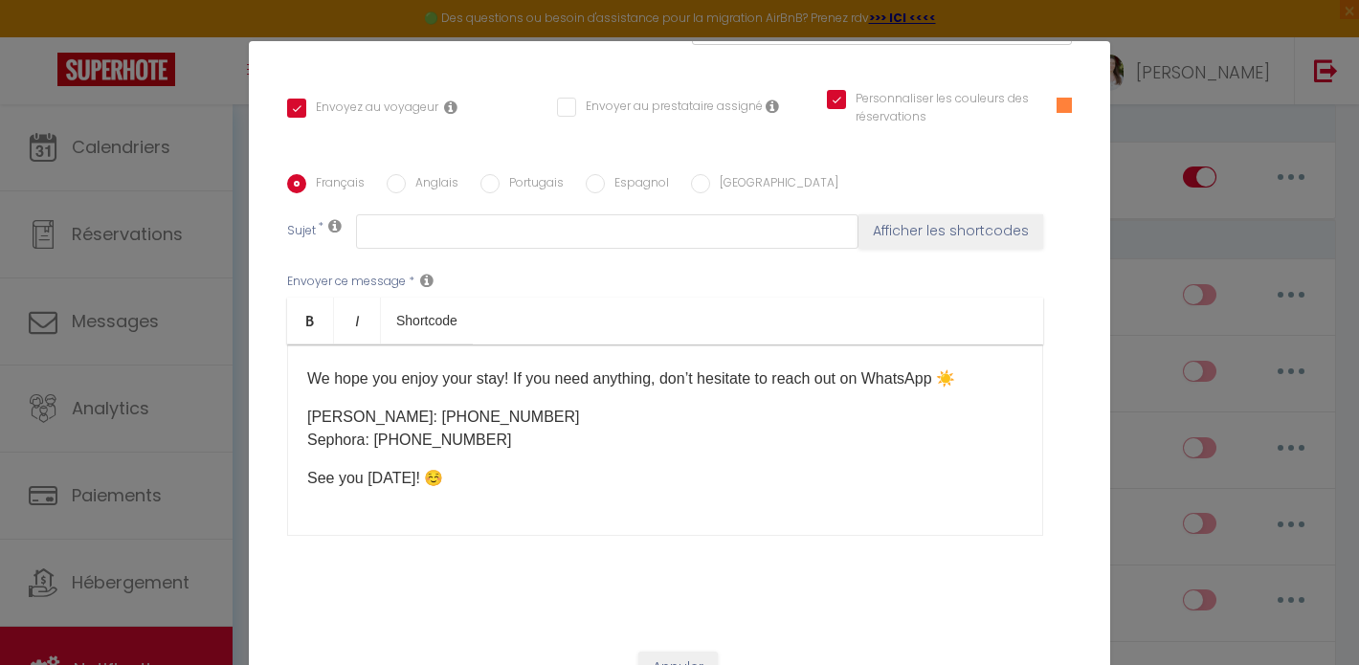
checkbox input "true"
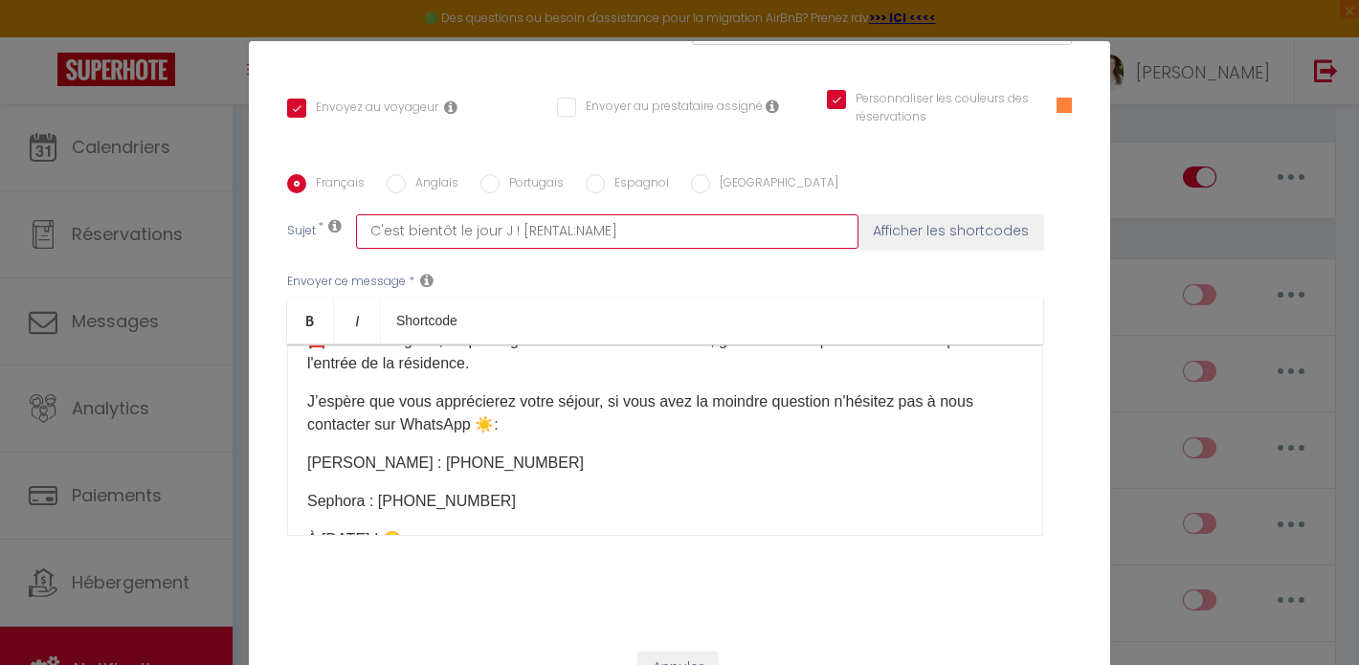
drag, startPoint x: 618, startPoint y: 208, endPoint x: 356, endPoint y: 208, distance: 262.2
click at [356, 214] on input "C'est bientôt le jour J ! [RENTAL:NAME]​" at bounding box center [607, 231] width 502 height 34
click at [367, 214] on input "C'est bientôt le jour J ! [RENTAL:NAME]​" at bounding box center [607, 231] width 502 height 34
paste input "It’s almost the big day at [RENTAL:NAME]! 🎉"
type input "It’s almost the big day at [RENTAL:NAME]! 🎉"
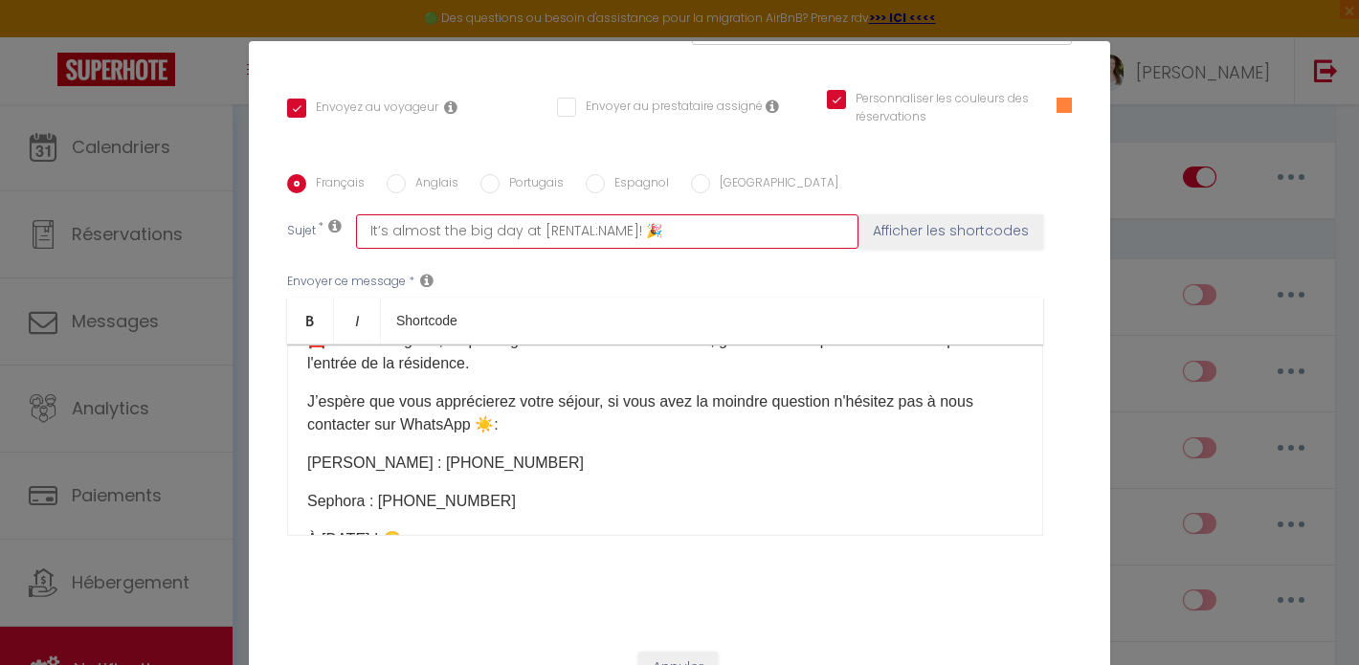
checkbox input "true"
checkbox input "false"
checkbox input "true"
drag, startPoint x: 658, startPoint y: 206, endPoint x: 627, endPoint y: 204, distance: 31.6
click at [627, 214] on input "It’s almost the big day at [RENTAL:NAME]! 🎉" at bounding box center [607, 231] width 502 height 34
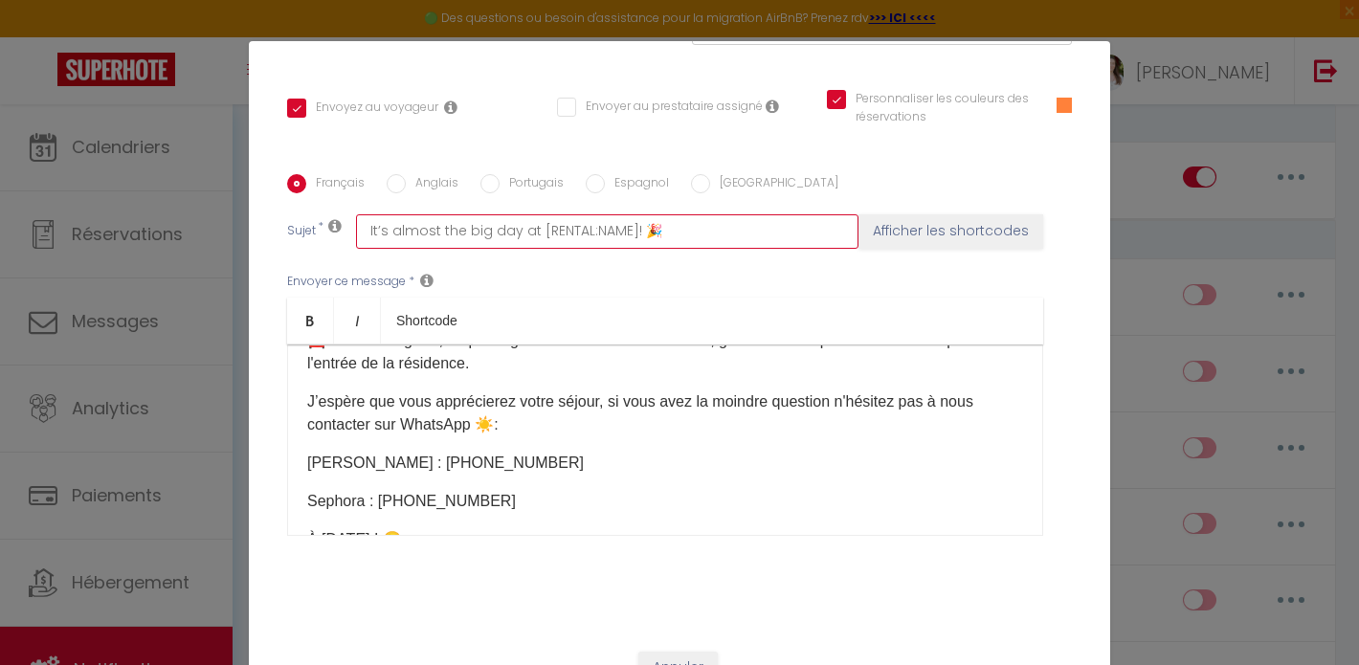
drag, startPoint x: 627, startPoint y: 204, endPoint x: 650, endPoint y: 200, distance: 23.3
click at [650, 214] on input "It’s almost the big day at [RENTAL:NAME]! 🎉" at bounding box center [607, 231] width 502 height 34
click at [645, 214] on input "It’s almost the big day at [RENTAL:NAME]! 🎉" at bounding box center [607, 231] width 502 height 34
type input "C'est bientôt le jour J ! [RENTAL:NAME]​"
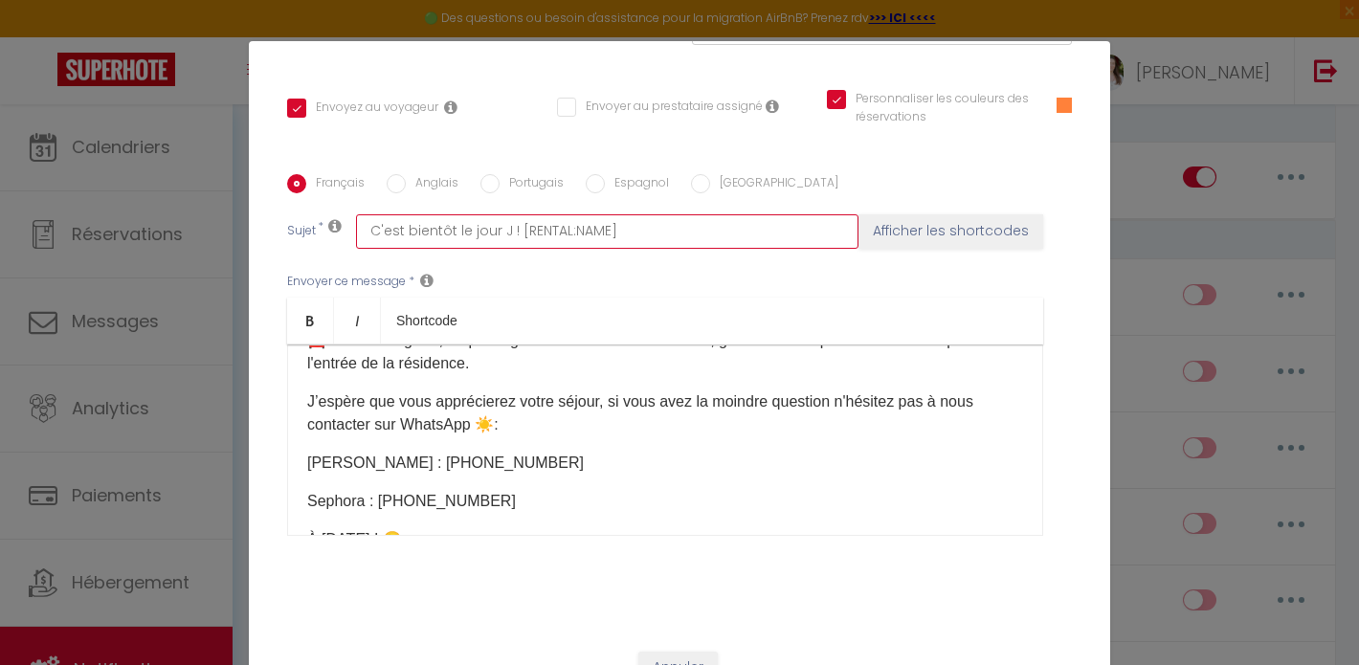
checkbox input "true"
checkbox input "false"
checkbox input "true"
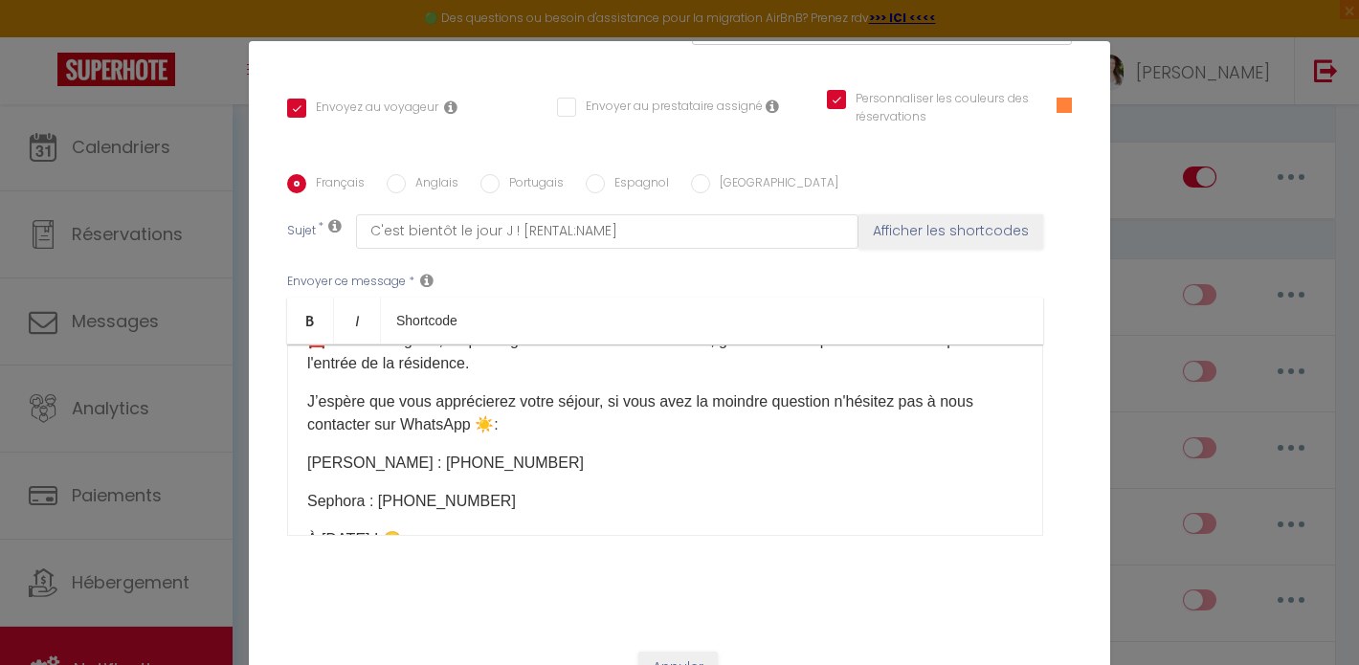
click at [429, 174] on label "Anglais" at bounding box center [432, 184] width 53 height 21
click at [406, 174] on input "Anglais" at bounding box center [396, 183] width 19 height 19
radio input "true"
checkbox input "true"
checkbox input "false"
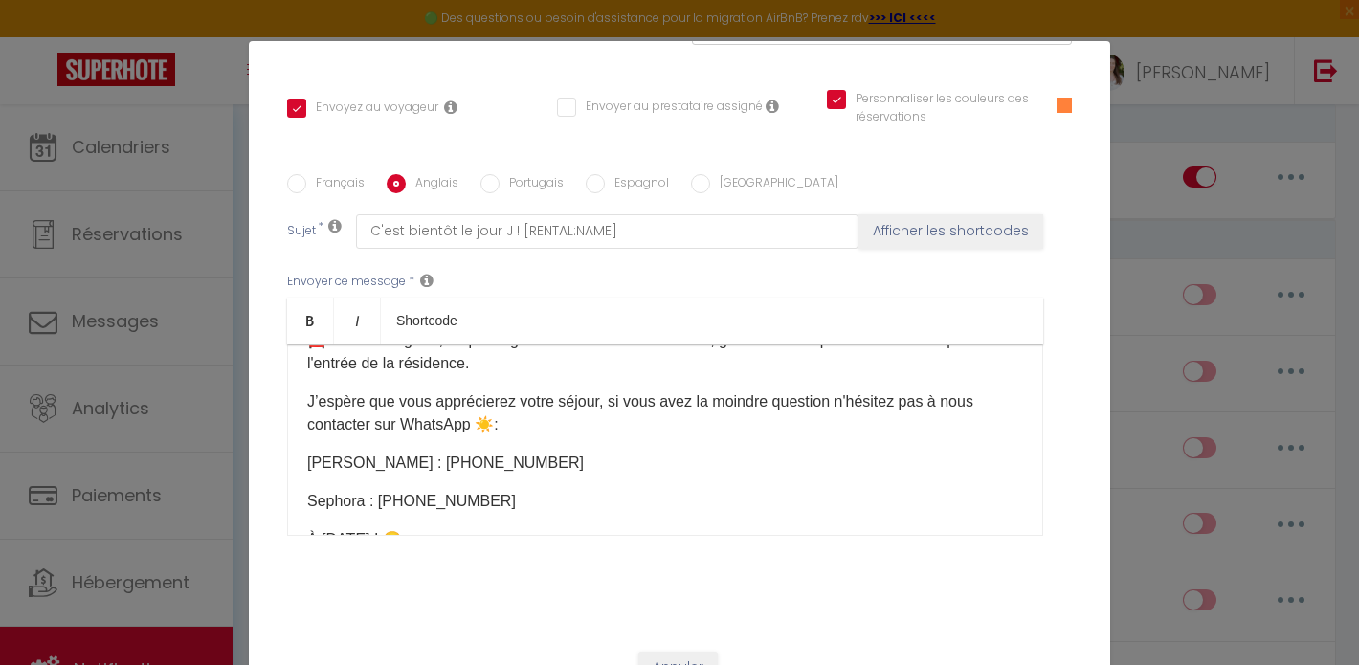
checkbox input "true"
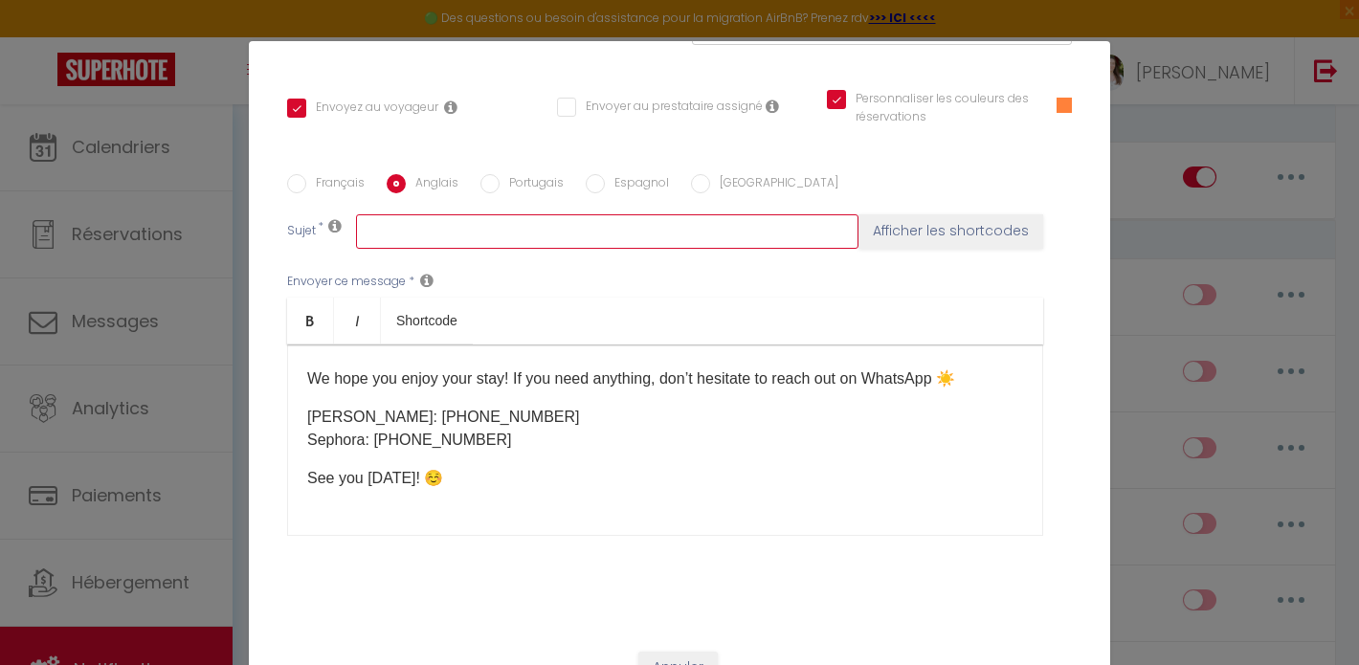
click at [433, 214] on input "text" at bounding box center [607, 231] width 502 height 34
paste input "🎉"
type input "🎉"
checkbox input "true"
checkbox input "false"
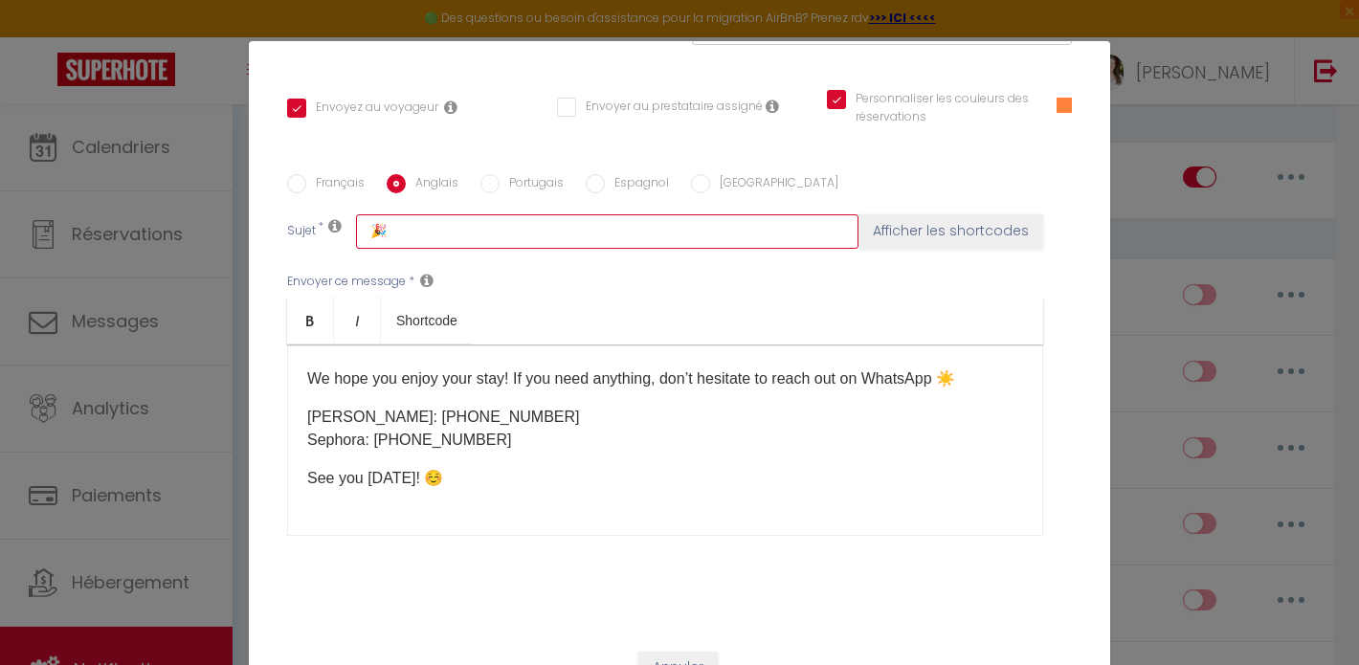
checkbox input "true"
checkbox input "false"
checkbox input "true"
click at [370, 215] on input "text" at bounding box center [607, 231] width 502 height 34
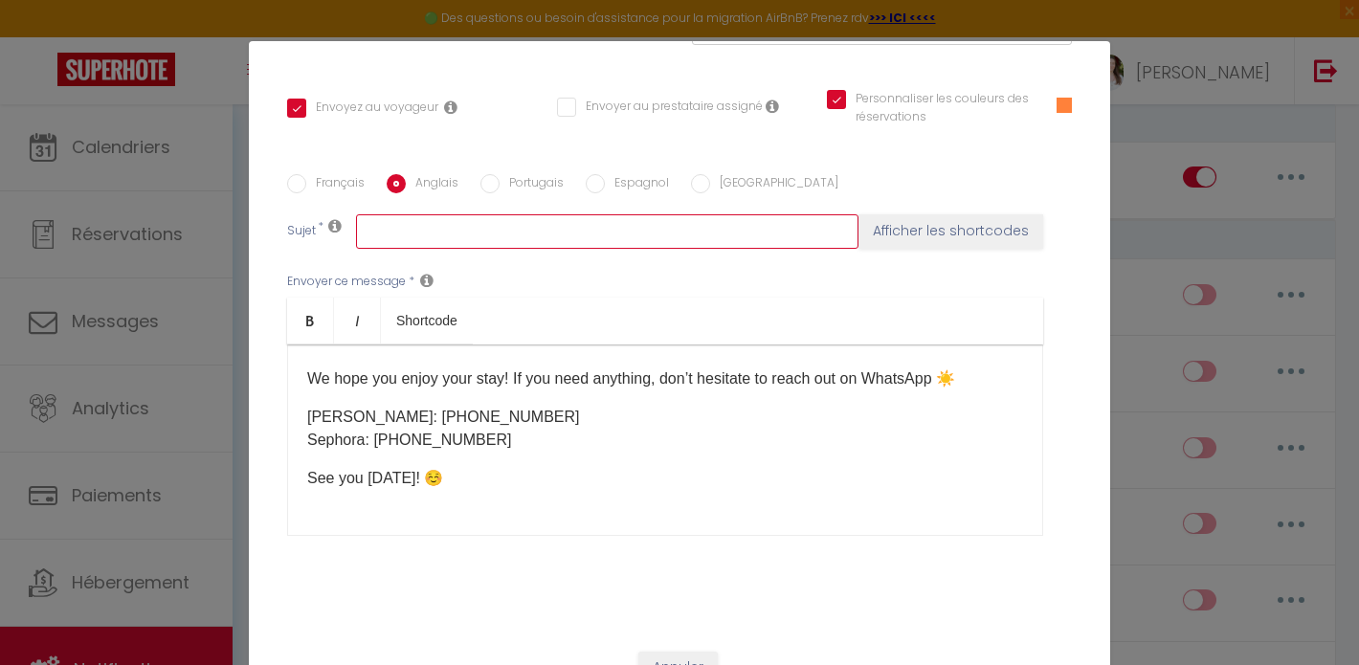
paste input "It’s almost the big day at [RENTAL:NAME]! 🎉"
type input "It’s almost the big day at [RENTAL:NAME]! 🎉"
checkbox input "true"
checkbox input "false"
checkbox input "true"
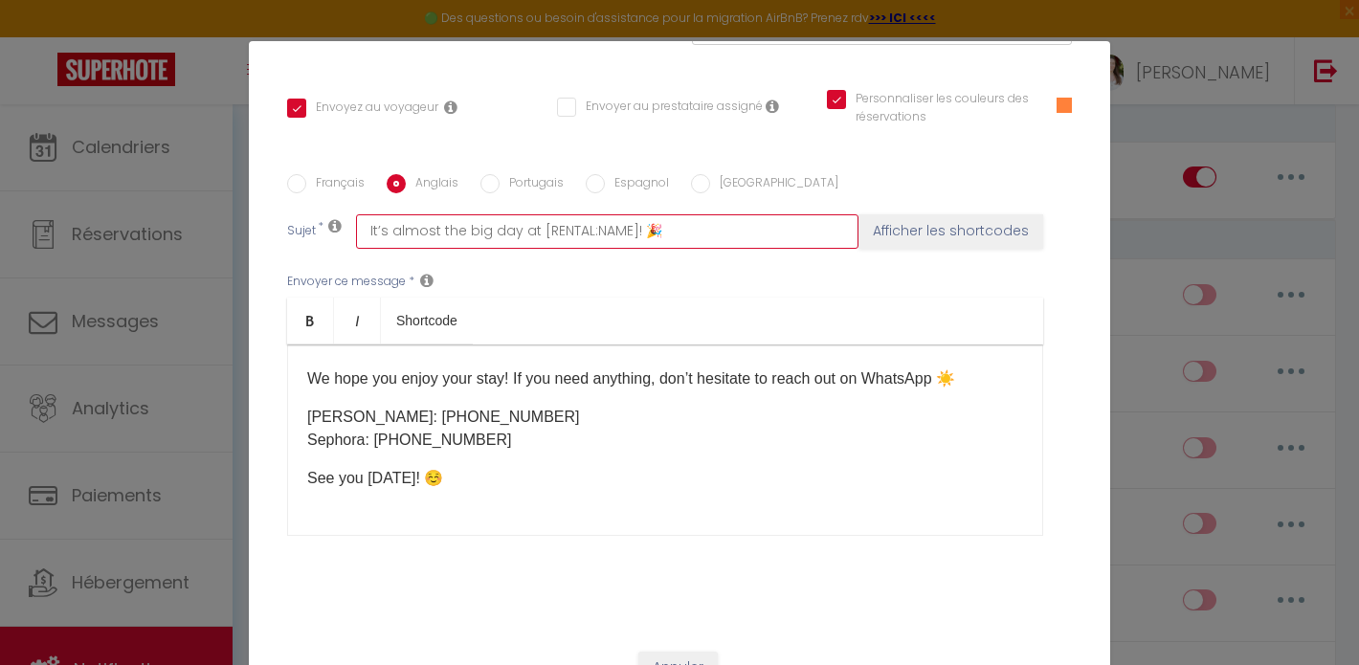
click at [364, 214] on input "It’s almost the big day at [RENTAL:NAME]! 🎉" at bounding box center [607, 231] width 502 height 34
click at [633, 214] on input "It’s almost the big day at [RENTAL:NAME]! 🎉" at bounding box center [607, 231] width 502 height 34
type input "It’s almost the big day at [RENTAL:NAME]! 🎉"
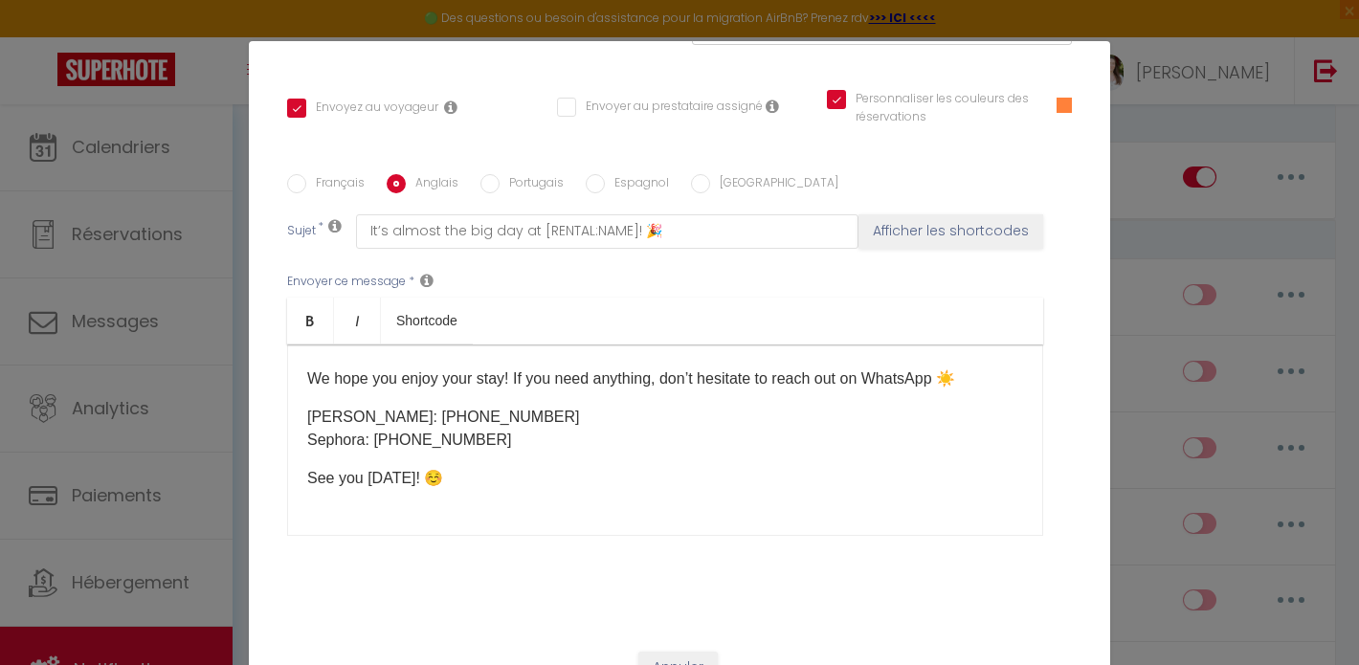
click at [323, 174] on label "Français" at bounding box center [335, 184] width 58 height 21
click at [306, 174] on input "Français" at bounding box center [296, 183] width 19 height 19
radio input "true"
checkbox input "true"
checkbox input "false"
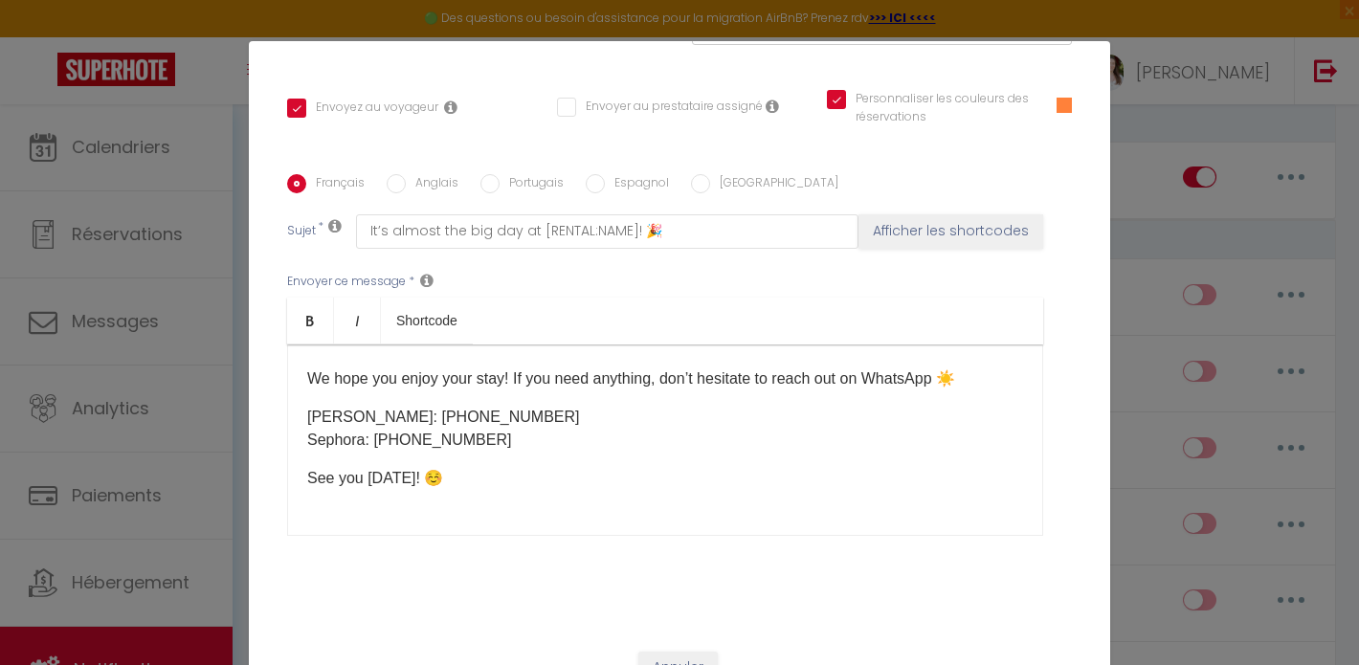
checkbox input "true"
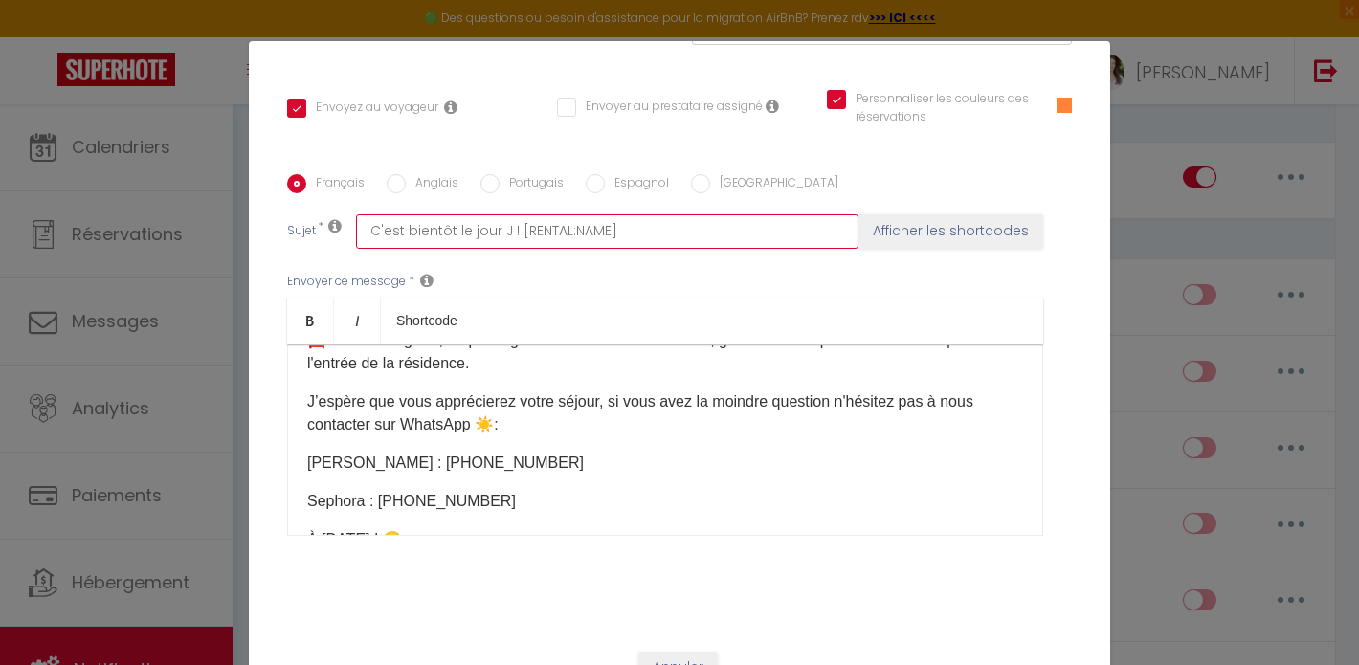
click at [619, 214] on input "C'est bientôt le jour J ! [RENTAL:NAME]​" at bounding box center [607, 231] width 502 height 34
type input "C'est bientôt le jour J ! [RENTAL:NAME]​"
checkbox input "true"
checkbox input "false"
checkbox input "true"
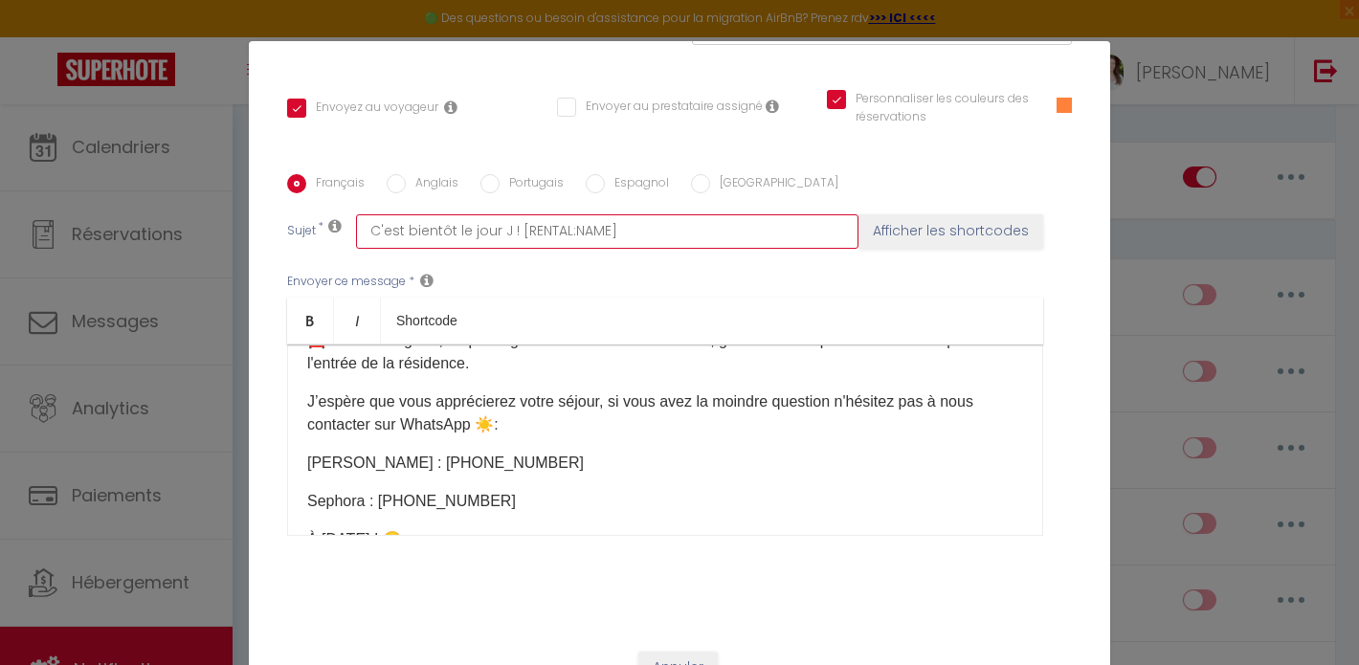
paste input "🎉"
type input "C'est bientôt le jour J ! [RENTAL:NAME]​ 🎉"
checkbox input "true"
checkbox input "false"
checkbox input "true"
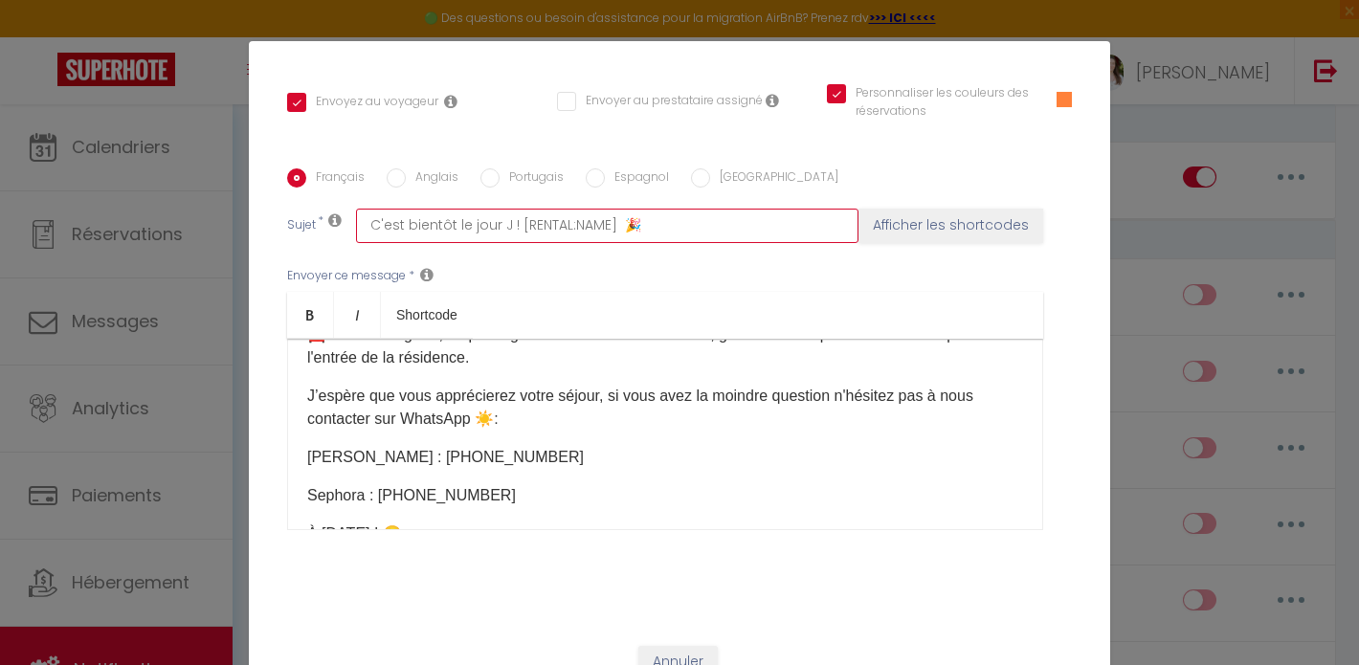
scroll to position [80, 0]
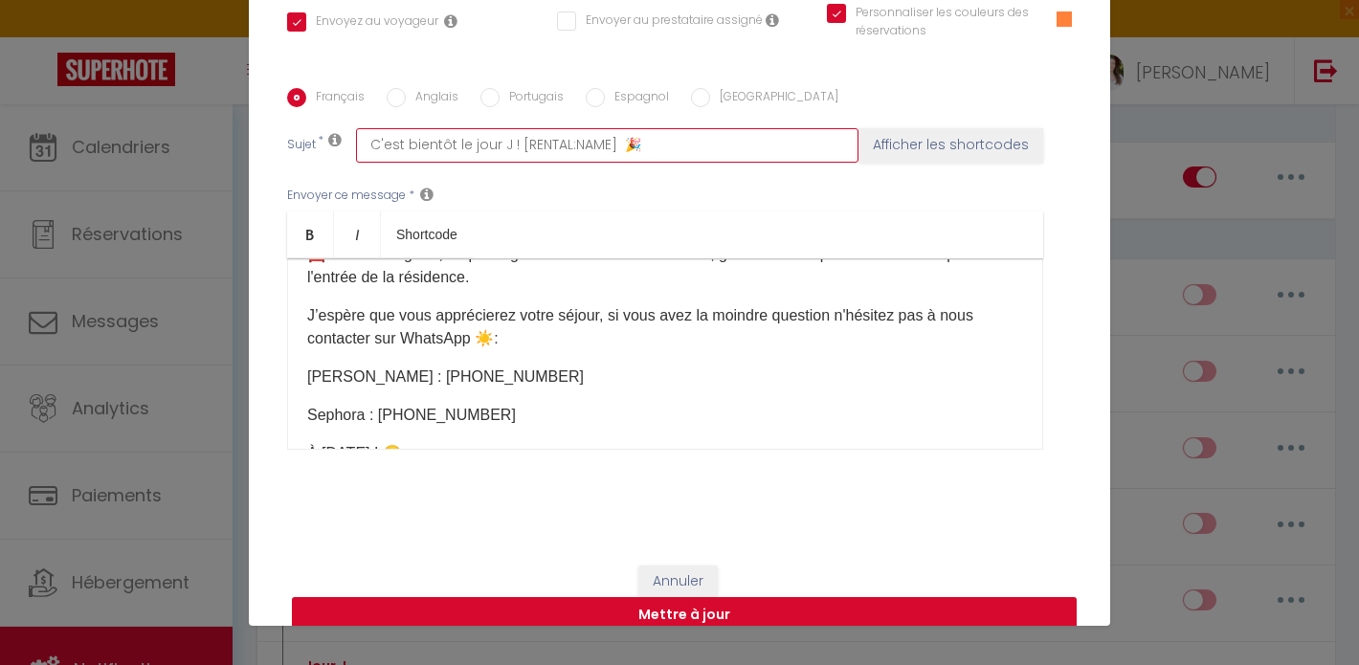
type input "C'est bientôt le jour J ! [RENTAL:NAME]​ 🎉"
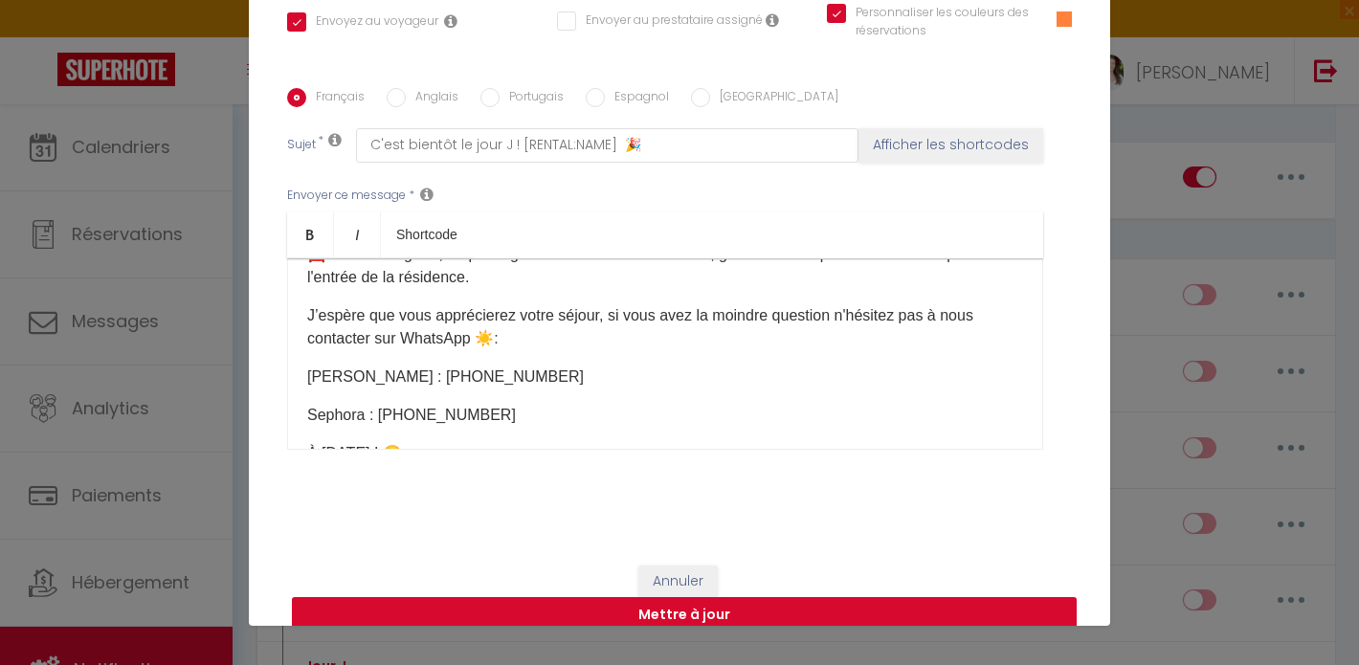
click at [715, 597] on button "Mettre à jour" at bounding box center [684, 615] width 785 height 36
checkbox input "true"
checkbox input "false"
checkbox input "true"
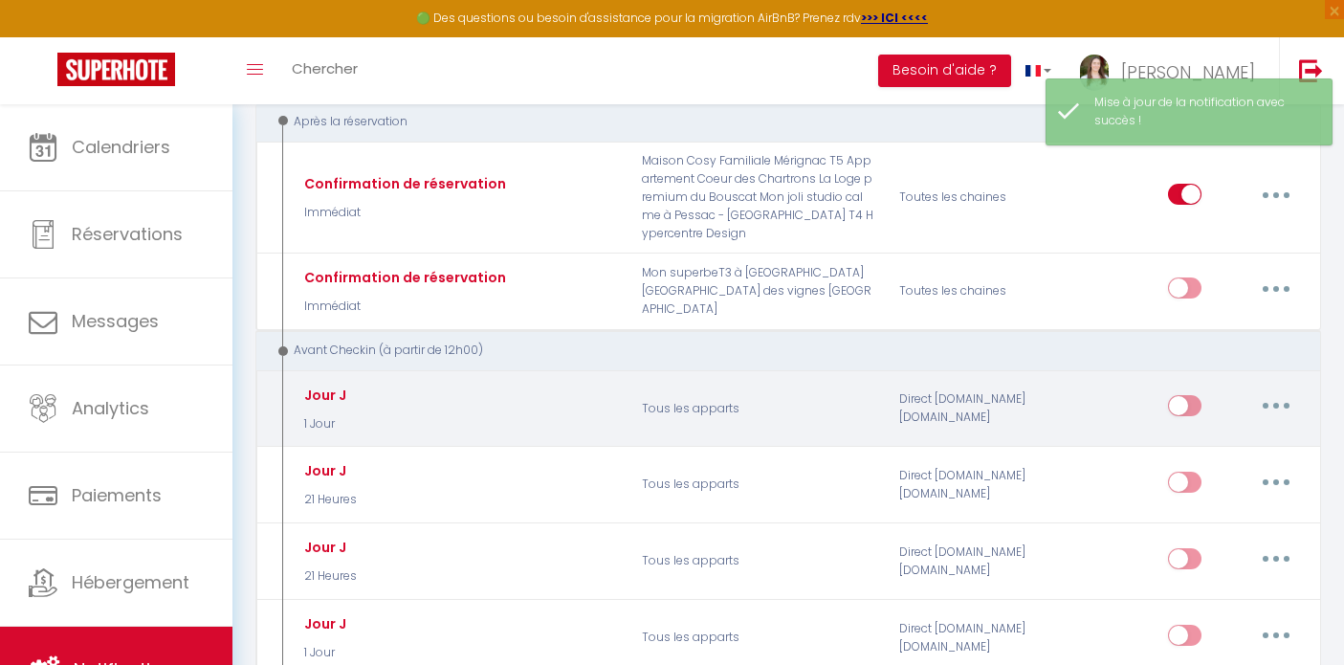
click at [1263, 405] on button "button" at bounding box center [1277, 405] width 54 height 31
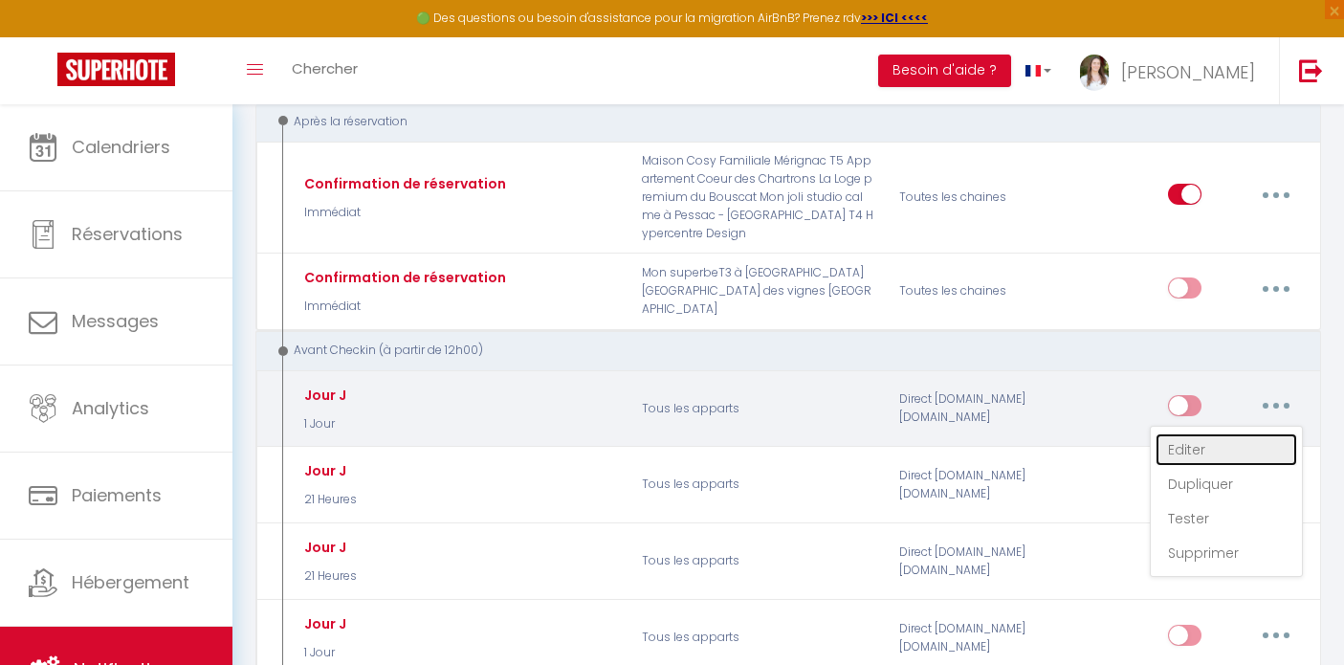
click at [1240, 449] on link "Editer" at bounding box center [1227, 449] width 142 height 33
type input "Jour J"
select select "1 Jour"
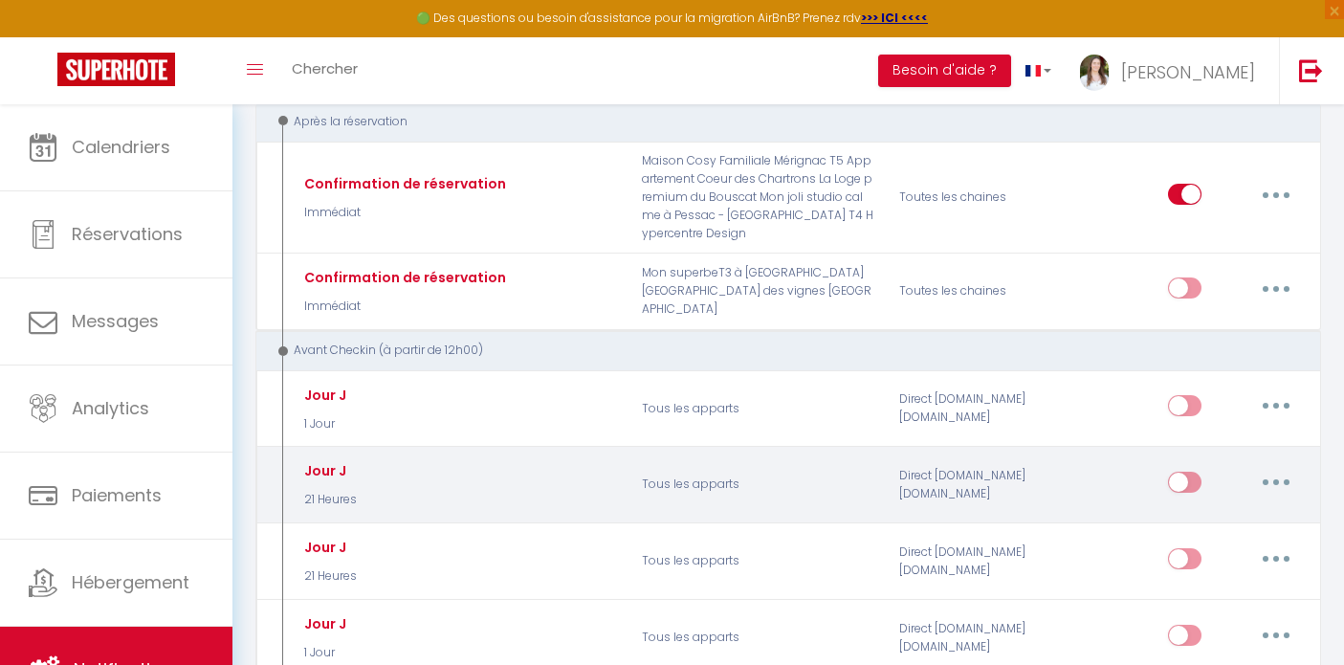
select select "if_booking_is_paid"
checkbox input "true"
checkbox input "false"
checkbox input "true"
radio input "true"
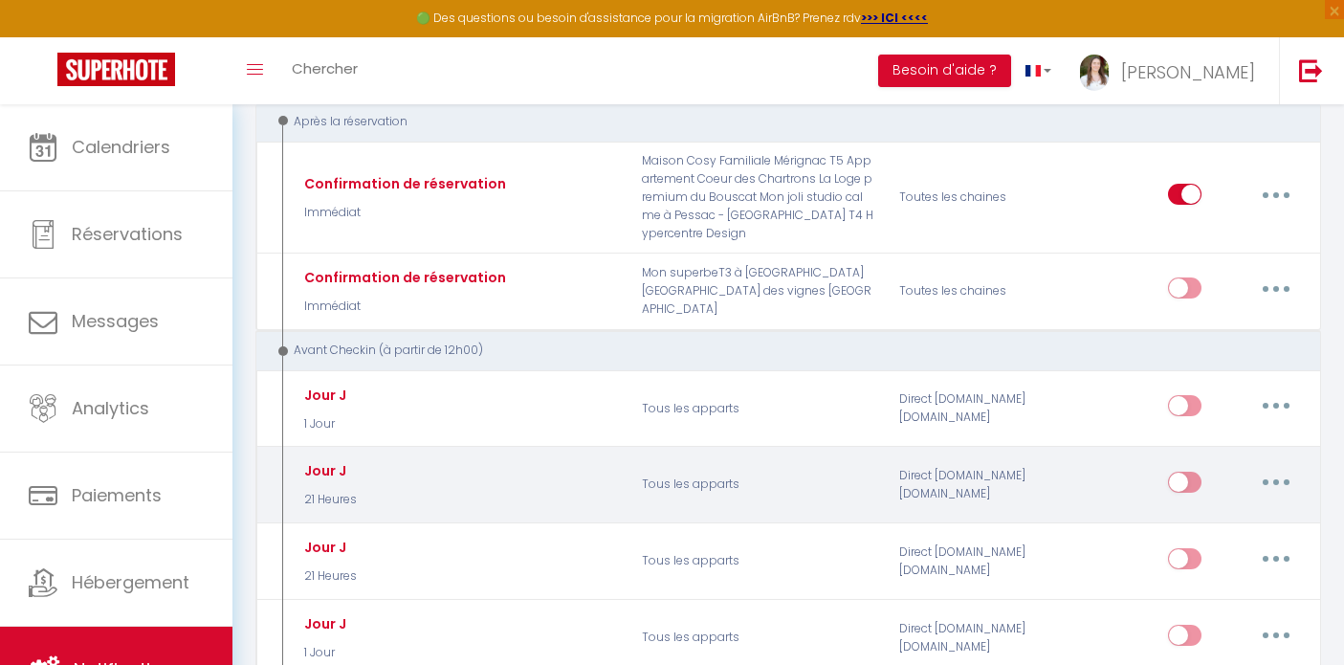
type input "C'est bientôt le jour J ! [RENTAL:NAME]​ 🎉"
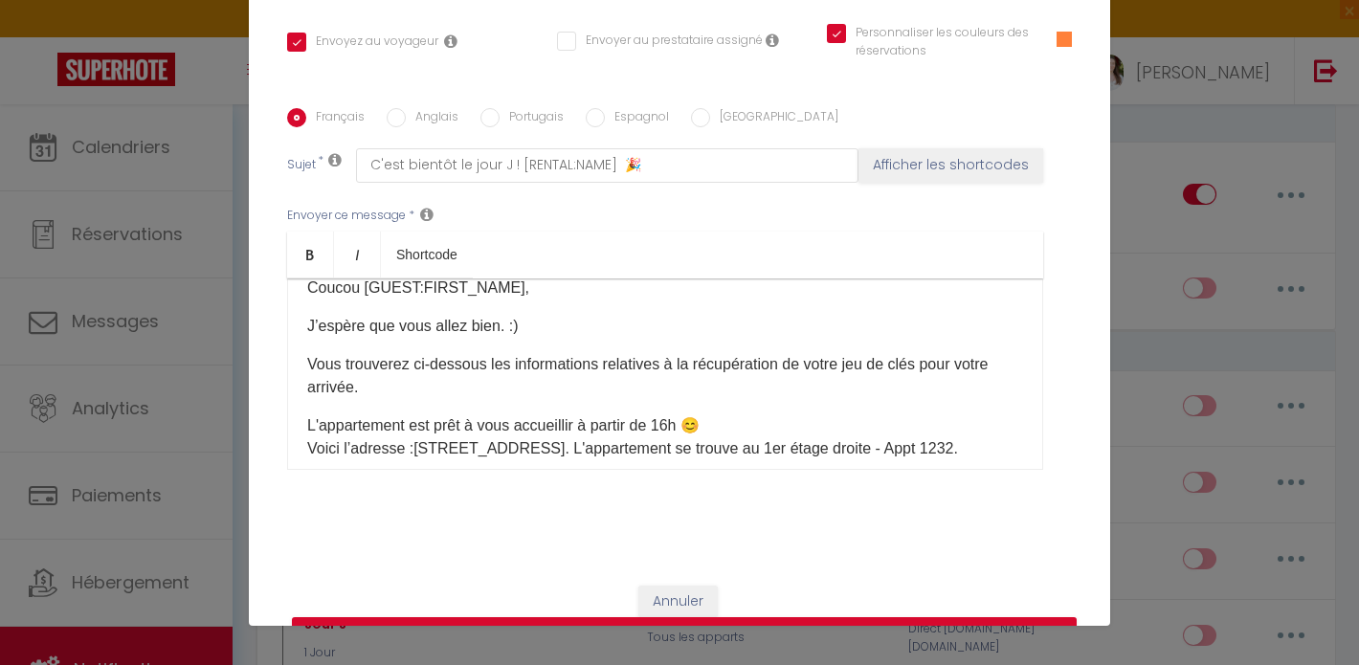
scroll to position [8, 0]
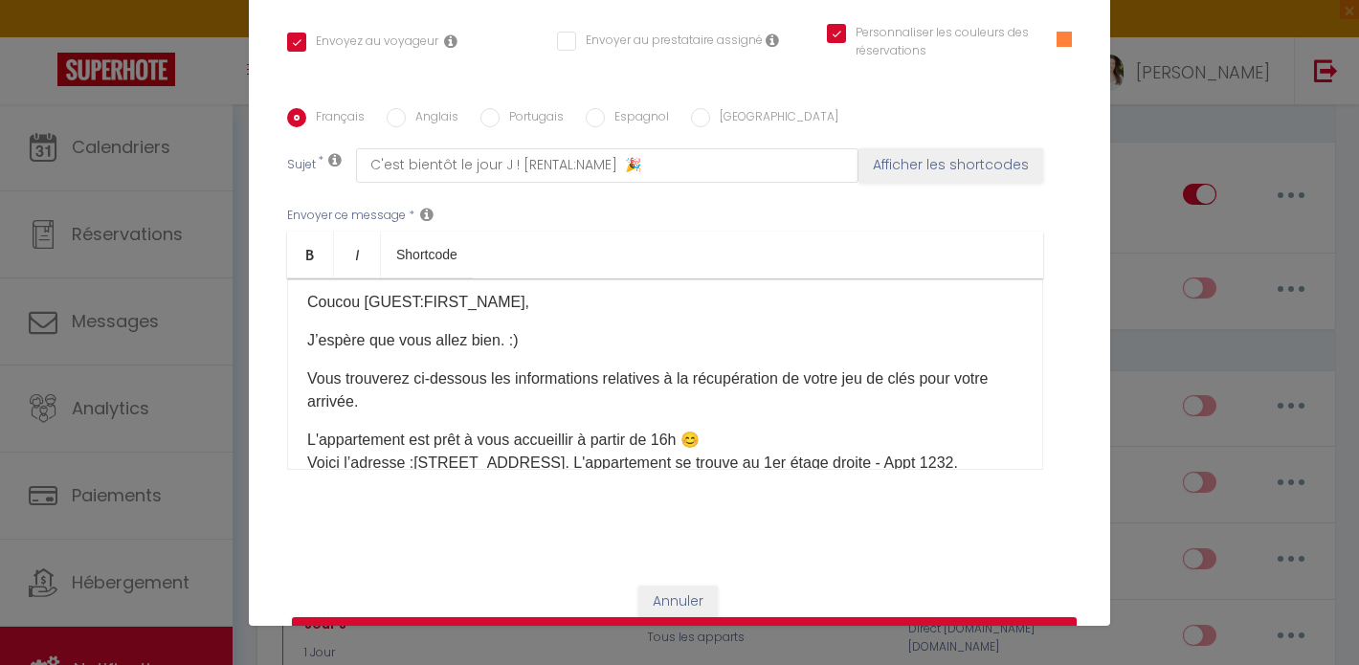
click at [1140, 253] on div "Modifier la notification × Titre * Jour J Pour cet hébergement Sélectionner les…" at bounding box center [679, 332] width 1359 height 665
click at [966, 617] on button "Mettre à jour" at bounding box center [684, 635] width 785 height 36
checkbox input "true"
checkbox input "false"
checkbox input "true"
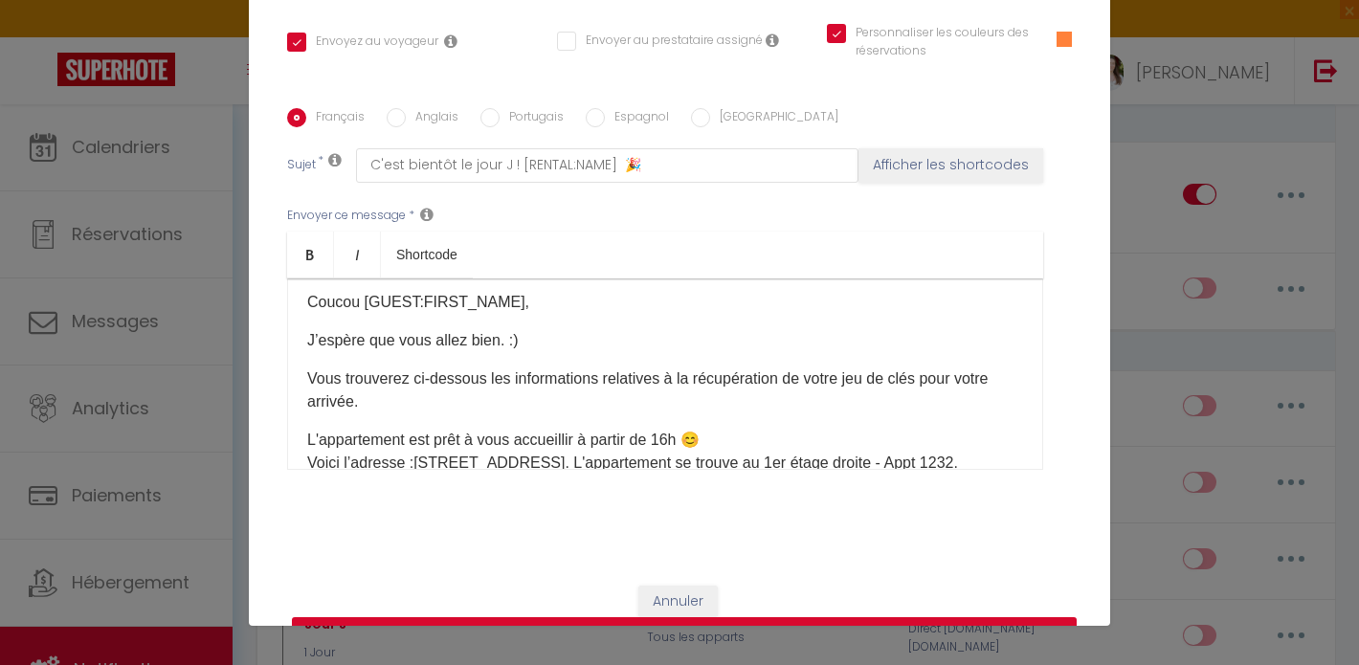
select select "1"
select select
checkbox input "false"
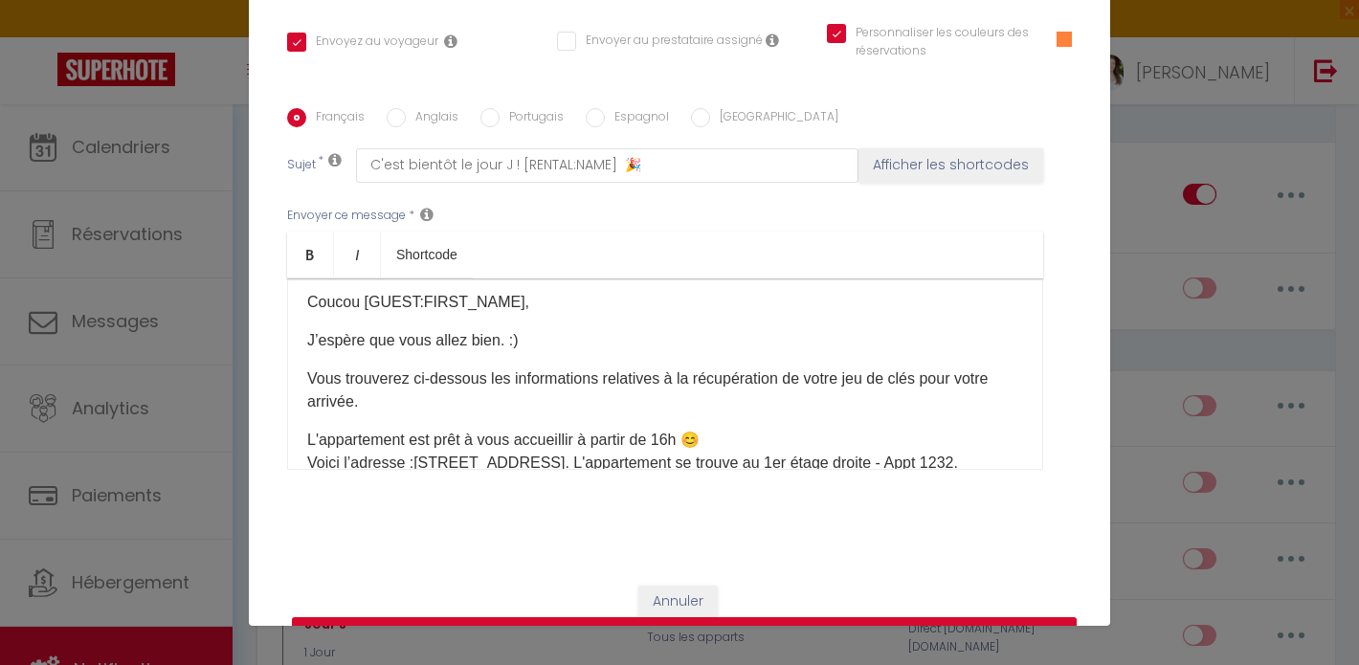
checkbox input "false"
radio input "false"
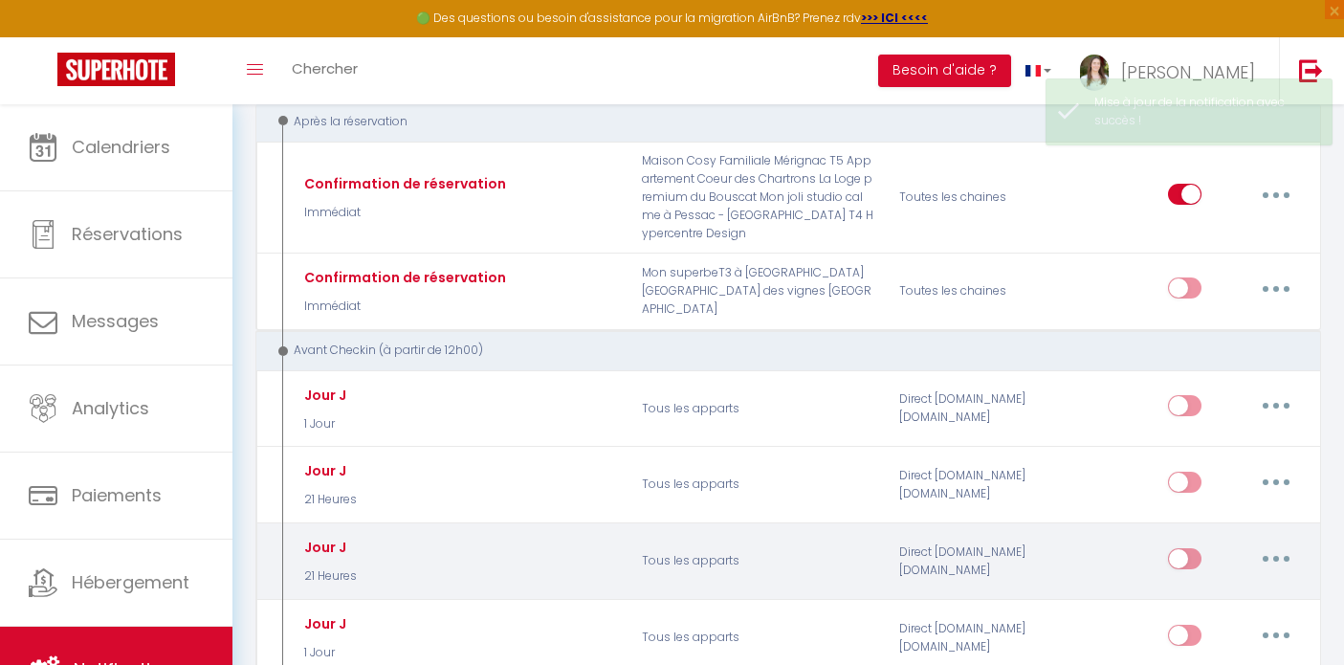
select select
checkbox input "false"
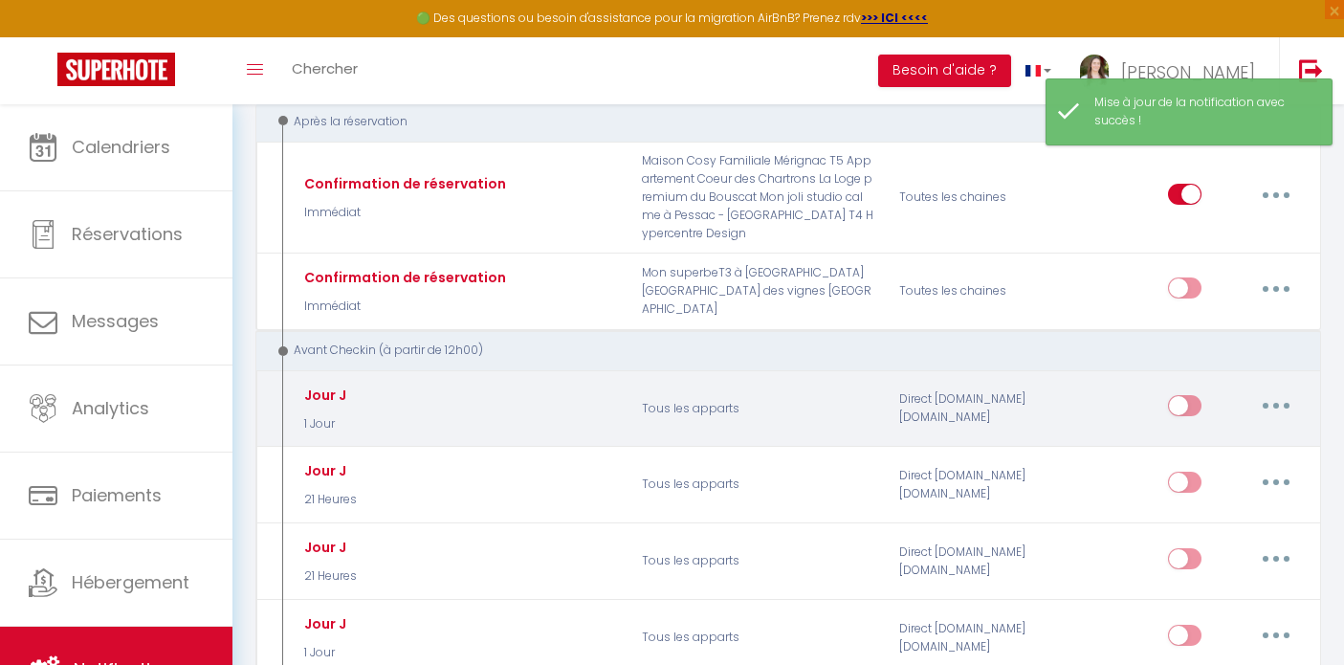
click at [1266, 408] on button "button" at bounding box center [1277, 405] width 54 height 31
click at [1194, 449] on link "Editer" at bounding box center [1227, 449] width 142 height 33
type input "Jour J"
select select "1 Jour"
select select "if_booking_is_paid"
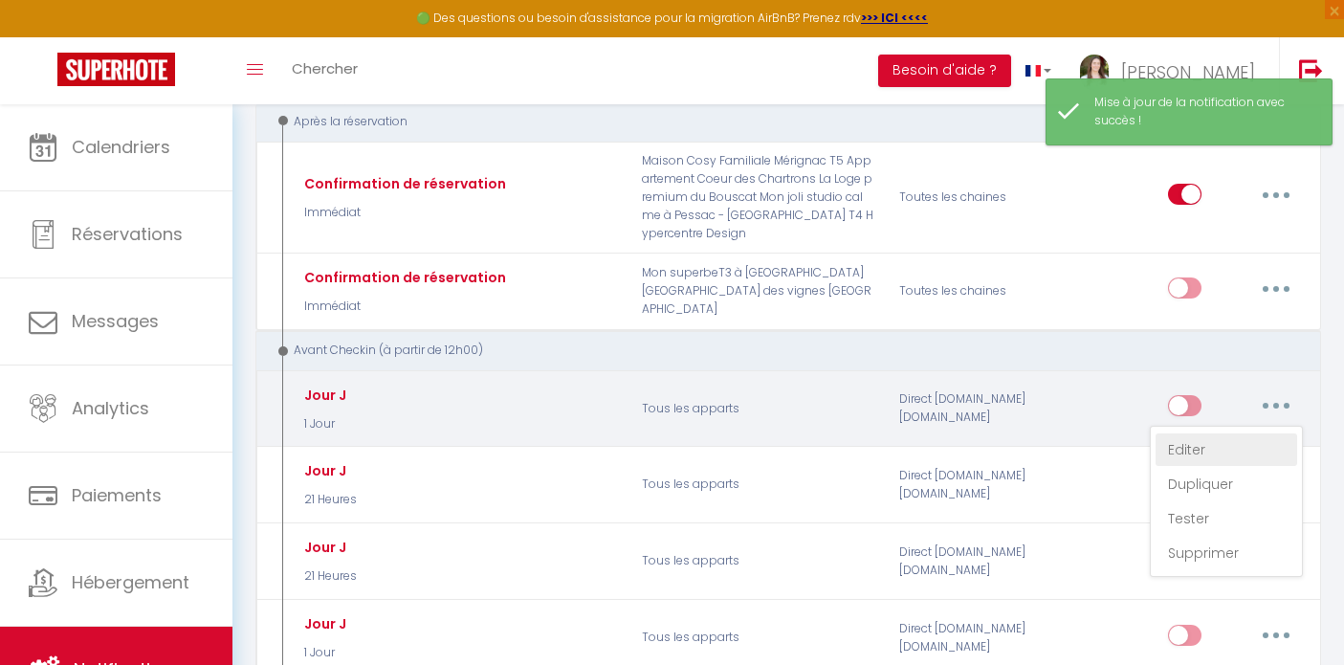
checkbox input "true"
checkbox input "false"
checkbox input "true"
radio input "true"
type input "C'est bientôt le jour J ! [RENTAL:NAME]​ 🎉"
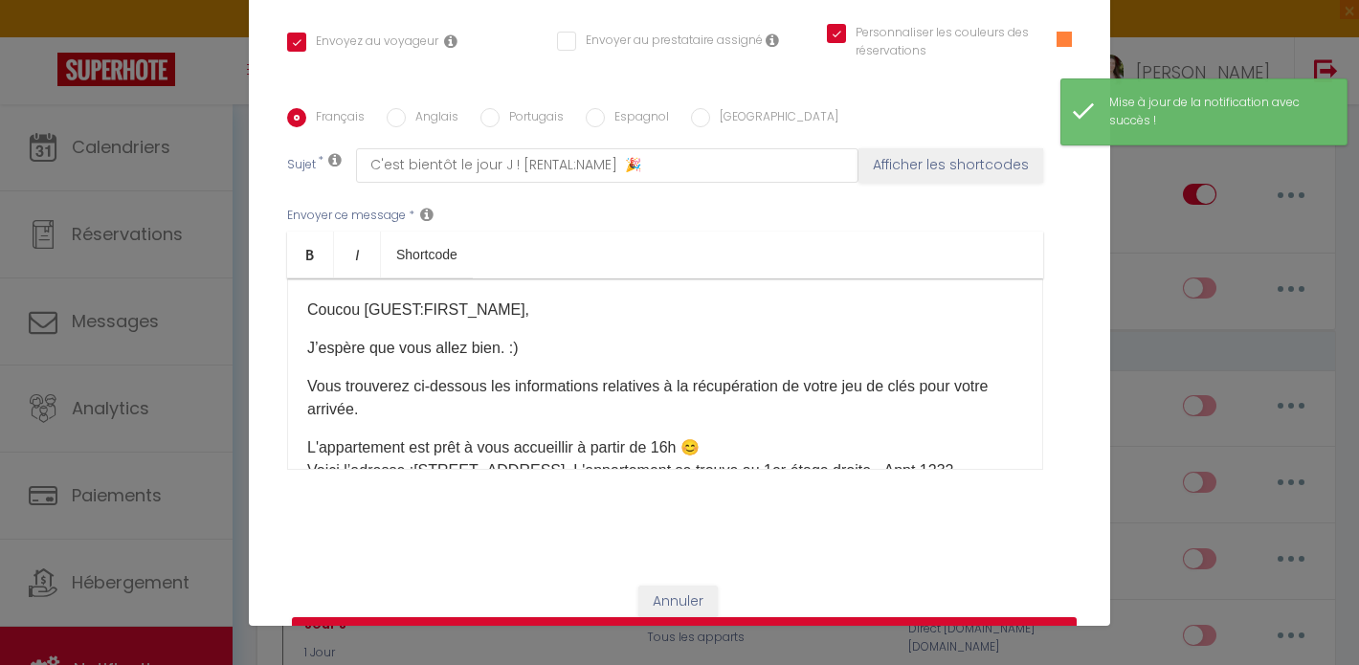
scroll to position [0, 0]
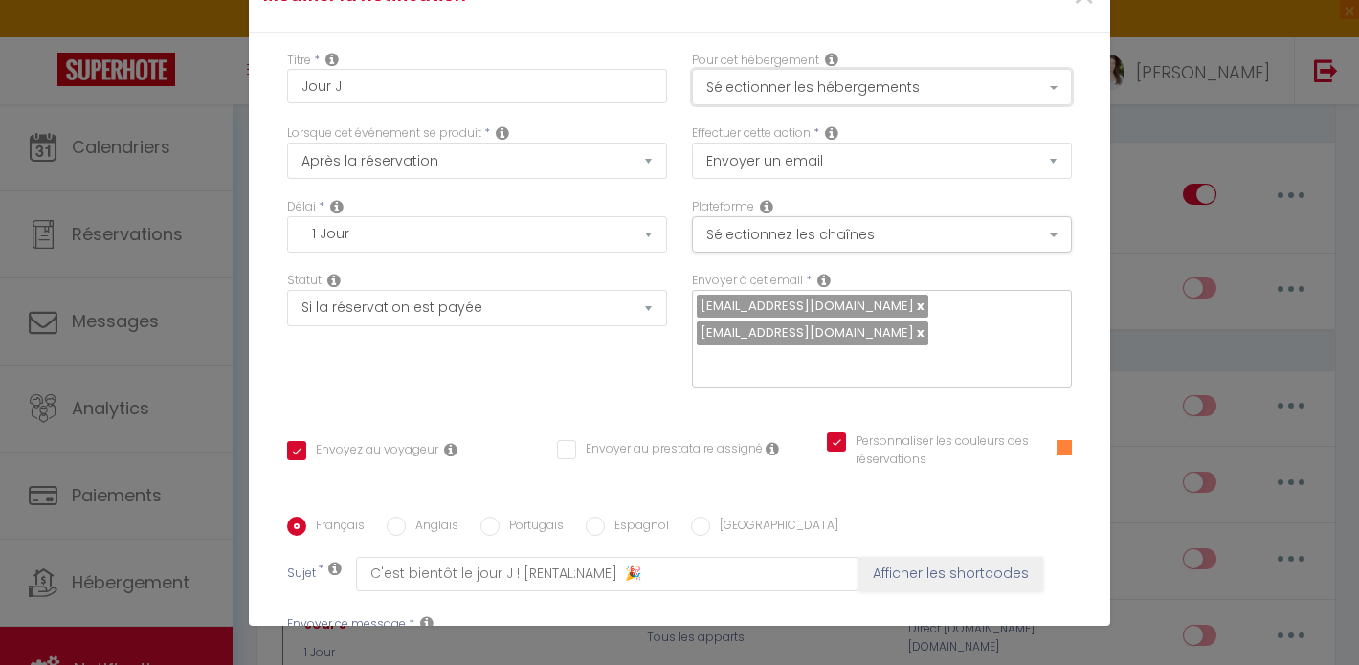
click at [759, 96] on button "Sélectionner les hébergements" at bounding box center [882, 87] width 380 height 36
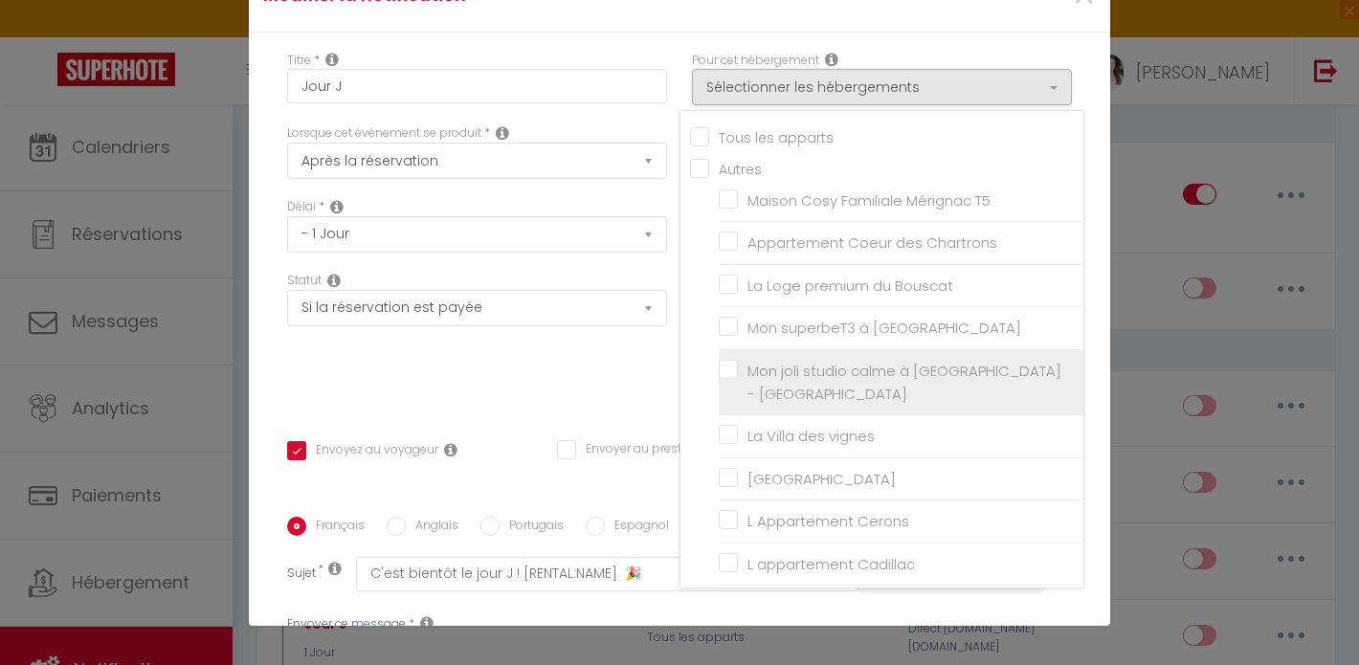
click at [829, 373] on input "Mon joli studio calme à [GEOGRAPHIC_DATA] - [GEOGRAPHIC_DATA]" at bounding box center [901, 382] width 365 height 19
checkbox input "true"
checkbox input "false"
checkbox input "true"
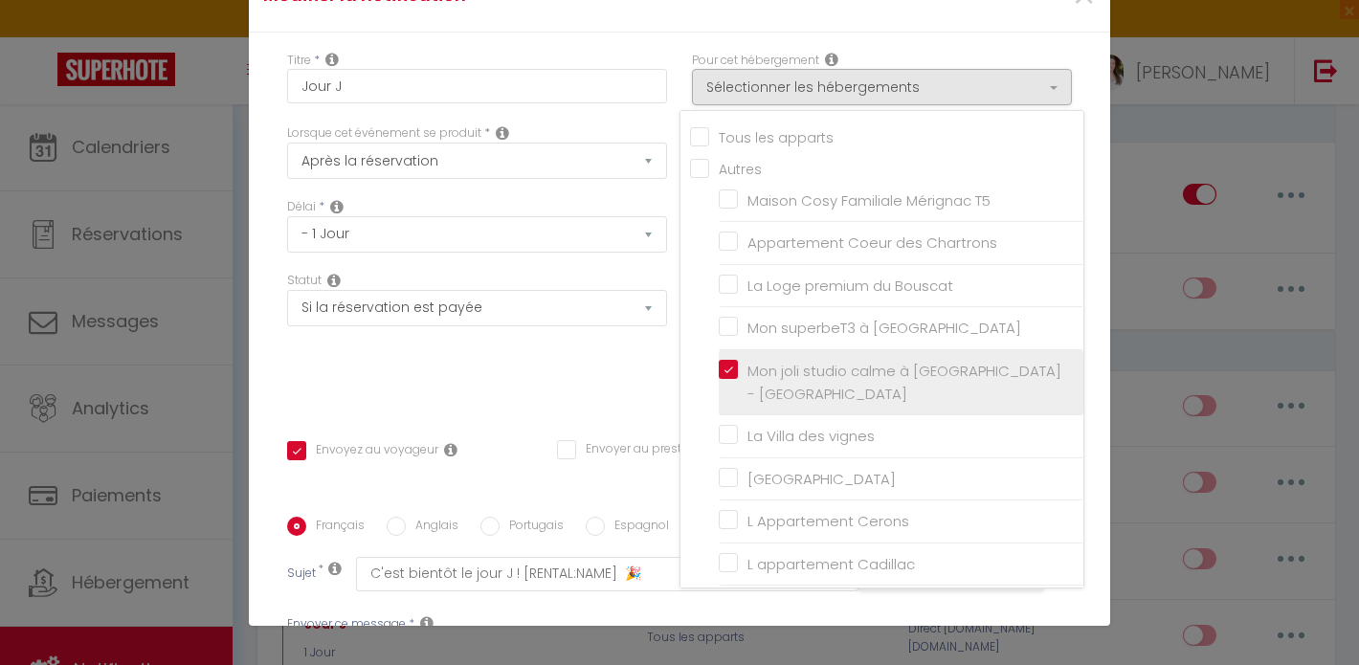
checkbox input "false"
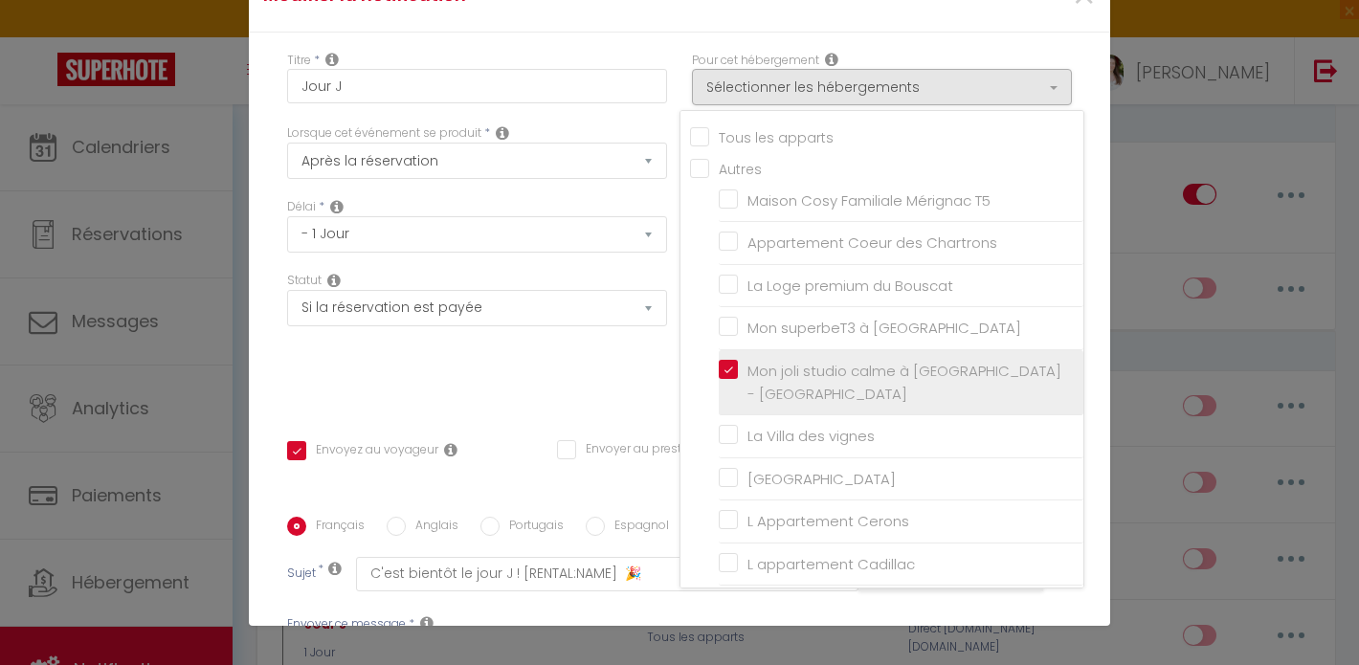
checkbox input "false"
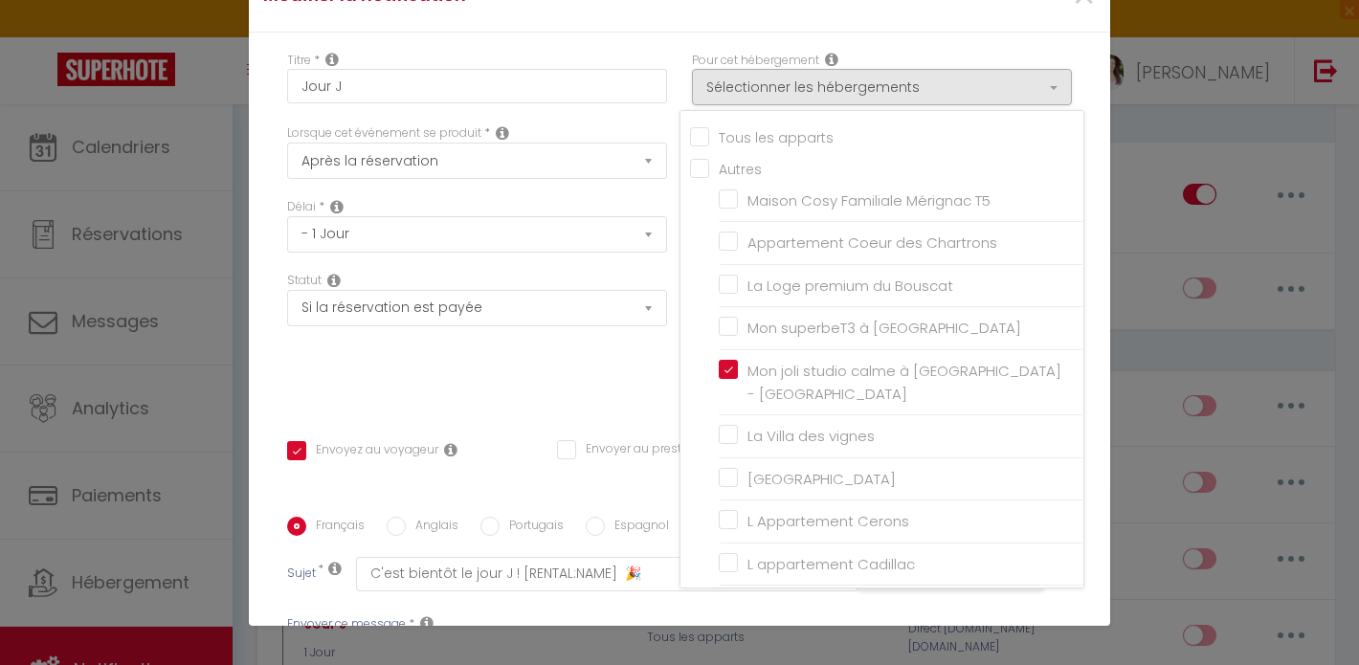
click at [912, 48] on div "Titre * Jour J Pour cet hébergement Sélectionner les hébergements Tous les appa…" at bounding box center [679, 504] width 861 height 943
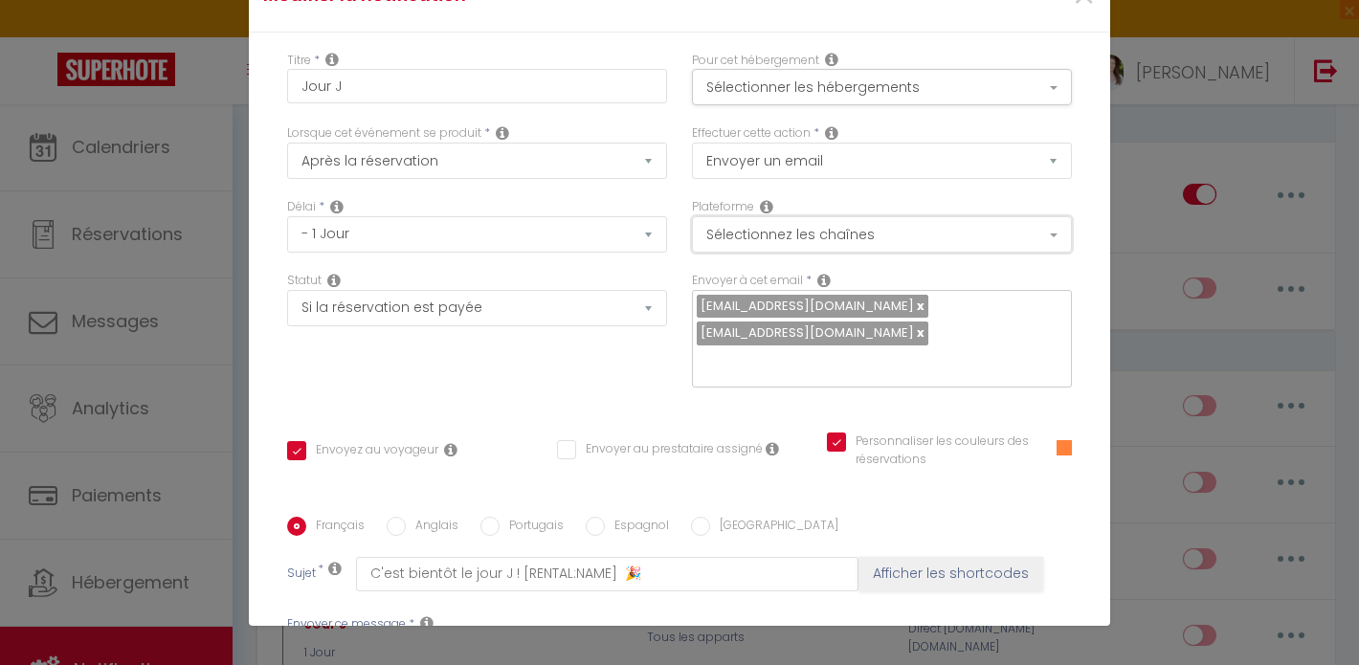
click at [849, 238] on button "Sélectionnez les chaînes" at bounding box center [882, 234] width 380 height 36
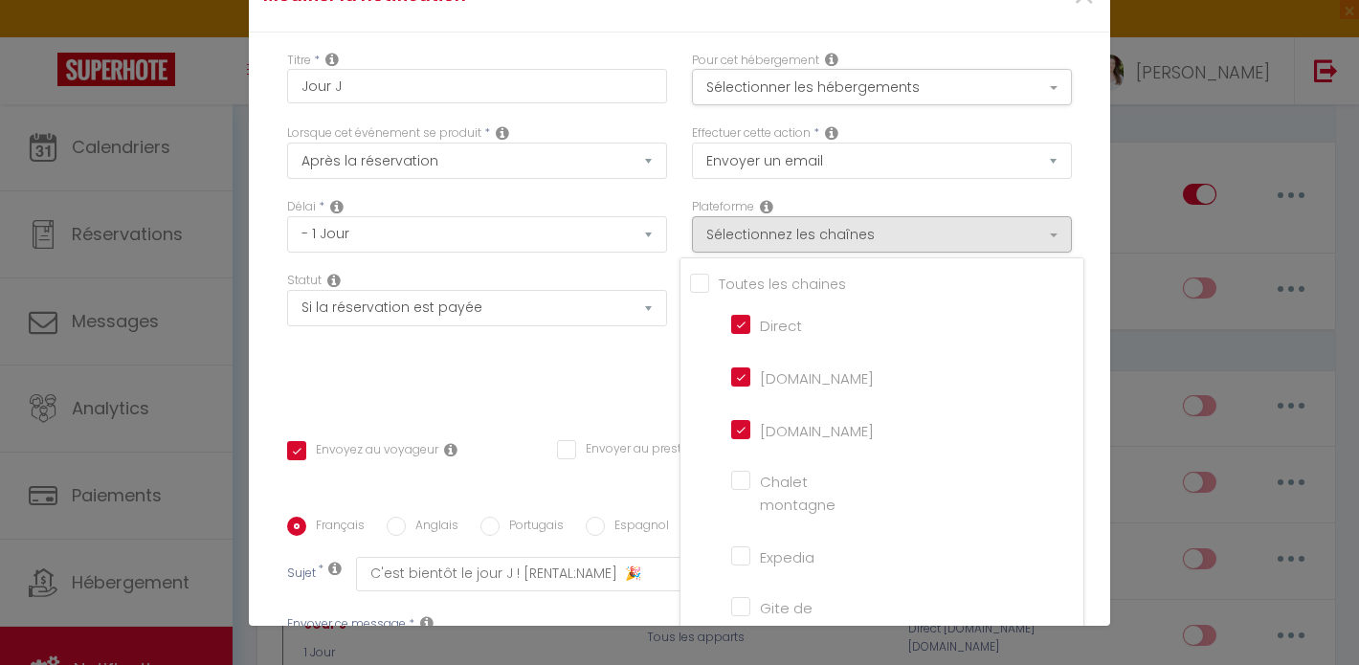
click at [1064, 124] on div "Titre * Jour J Pour cet hébergement Sélectionner les hébergements Tous les appa…" at bounding box center [679, 504] width 861 height 943
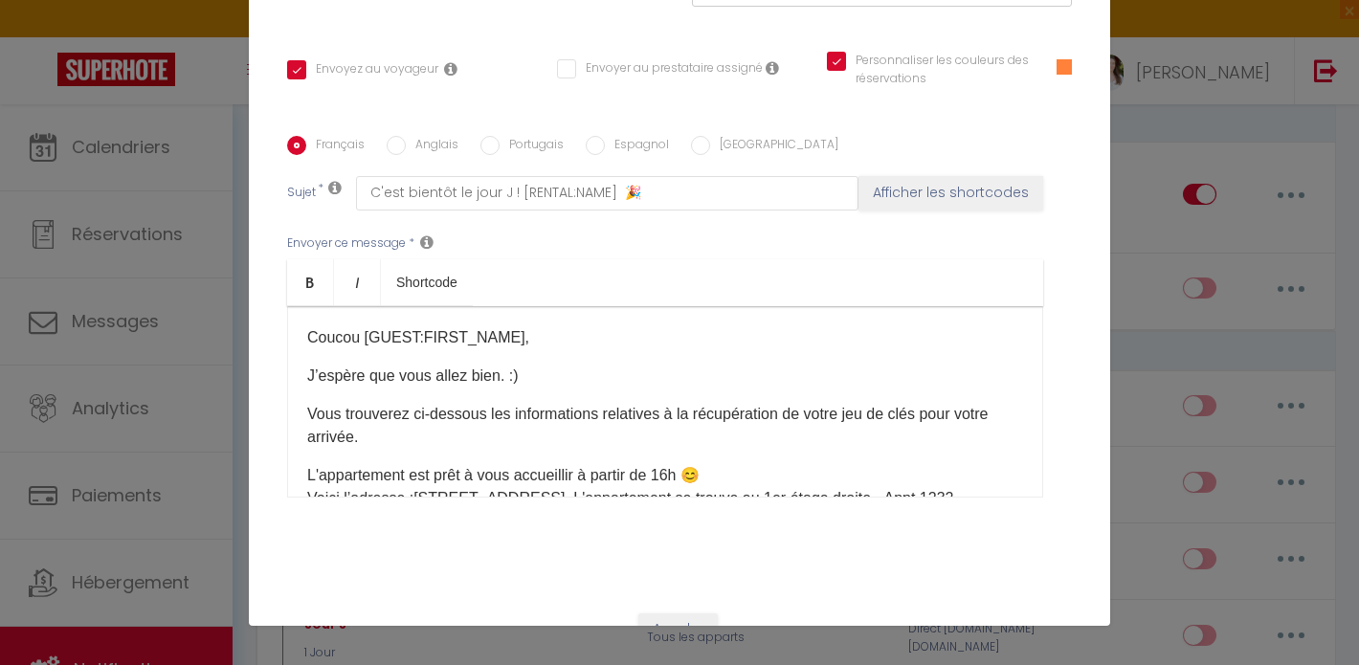
scroll to position [429, 0]
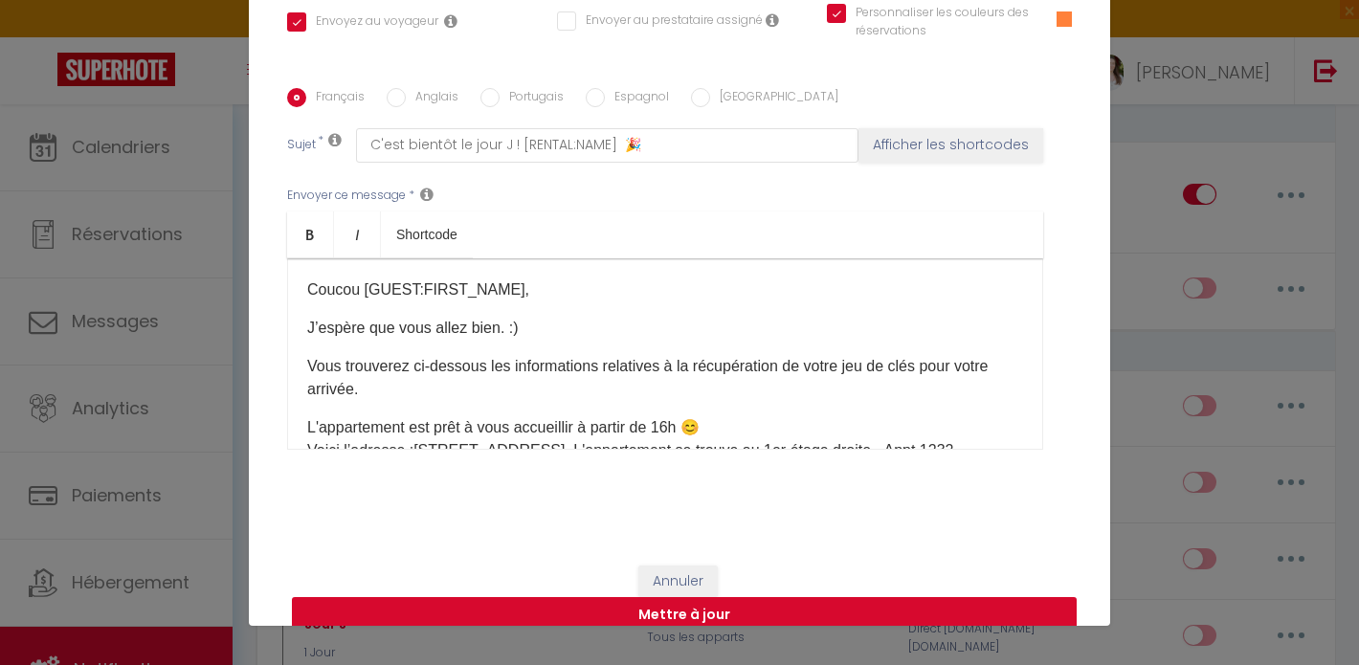
click at [679, 597] on button "Mettre à jour" at bounding box center [684, 615] width 785 height 36
checkbox input "true"
checkbox input "false"
checkbox input "true"
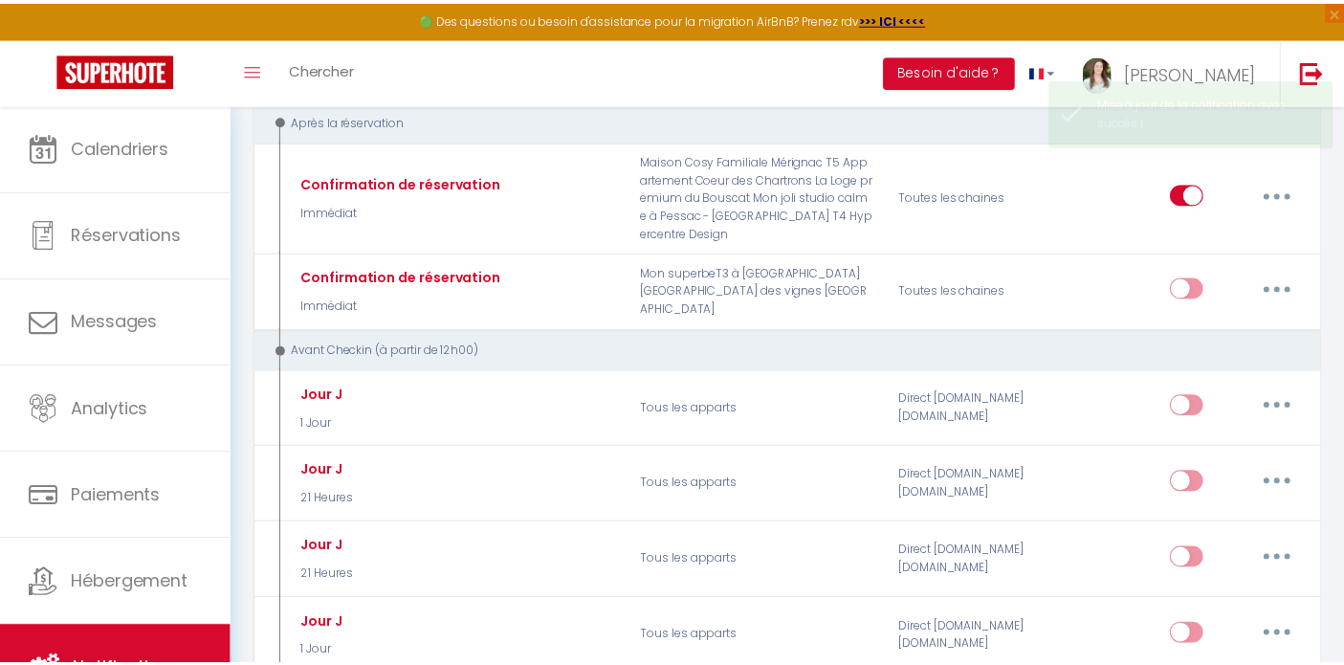
scroll to position [0, 0]
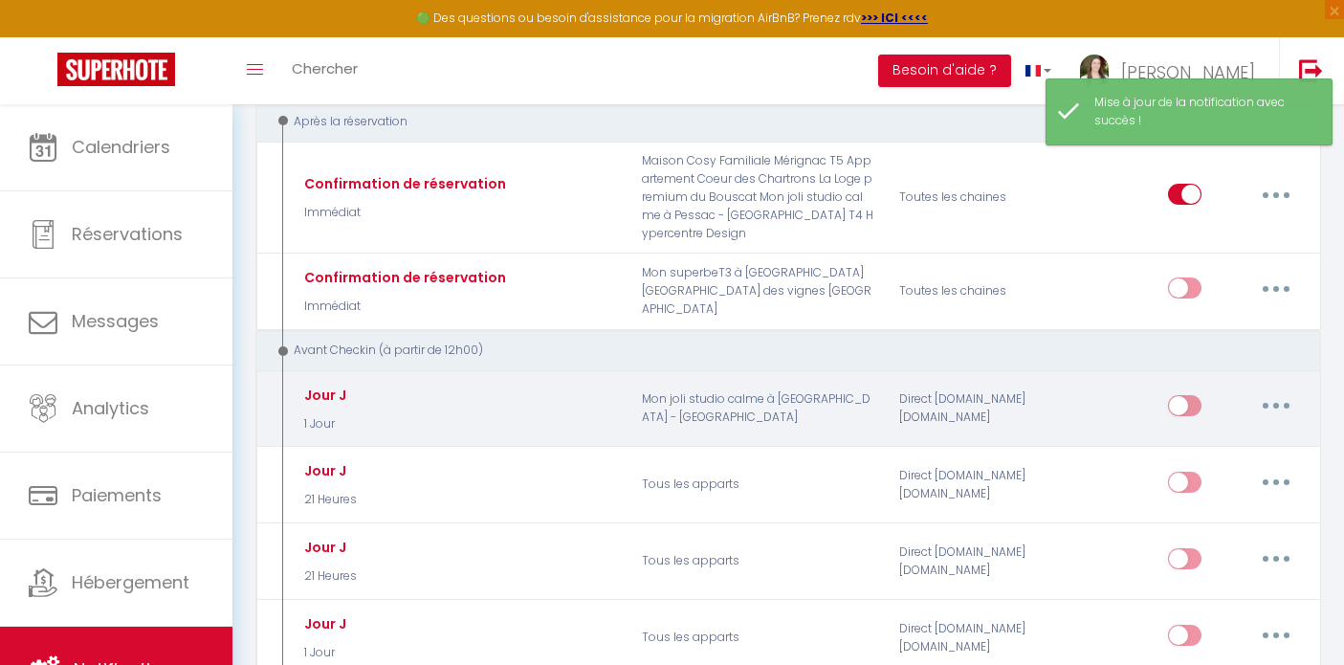
click at [1189, 410] on input "checkbox" at bounding box center [1184, 409] width 33 height 29
checkbox input "true"
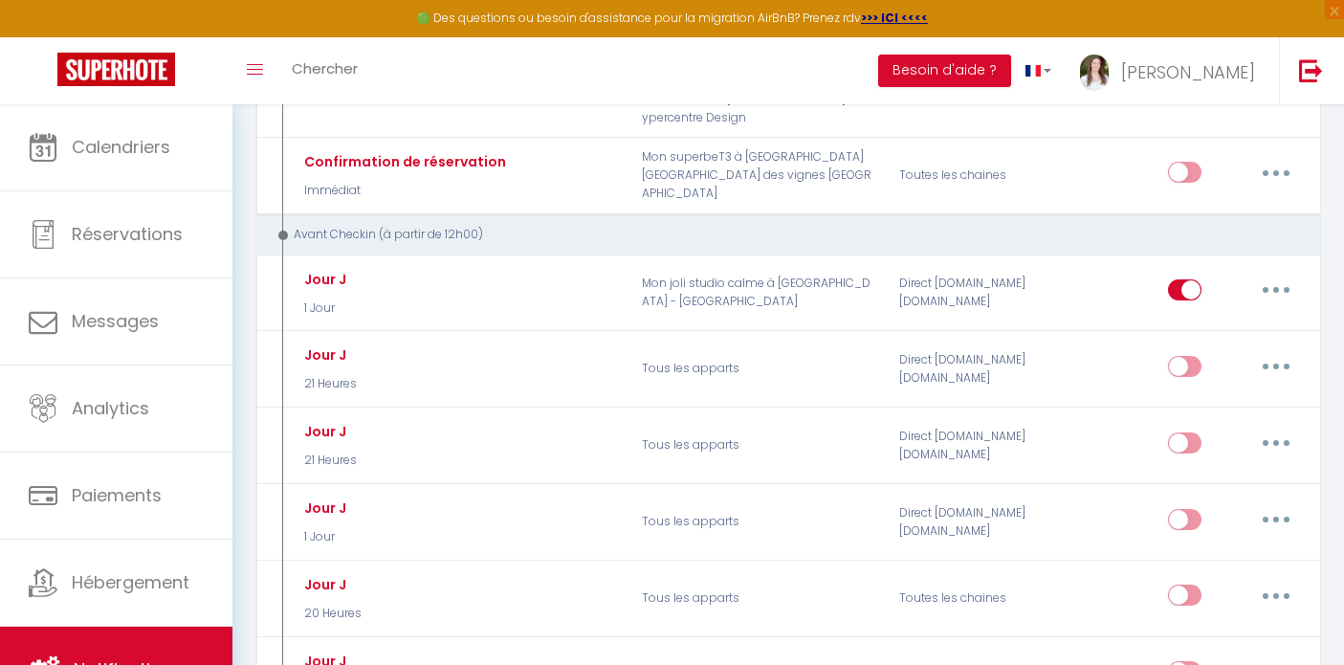
scroll to position [428, 0]
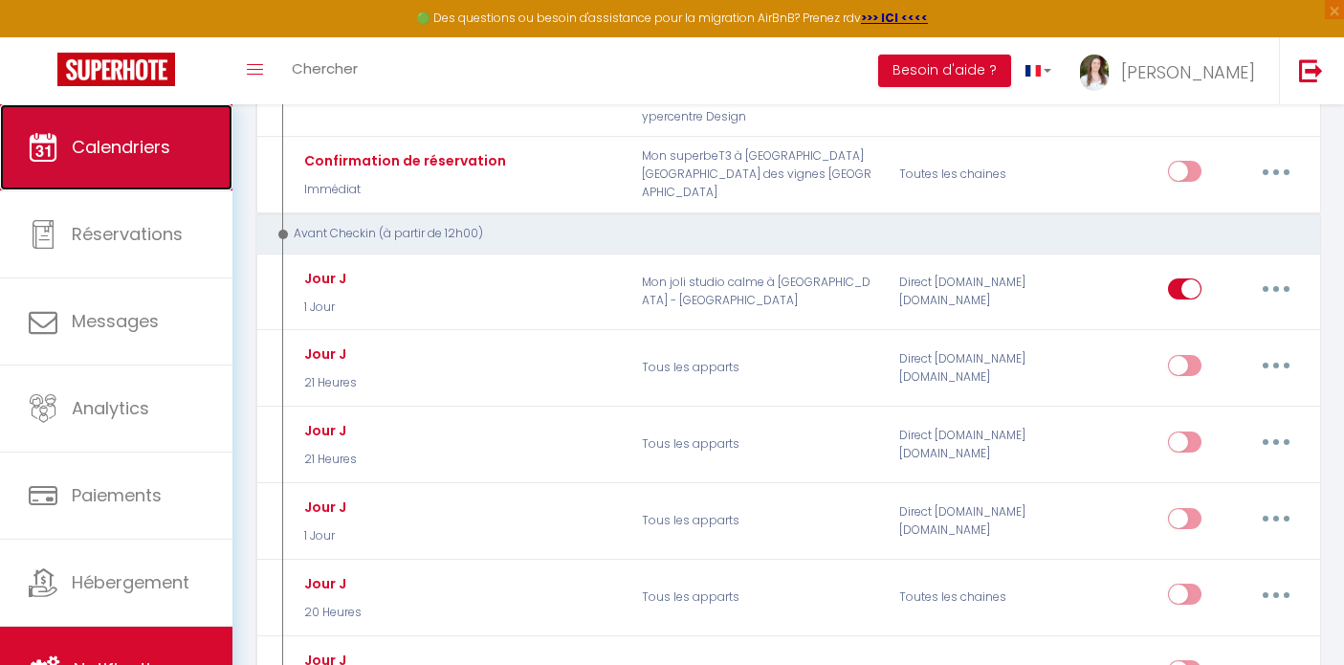
click at [95, 145] on span "Calendriers" at bounding box center [121, 147] width 99 height 24
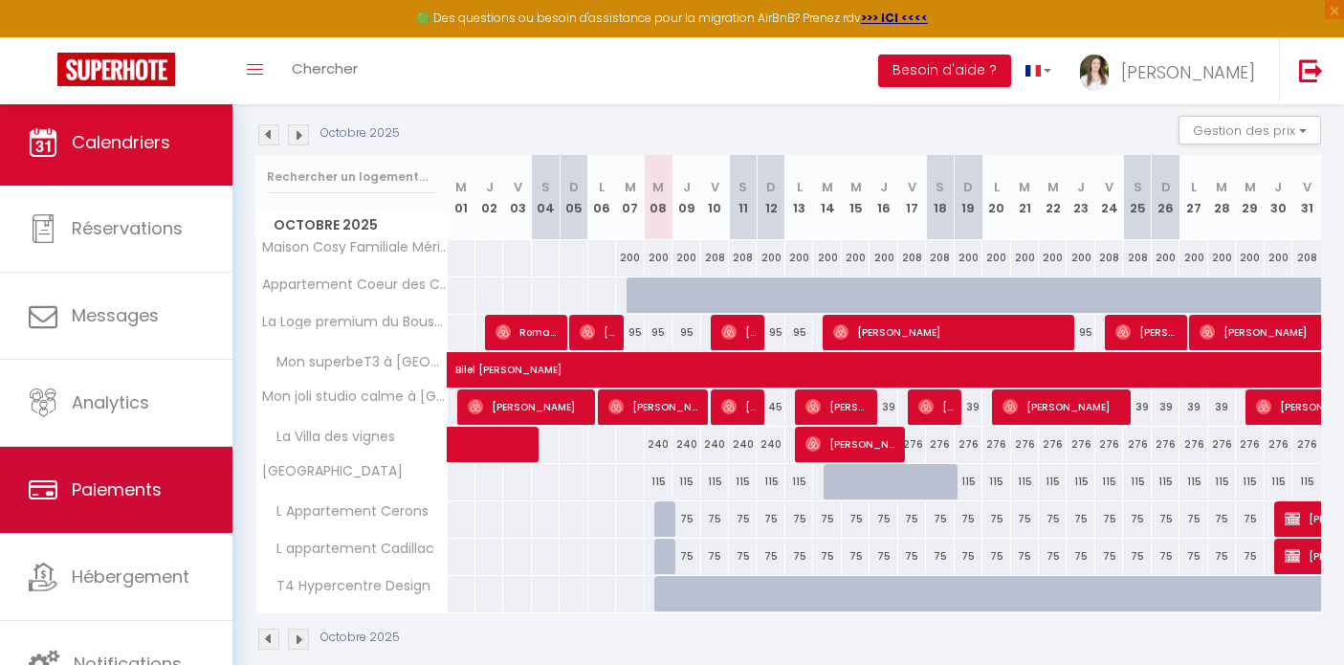
scroll to position [7, 0]
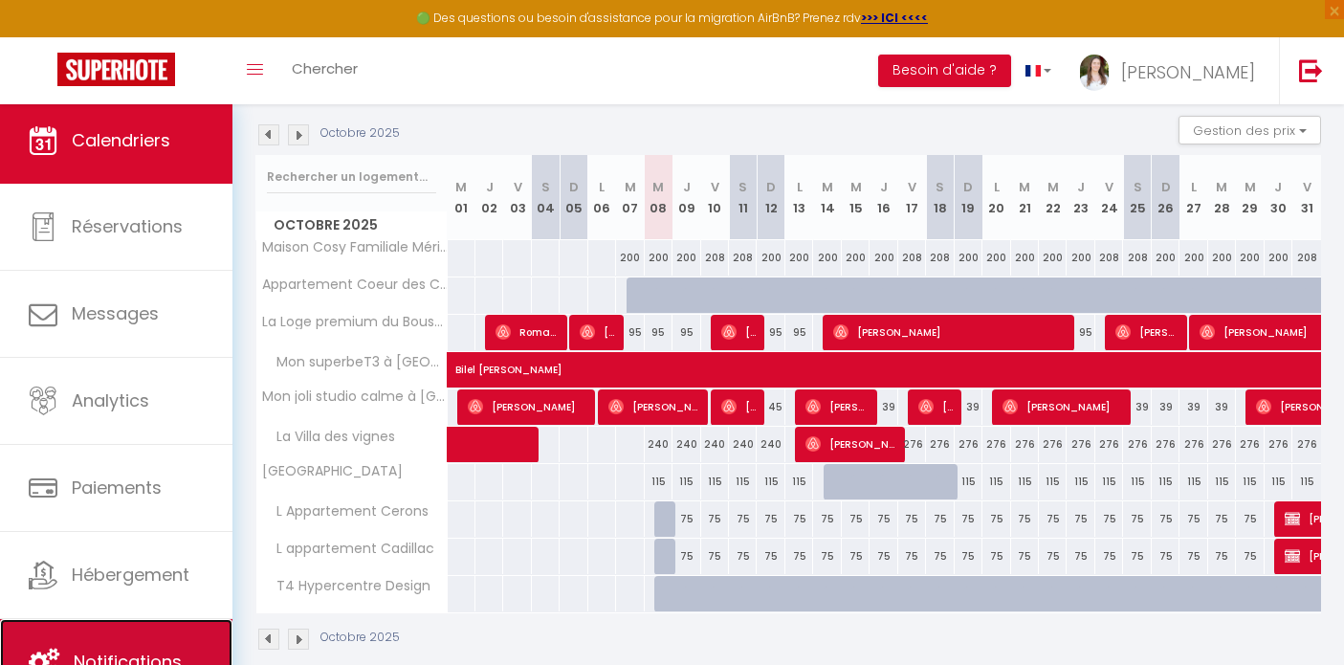
click at [100, 654] on span "Notifications" at bounding box center [128, 662] width 108 height 24
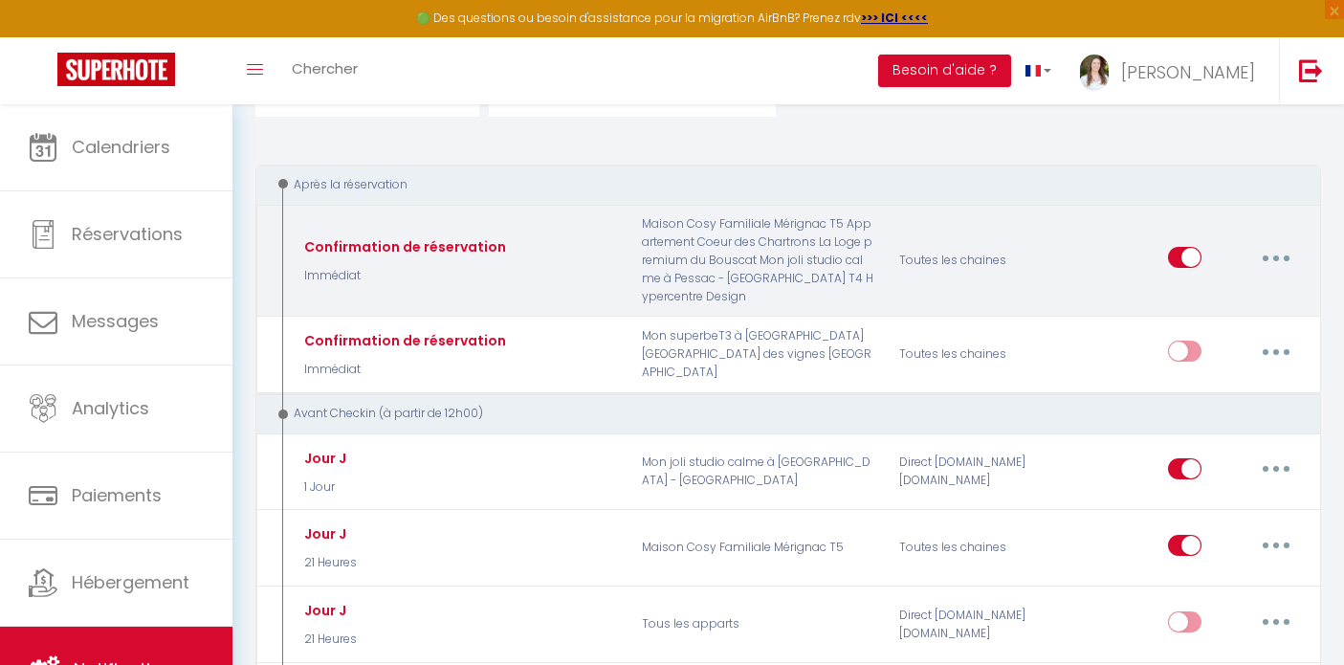
scroll to position [179, 0]
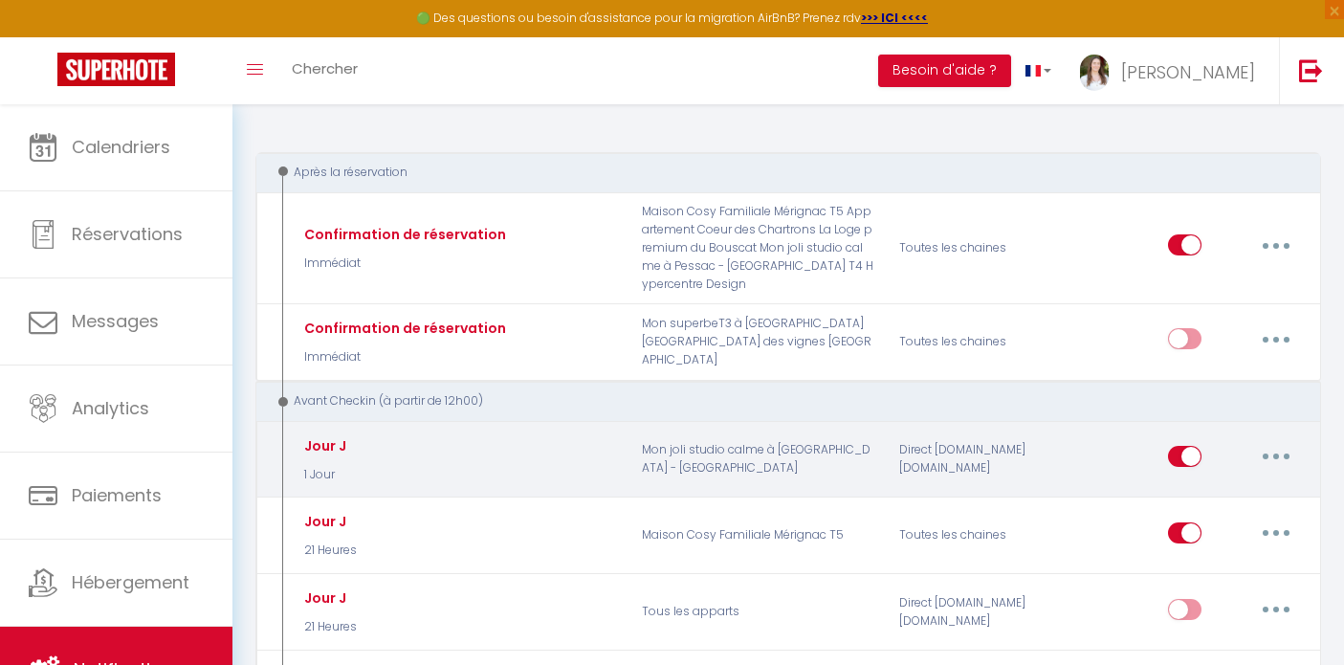
click at [1284, 456] on button "button" at bounding box center [1277, 456] width 54 height 31
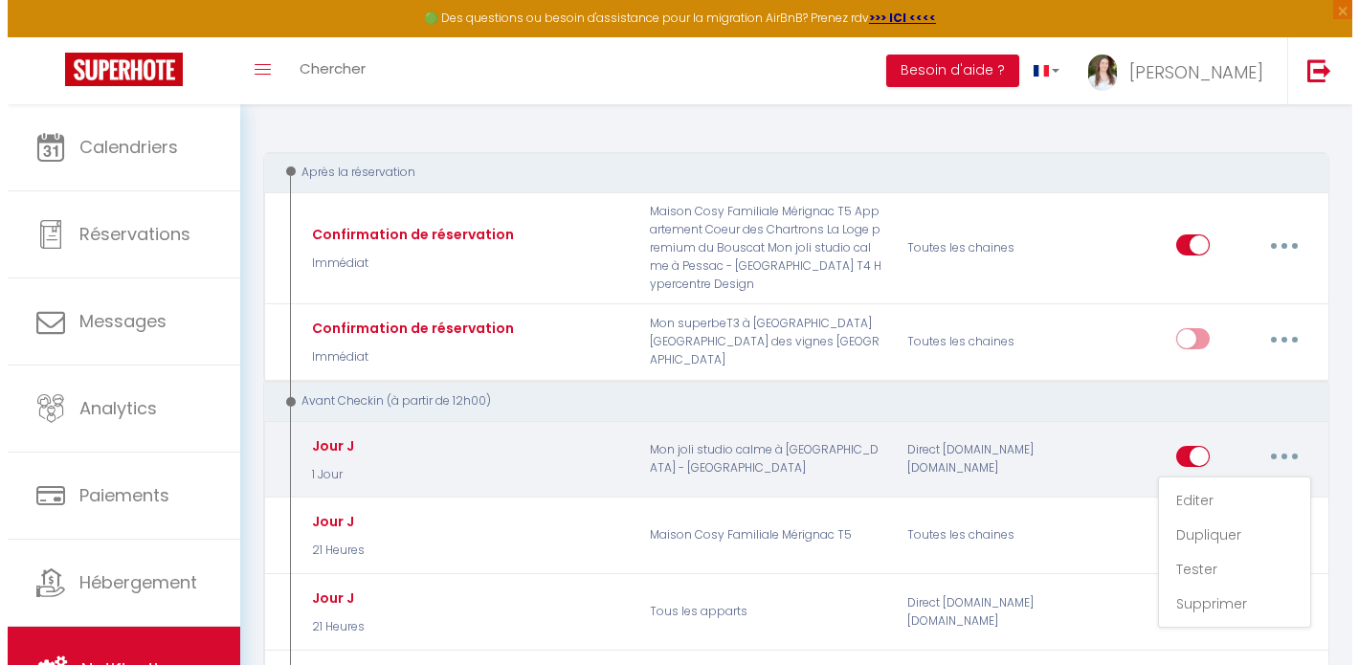
scroll to position [260, 0]
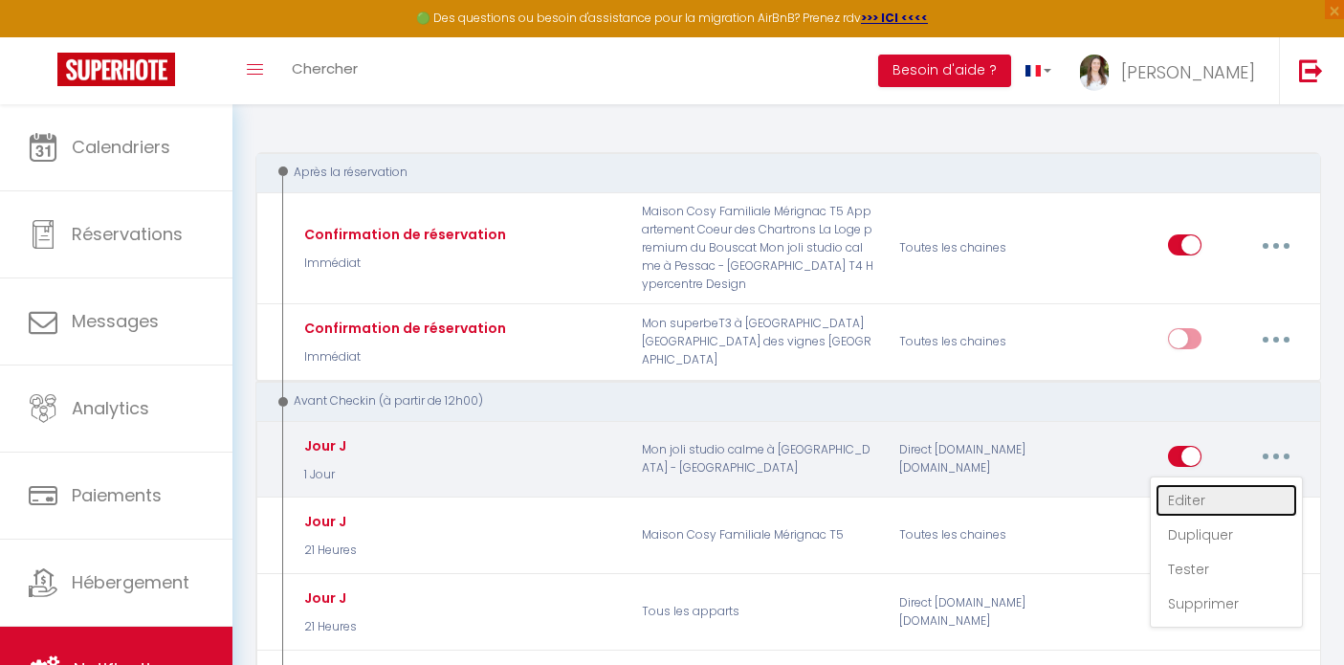
click at [1275, 494] on link "Editer" at bounding box center [1227, 500] width 142 height 33
type input "Jour J"
select select "1 Jour"
select select "if_booking_is_paid"
checkbox input "true"
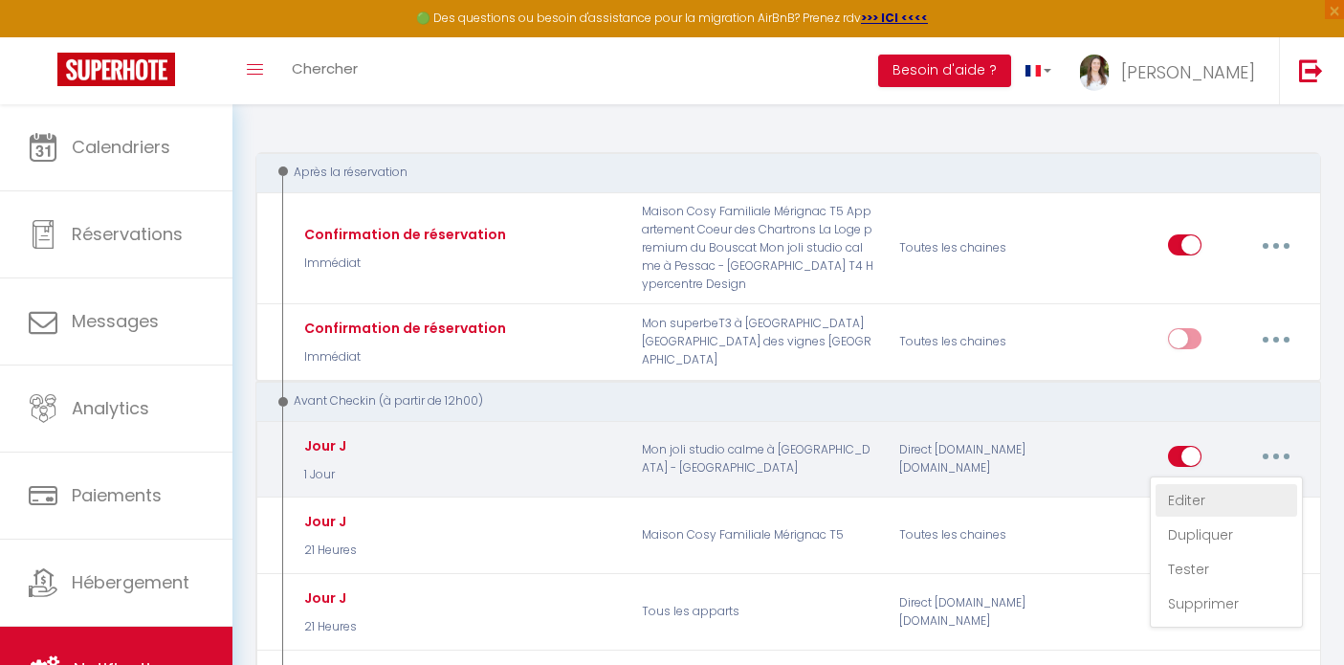
checkbox input "false"
checkbox input "true"
radio input "true"
type input "C'est bientôt le jour J ! [RENTAL:NAME]​ 🎉"
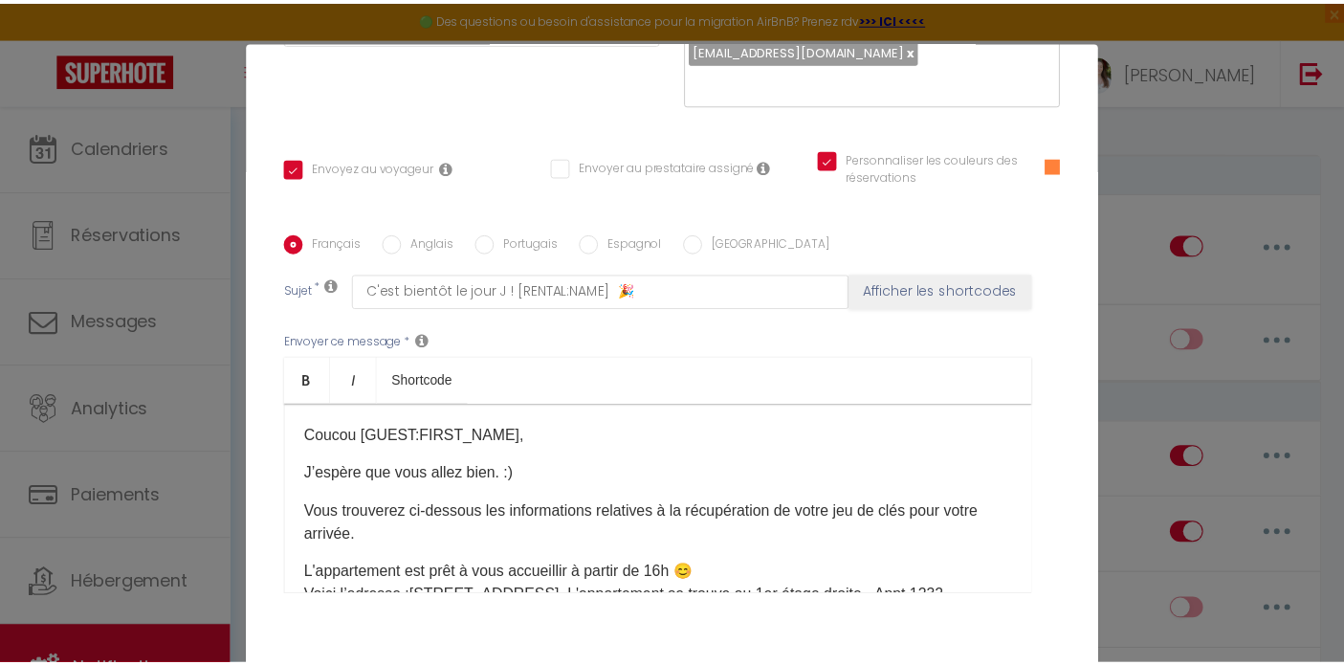
scroll to position [429, 0]
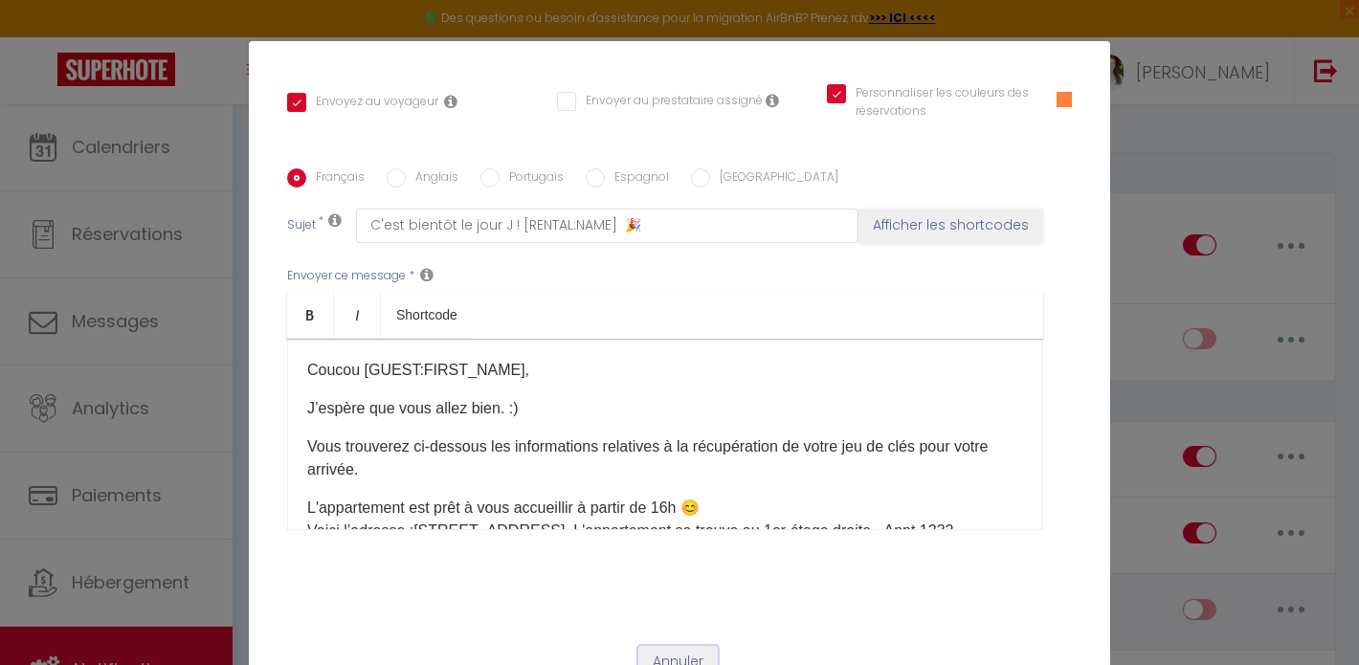
click at [686, 646] on button "Annuler" at bounding box center [677, 662] width 79 height 33
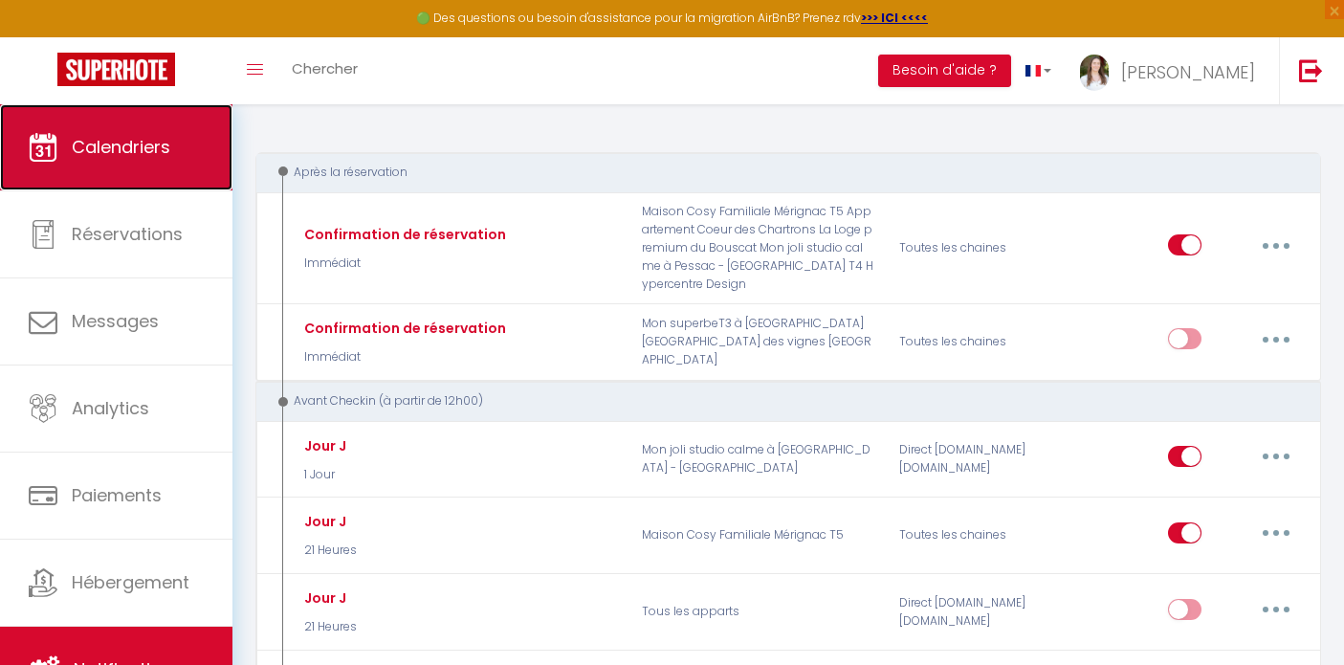
click at [110, 137] on span "Calendriers" at bounding box center [121, 147] width 99 height 24
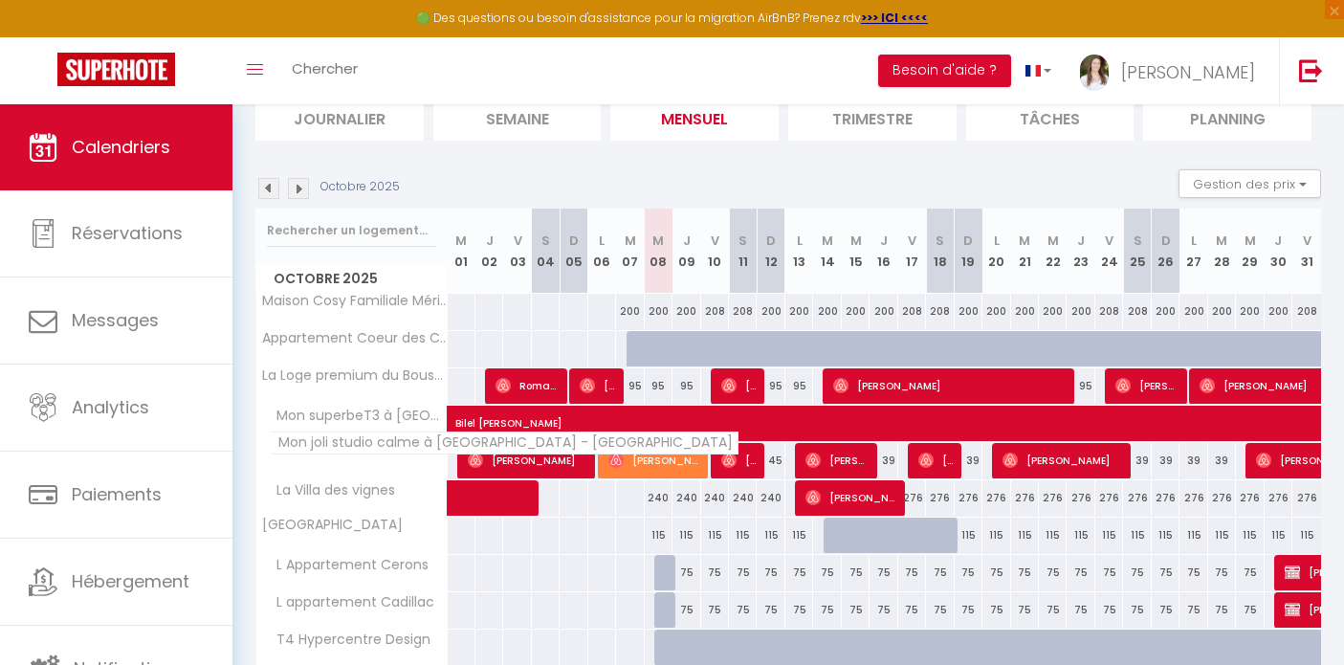
scroll to position [305, 0]
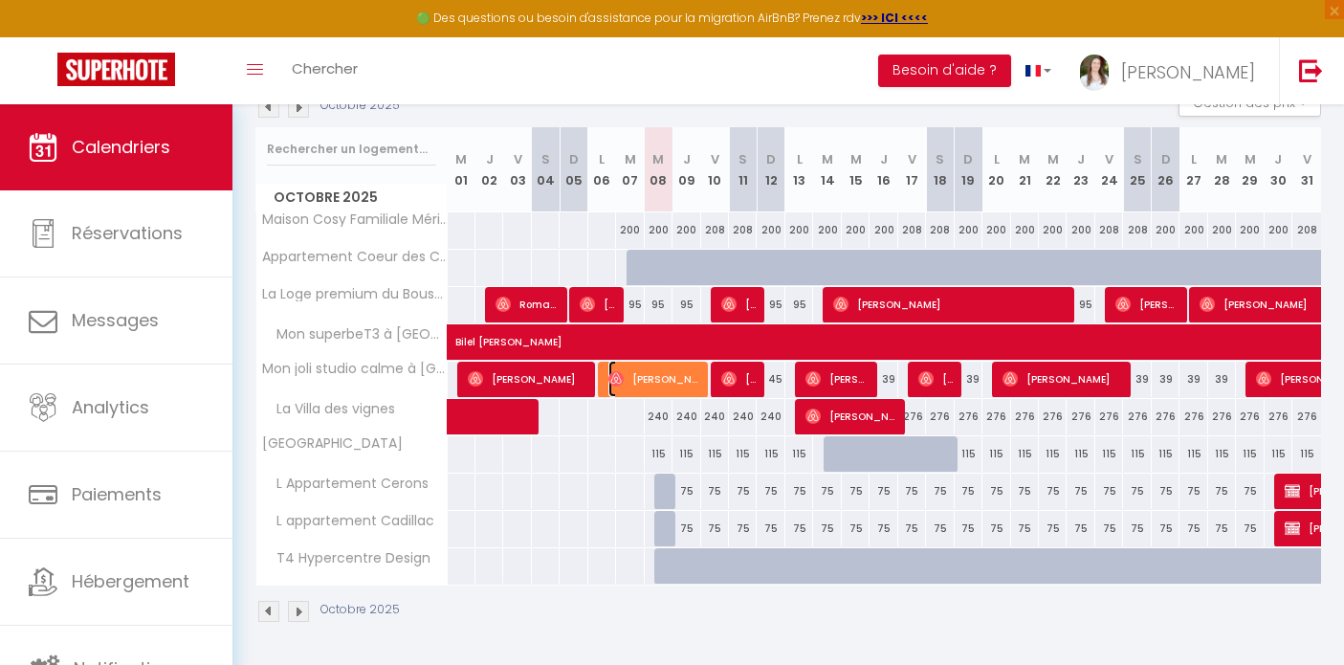
click at [633, 374] on span "[PERSON_NAME]" at bounding box center [655, 379] width 93 height 36
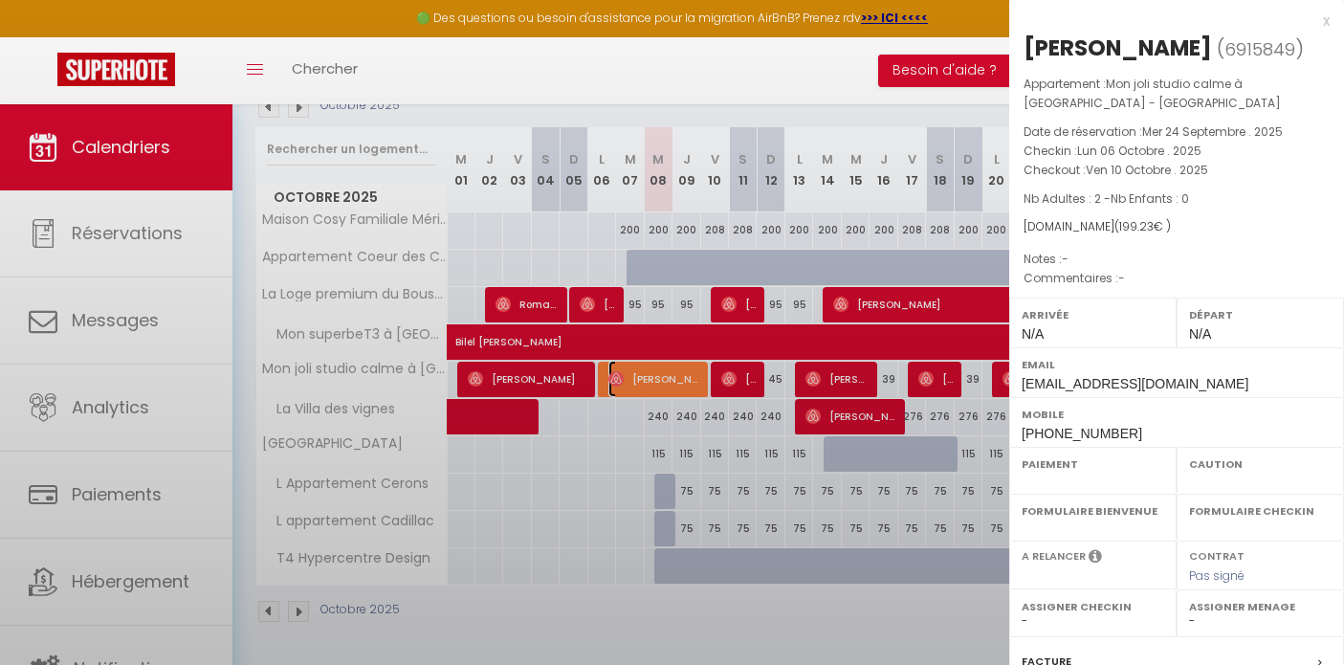
select select "OK"
select select "0"
select select "1"
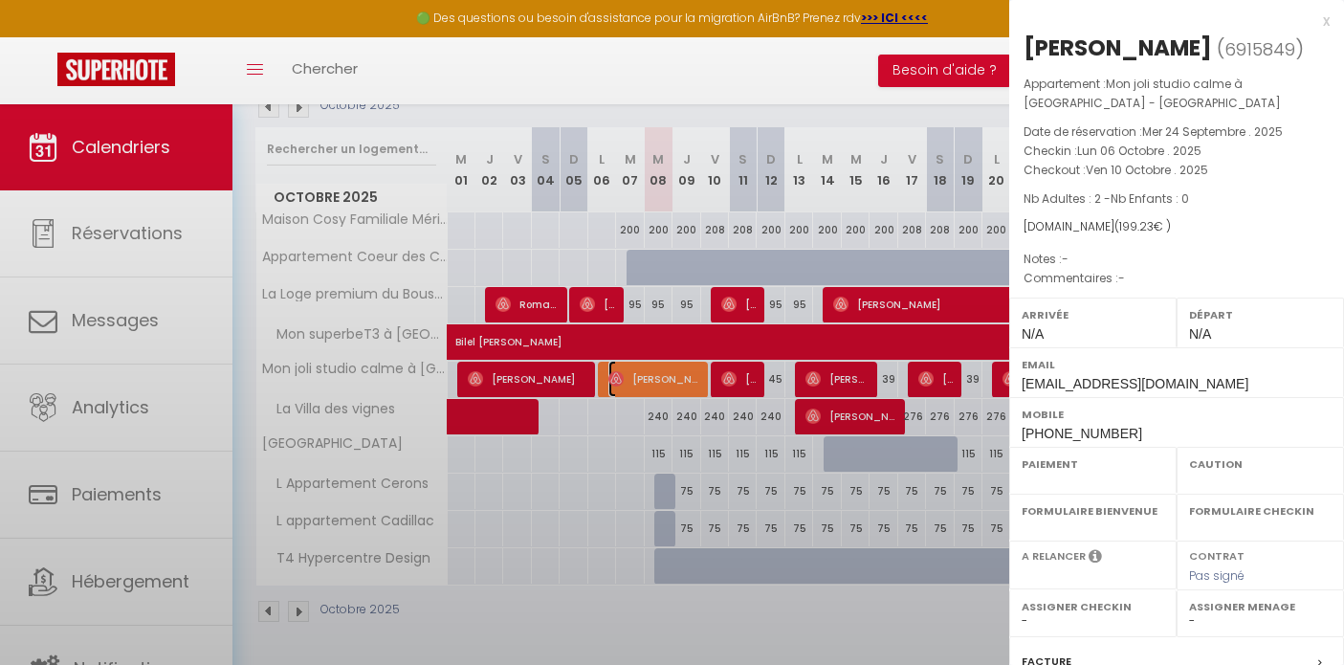
select select
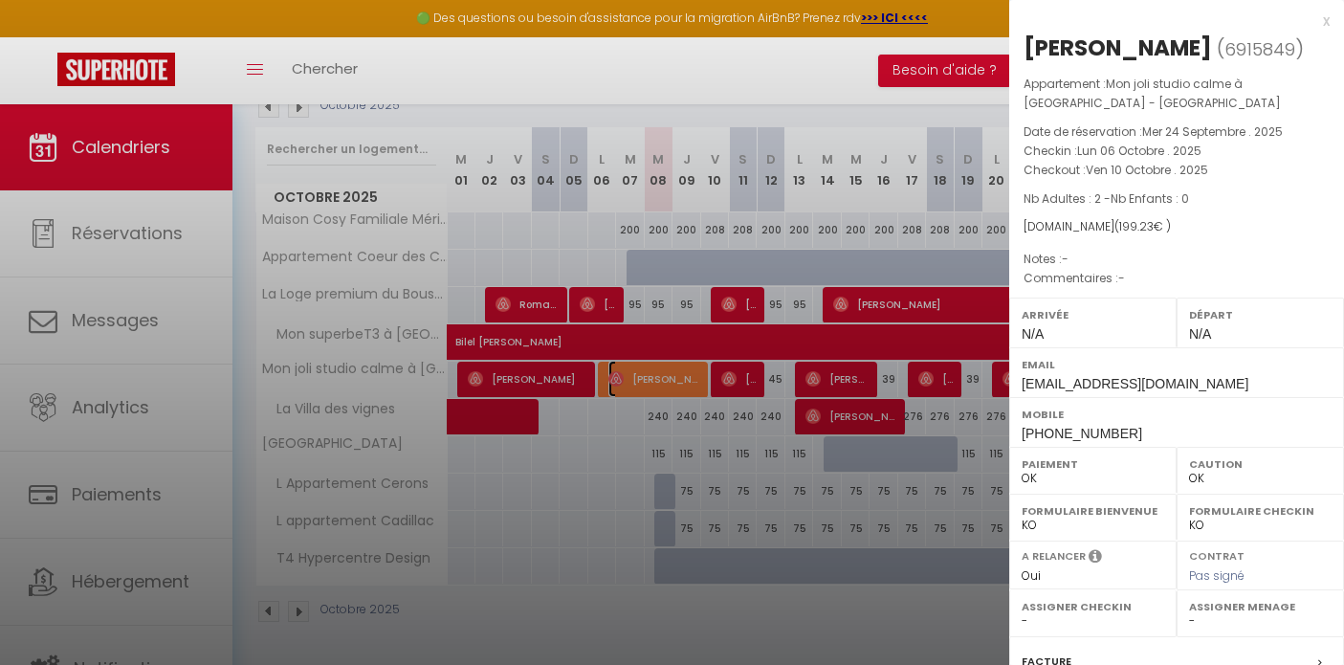
scroll to position [246, 0]
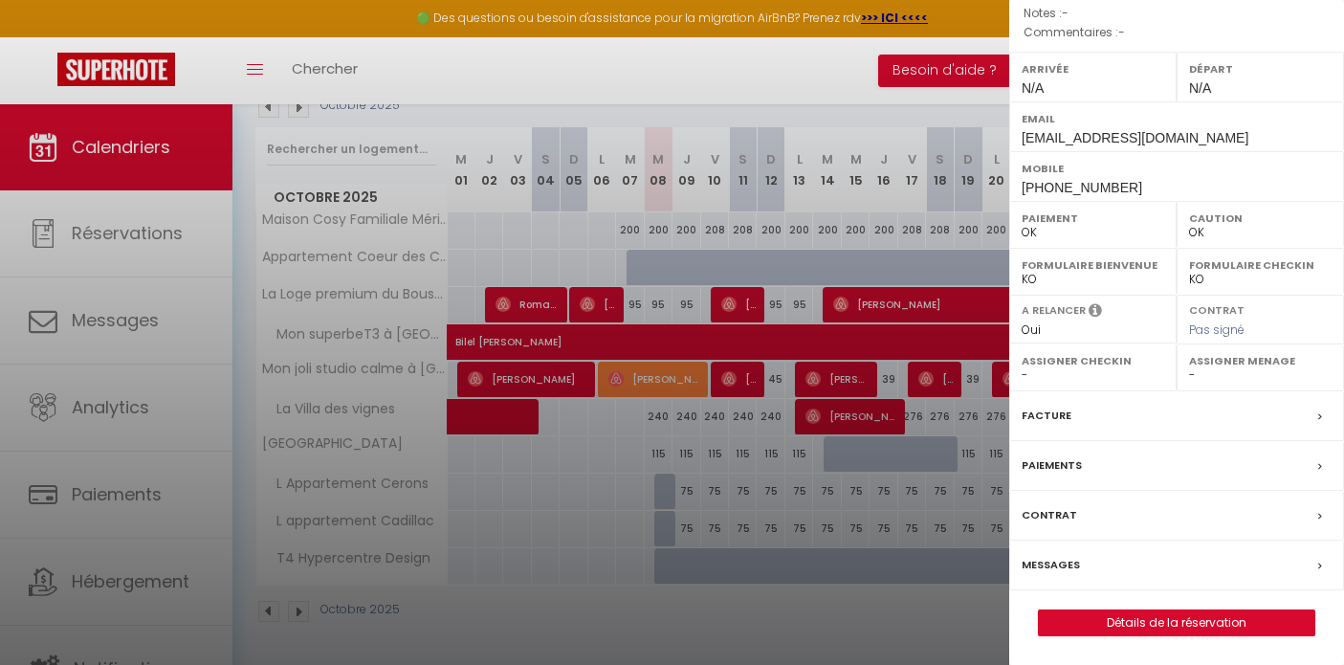
click at [865, 633] on div at bounding box center [672, 332] width 1344 height 665
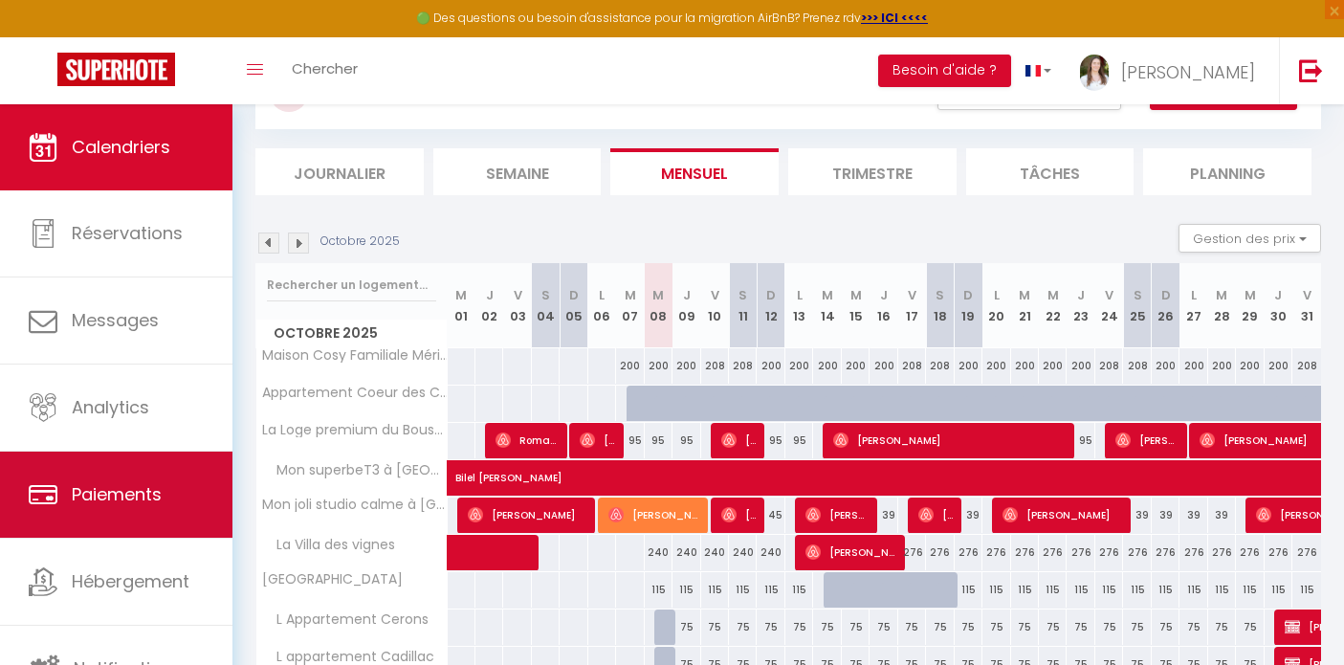
scroll to position [0, 0]
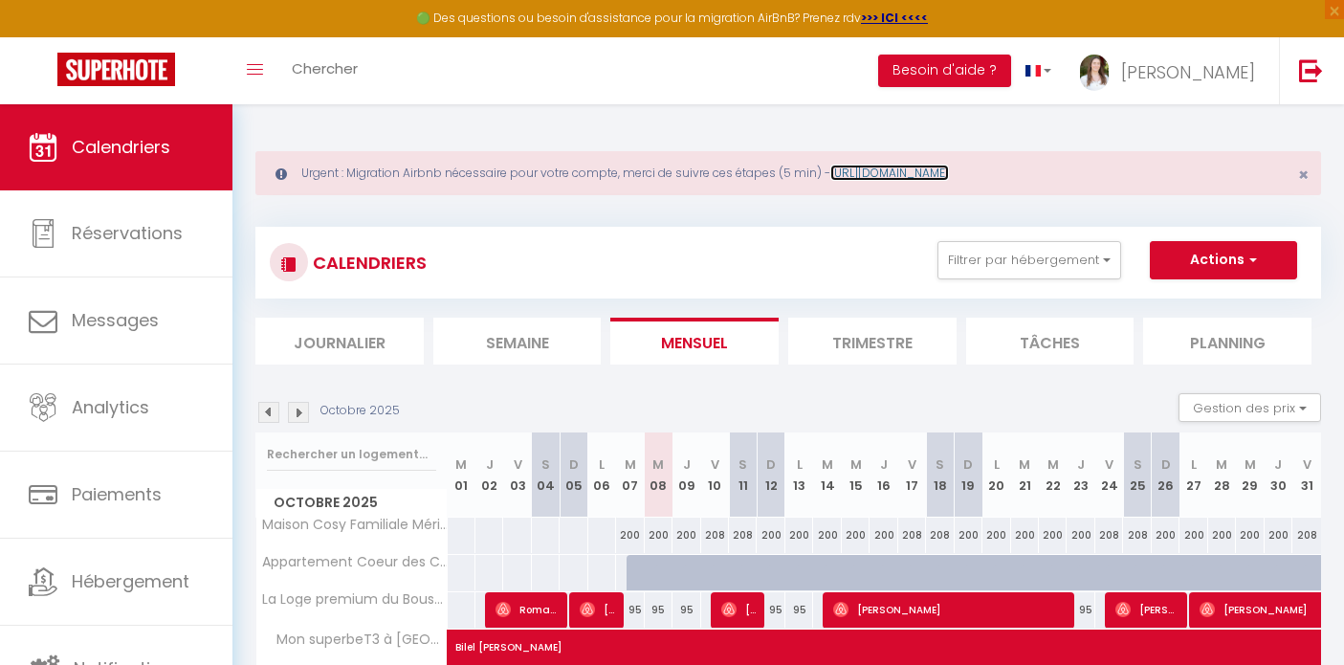
click at [893, 180] on link "[URL][DOMAIN_NAME]" at bounding box center [890, 173] width 119 height 16
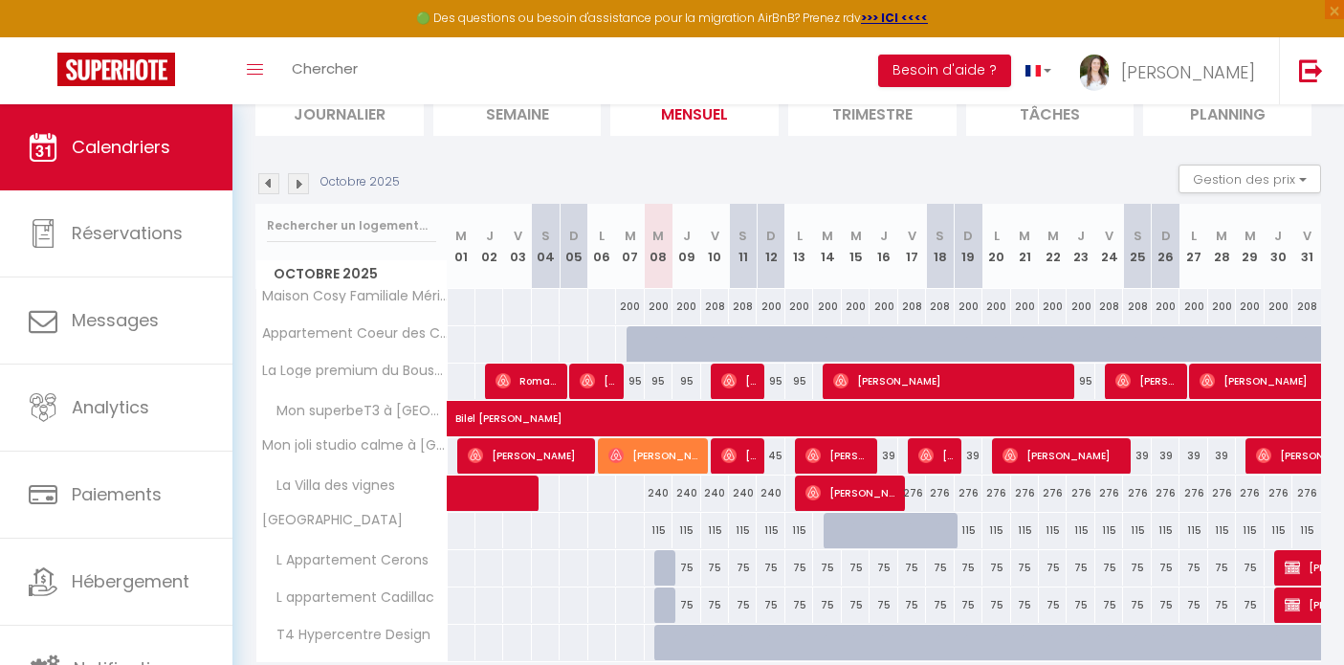
scroll to position [305, 0]
